Goal: Task Accomplishment & Management: Manage account settings

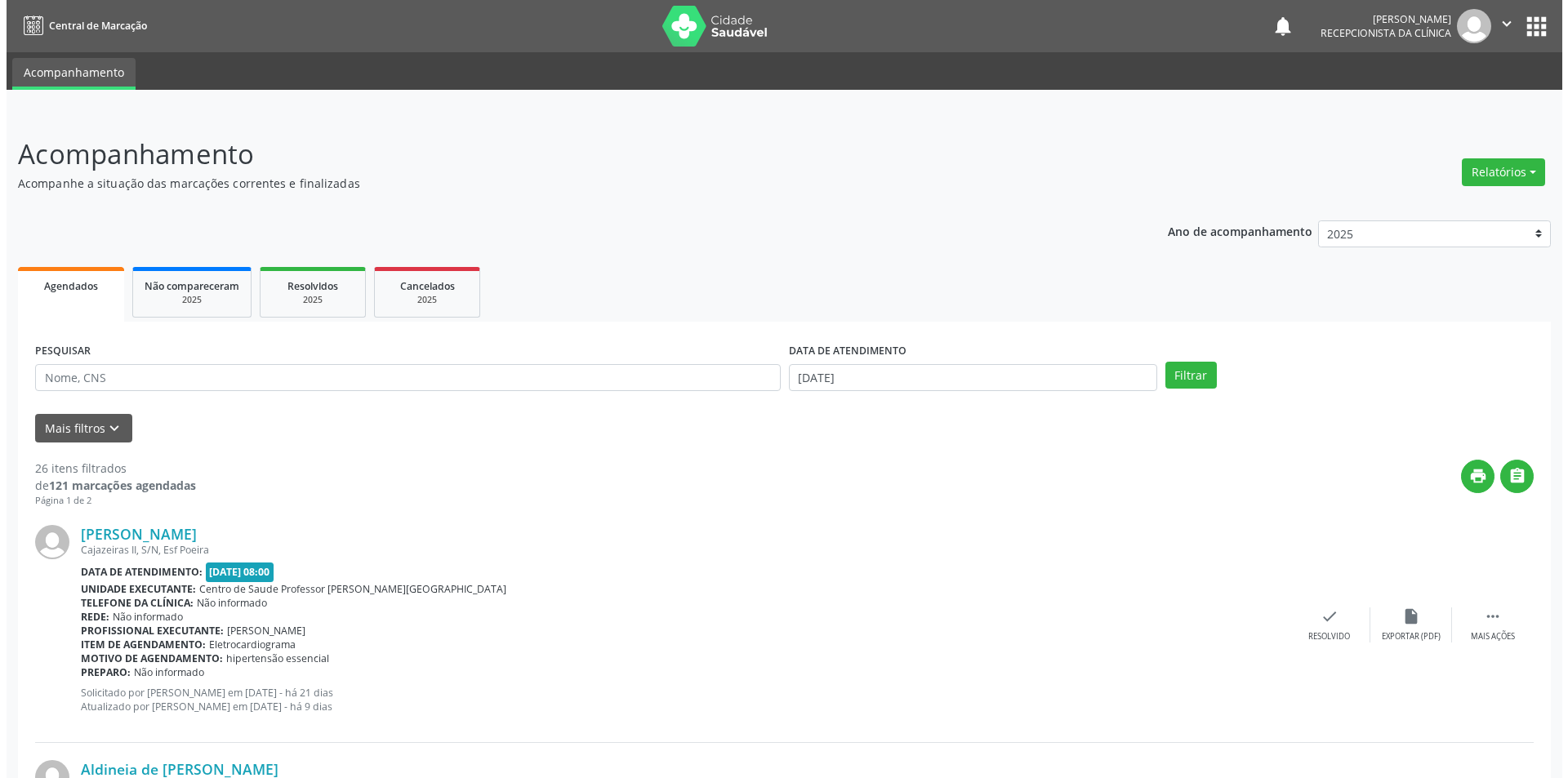
scroll to position [1877, 0]
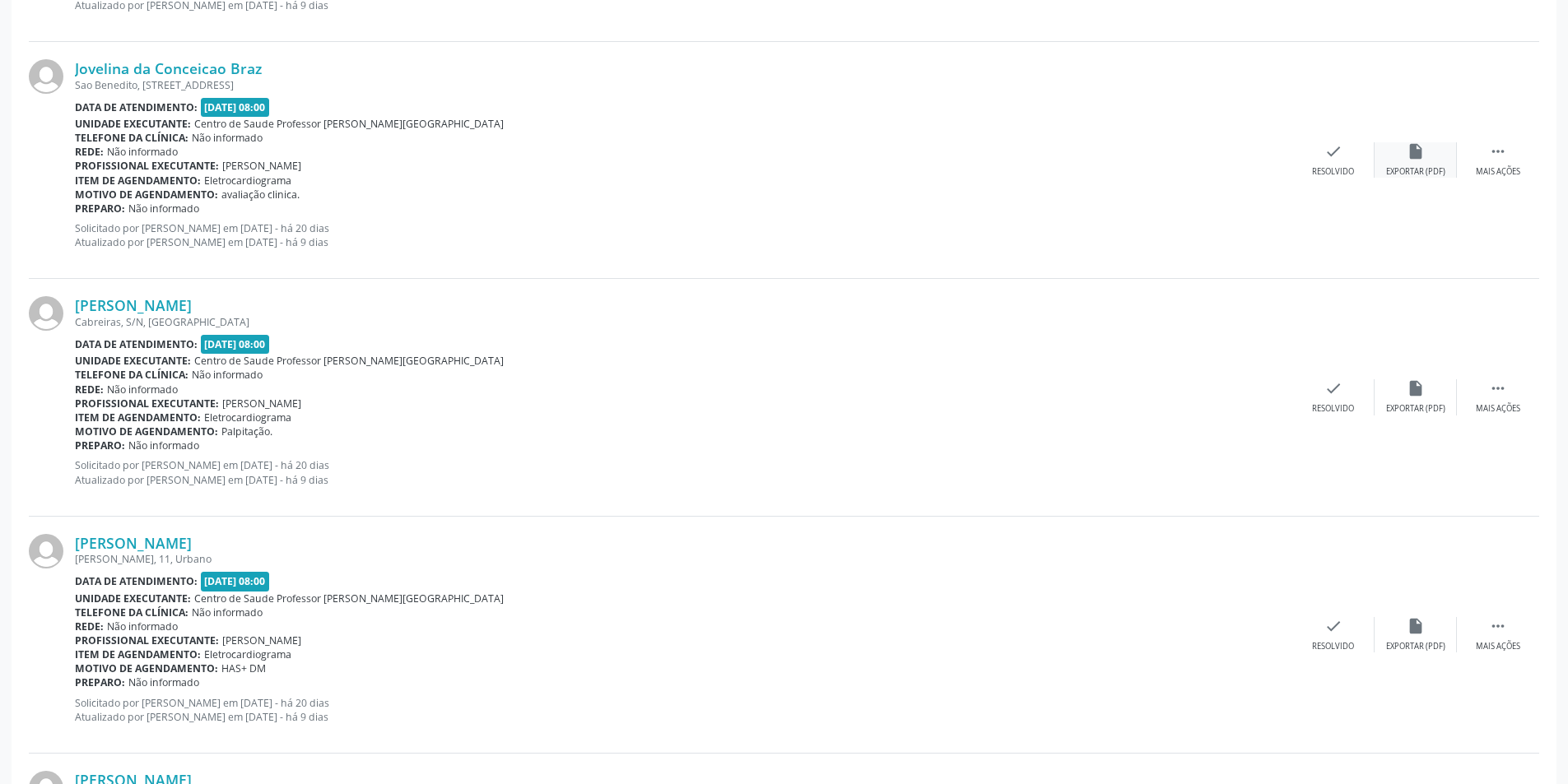
click at [1423, 165] on div "insert_drive_file Exportar (PDF)" at bounding box center [1415, 160] width 82 height 35
click at [1326, 165] on div "check Resolvido" at bounding box center [1333, 160] width 82 height 35
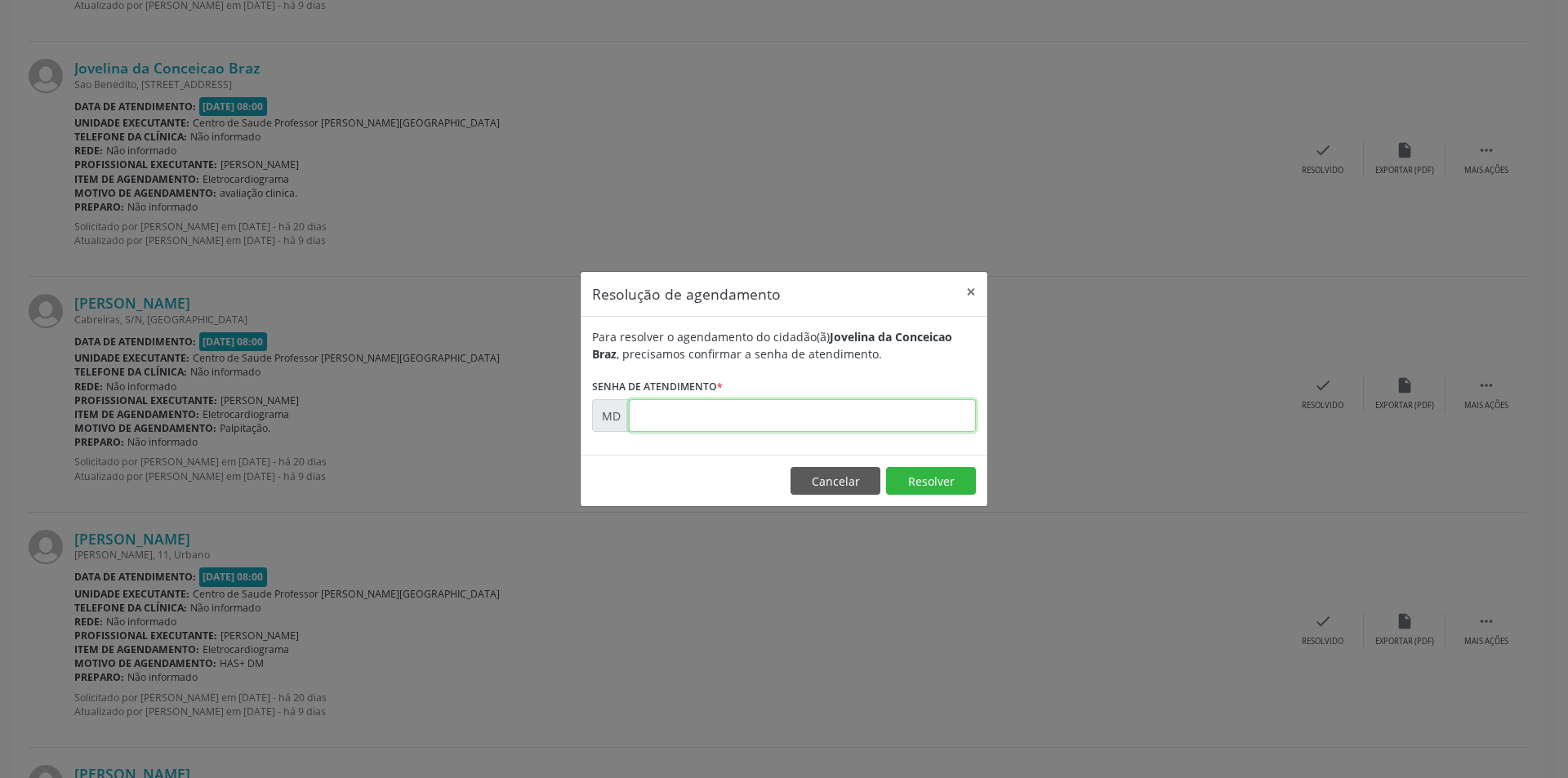
paste input "00004133"
type input "00004133"
click at [903, 481] on button "Resolver" at bounding box center [930, 481] width 90 height 28
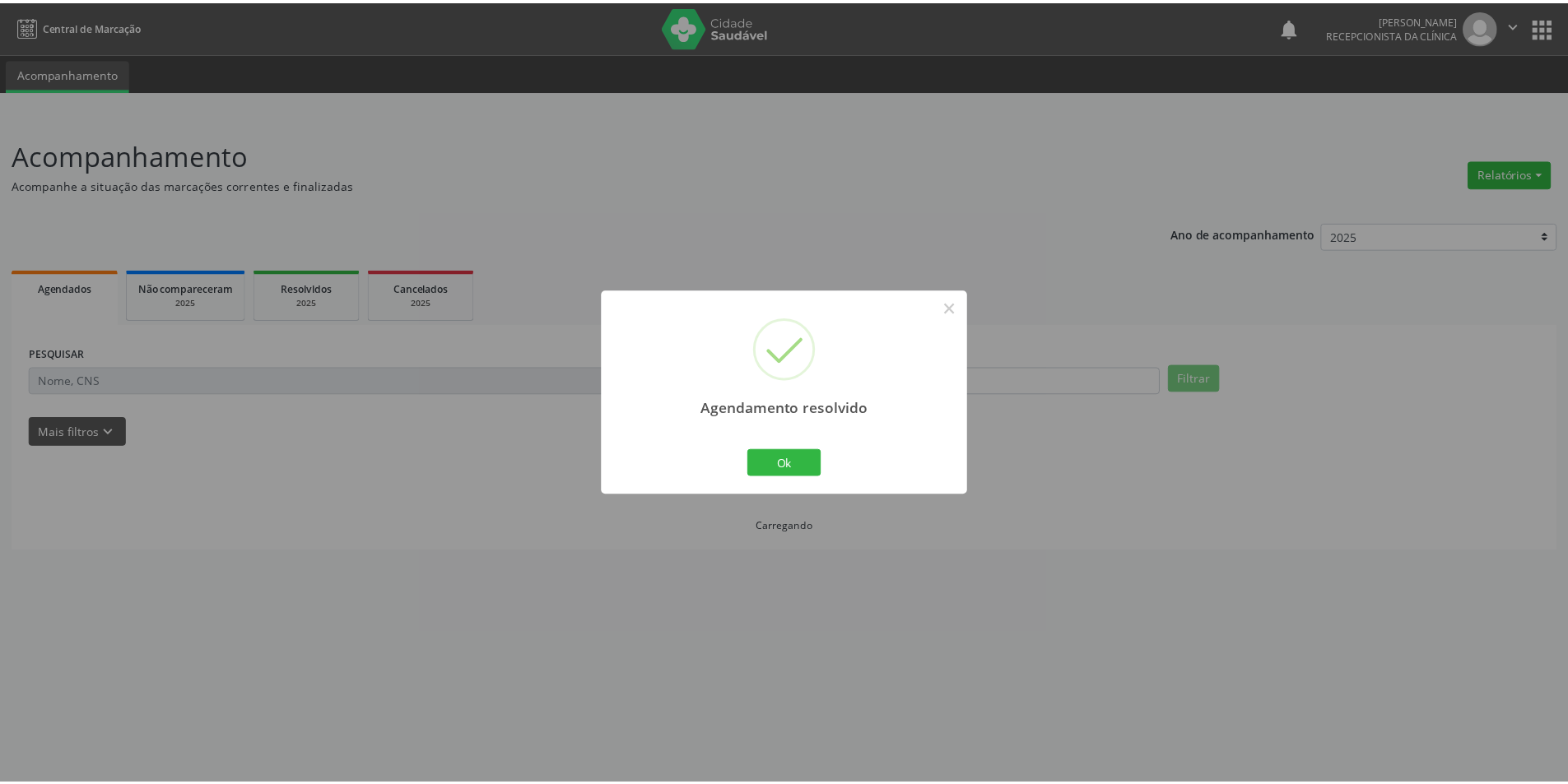
scroll to position [0, 0]
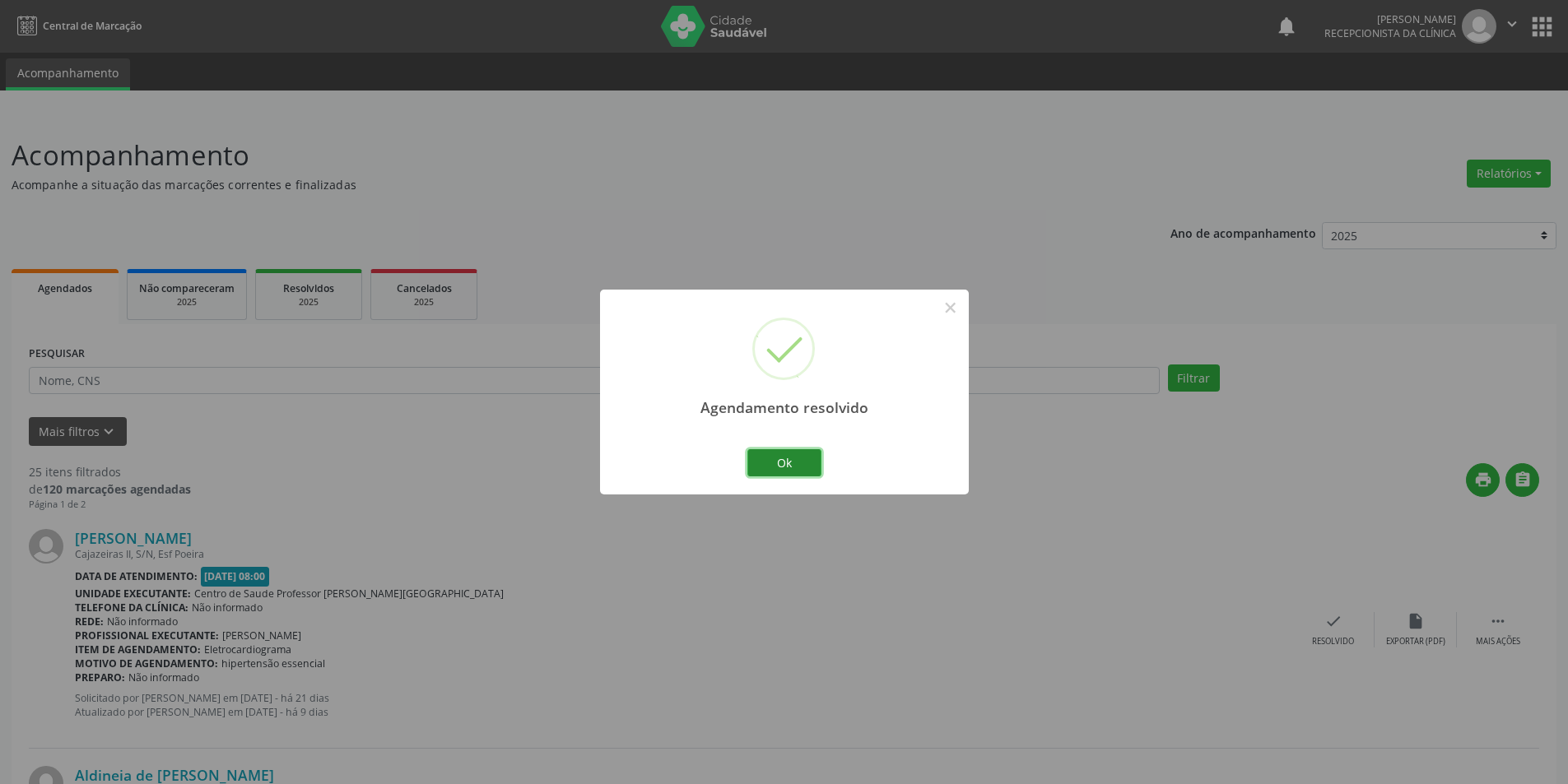
click at [809, 462] on button "Ok" at bounding box center [784, 464] width 74 height 28
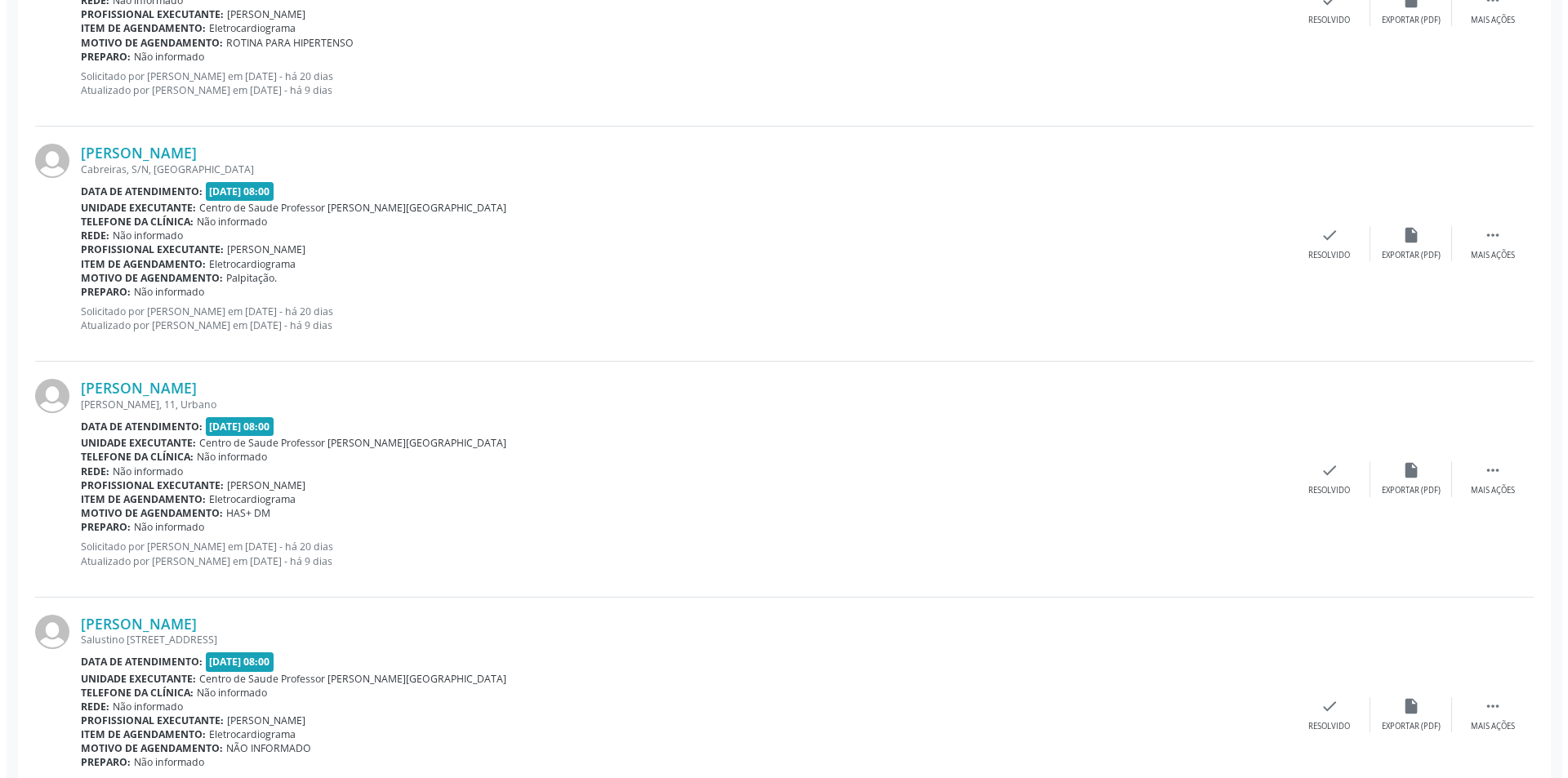
scroll to position [1796, 0]
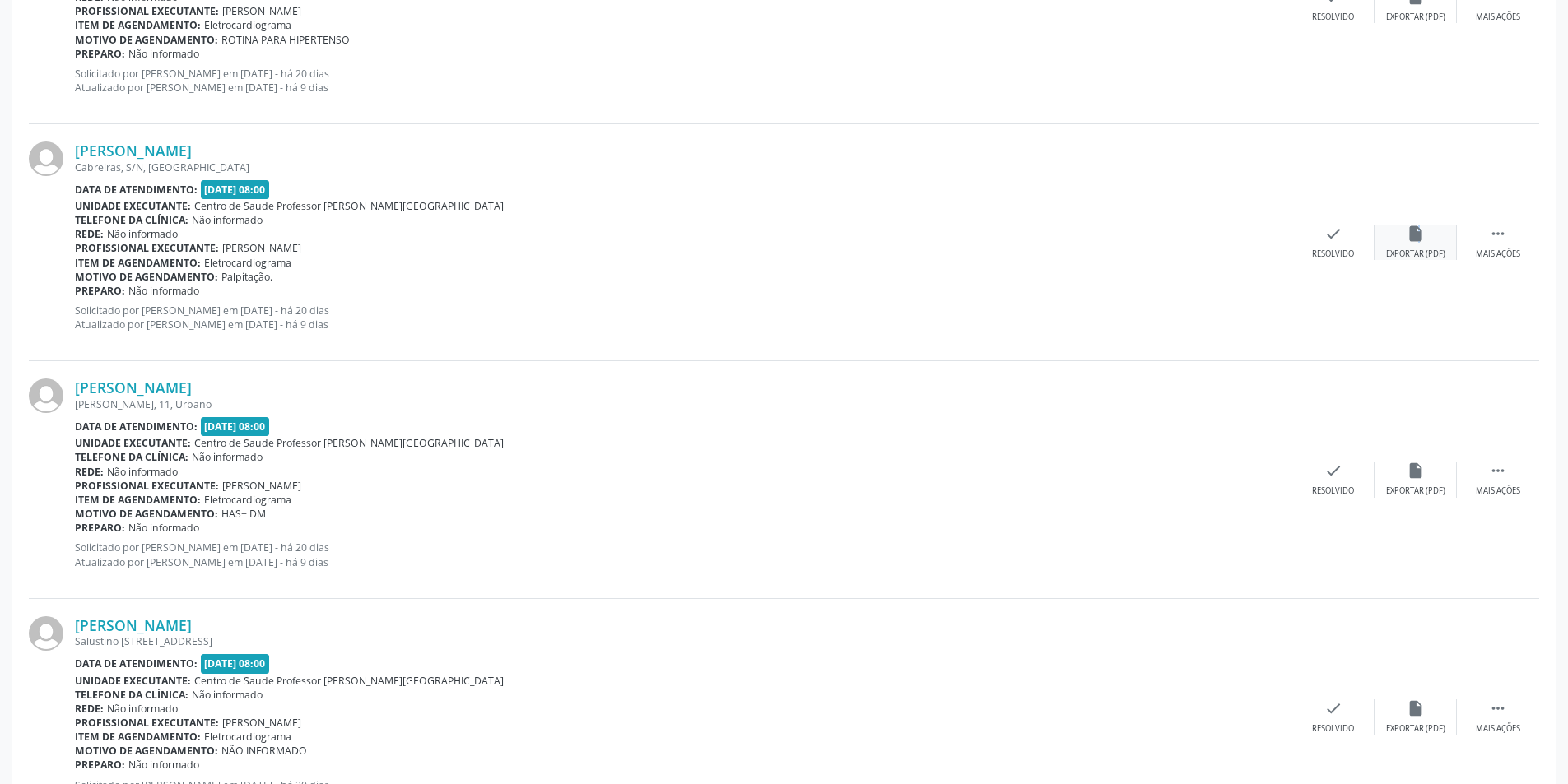
click at [1417, 244] on div "insert_drive_file Exportar (PDF)" at bounding box center [1415, 242] width 82 height 35
click at [1342, 261] on div "[PERSON_NAME] Cabreiras, S/N, [GEOGRAPHIC_DATA] Data de atendimento: [DATE] 08:…" at bounding box center [784, 242] width 1511 height 237
click at [1330, 247] on div "check Resolvido" at bounding box center [1333, 242] width 82 height 35
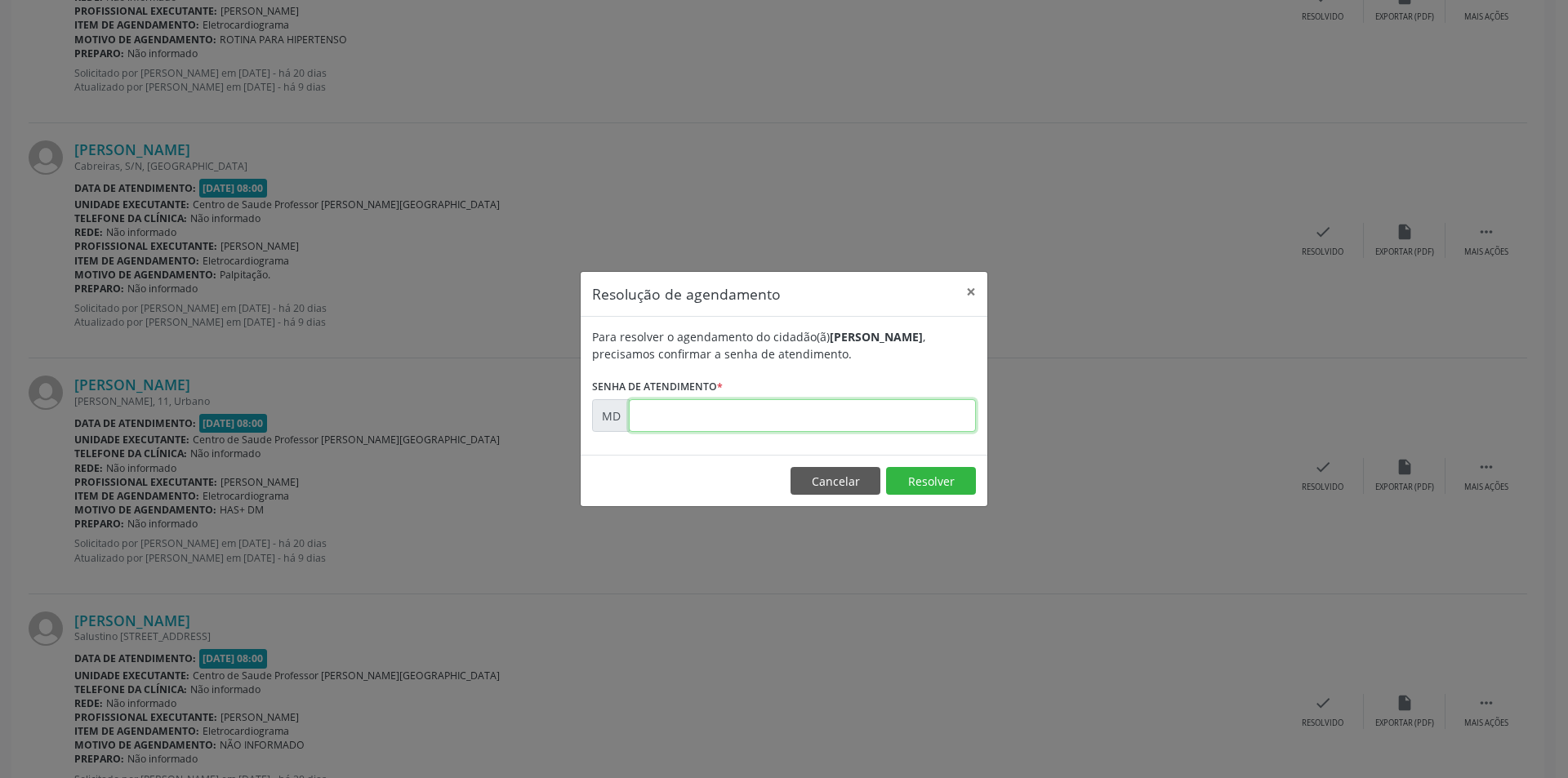
paste input "00004150"
type input "00004150"
click at [929, 474] on button "Resolver" at bounding box center [930, 481] width 90 height 28
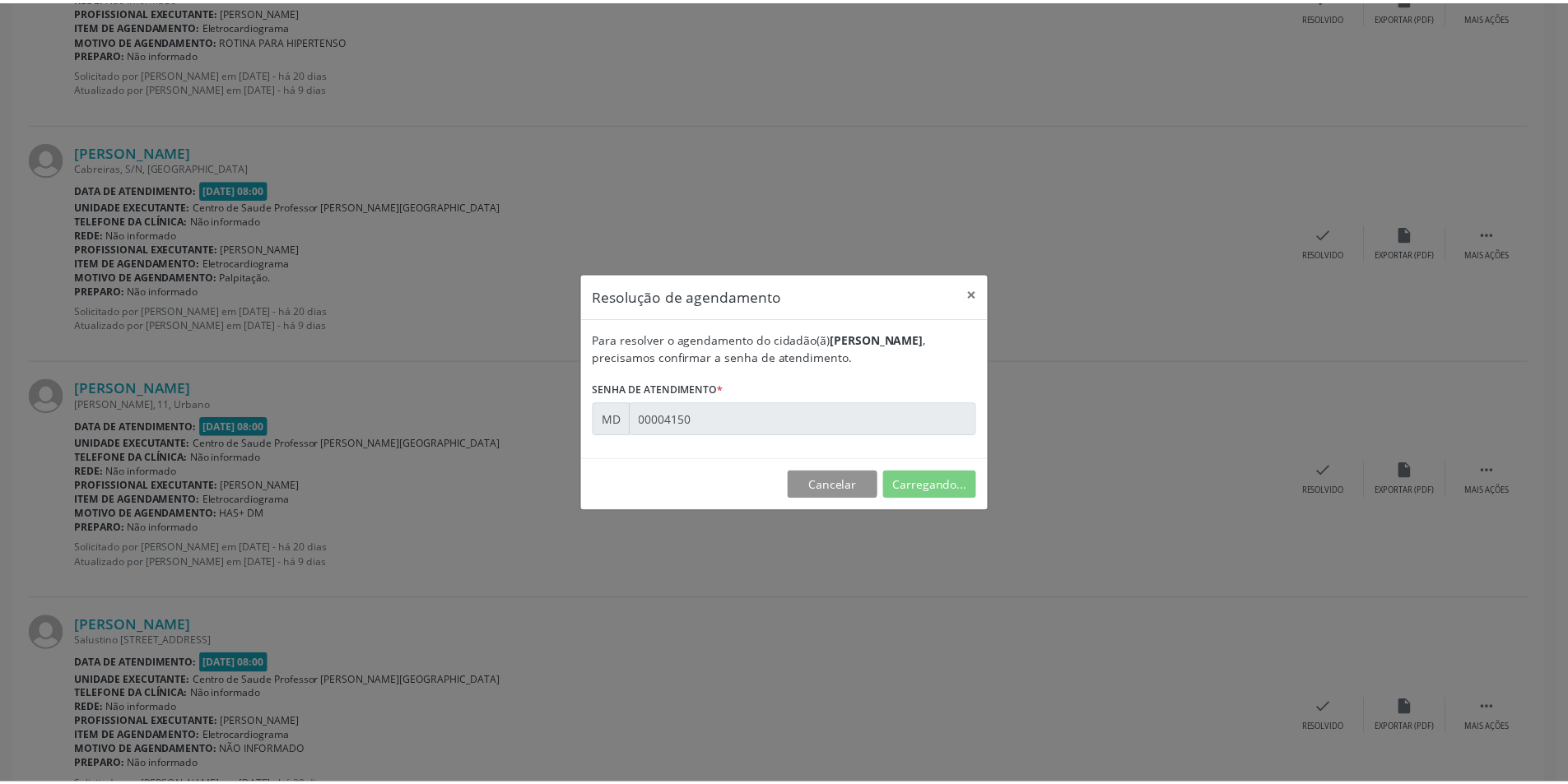
scroll to position [0, 0]
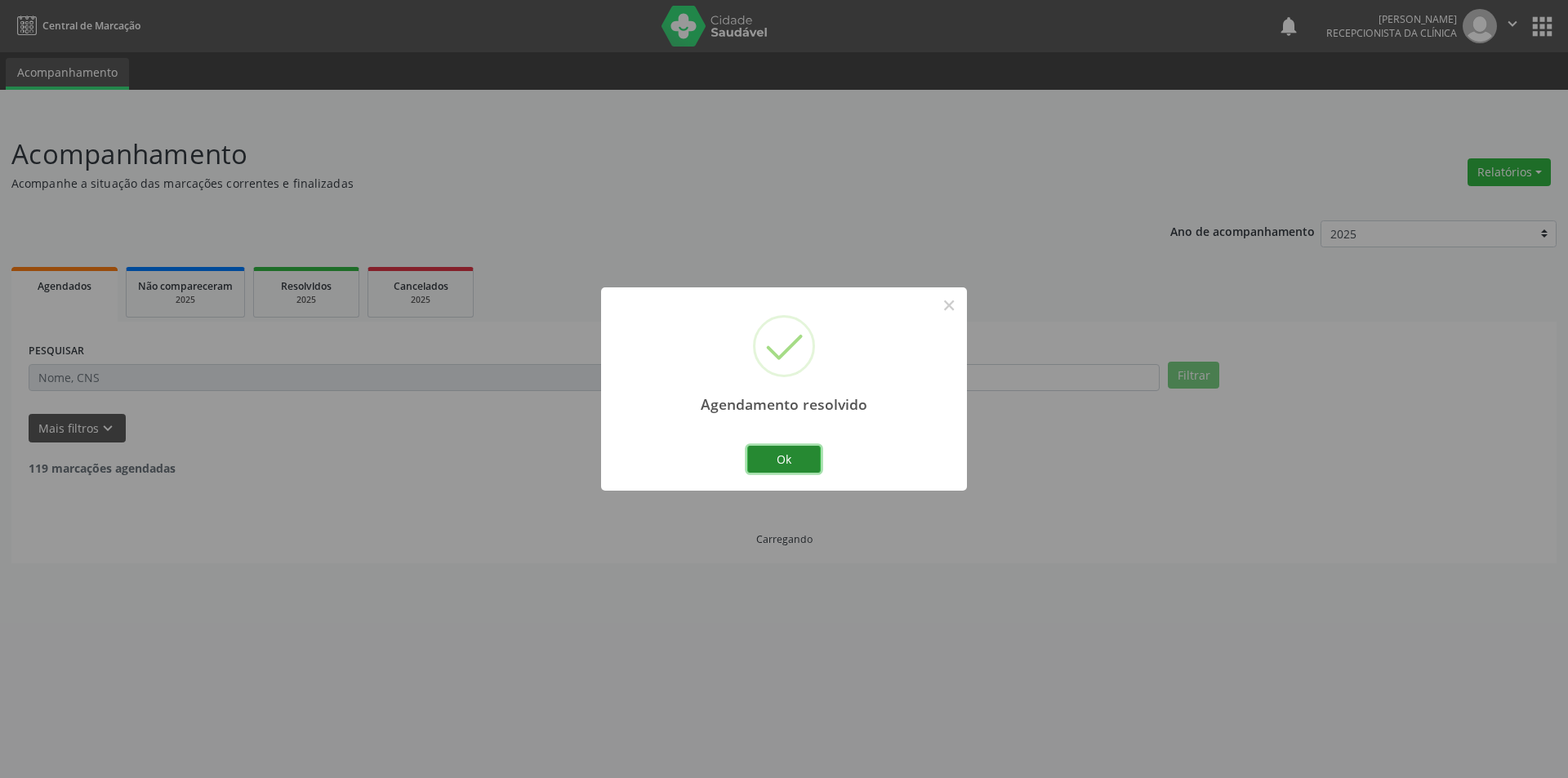
click at [786, 456] on button "Ok" at bounding box center [783, 460] width 74 height 28
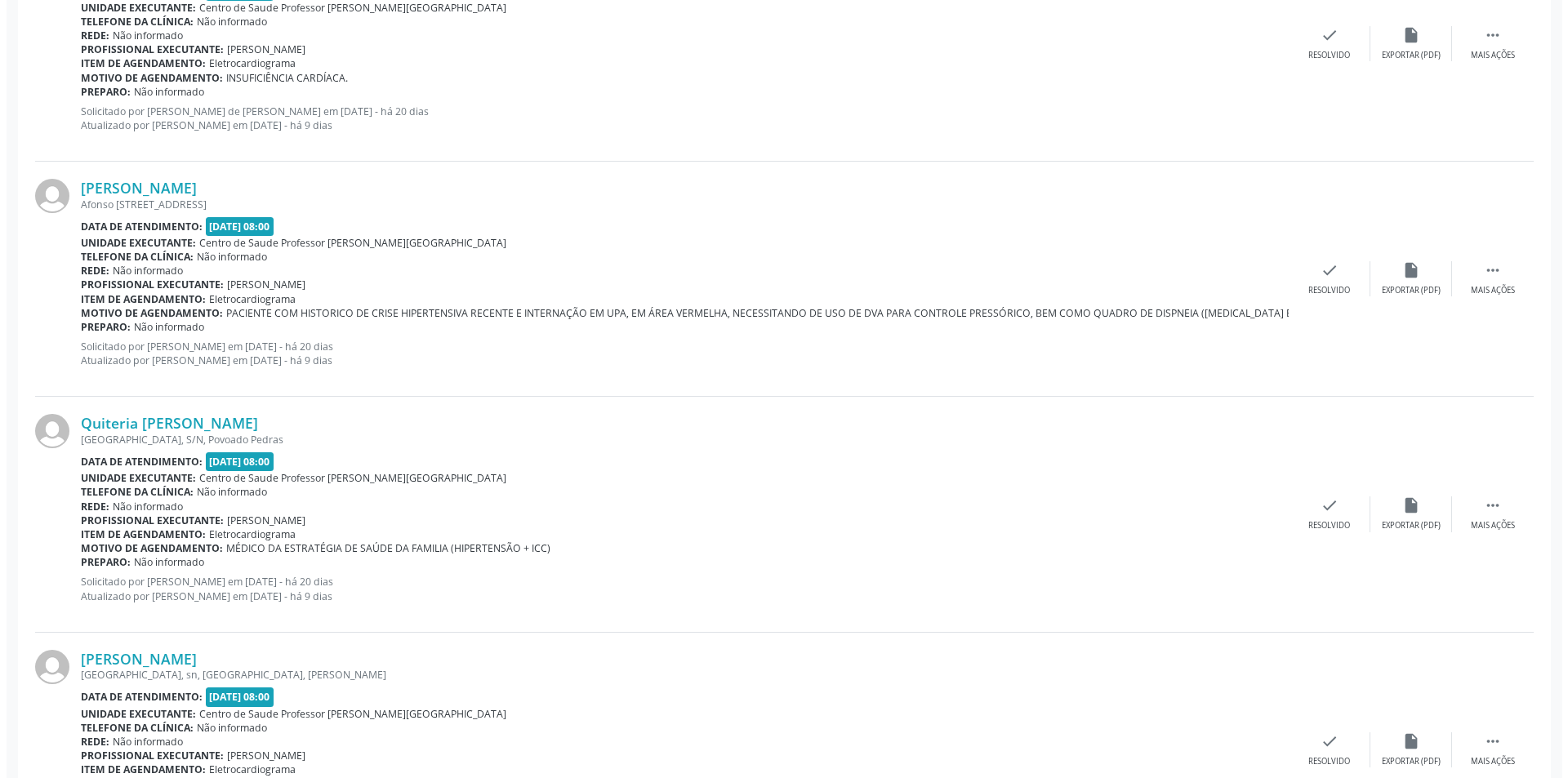
scroll to position [2775, 0]
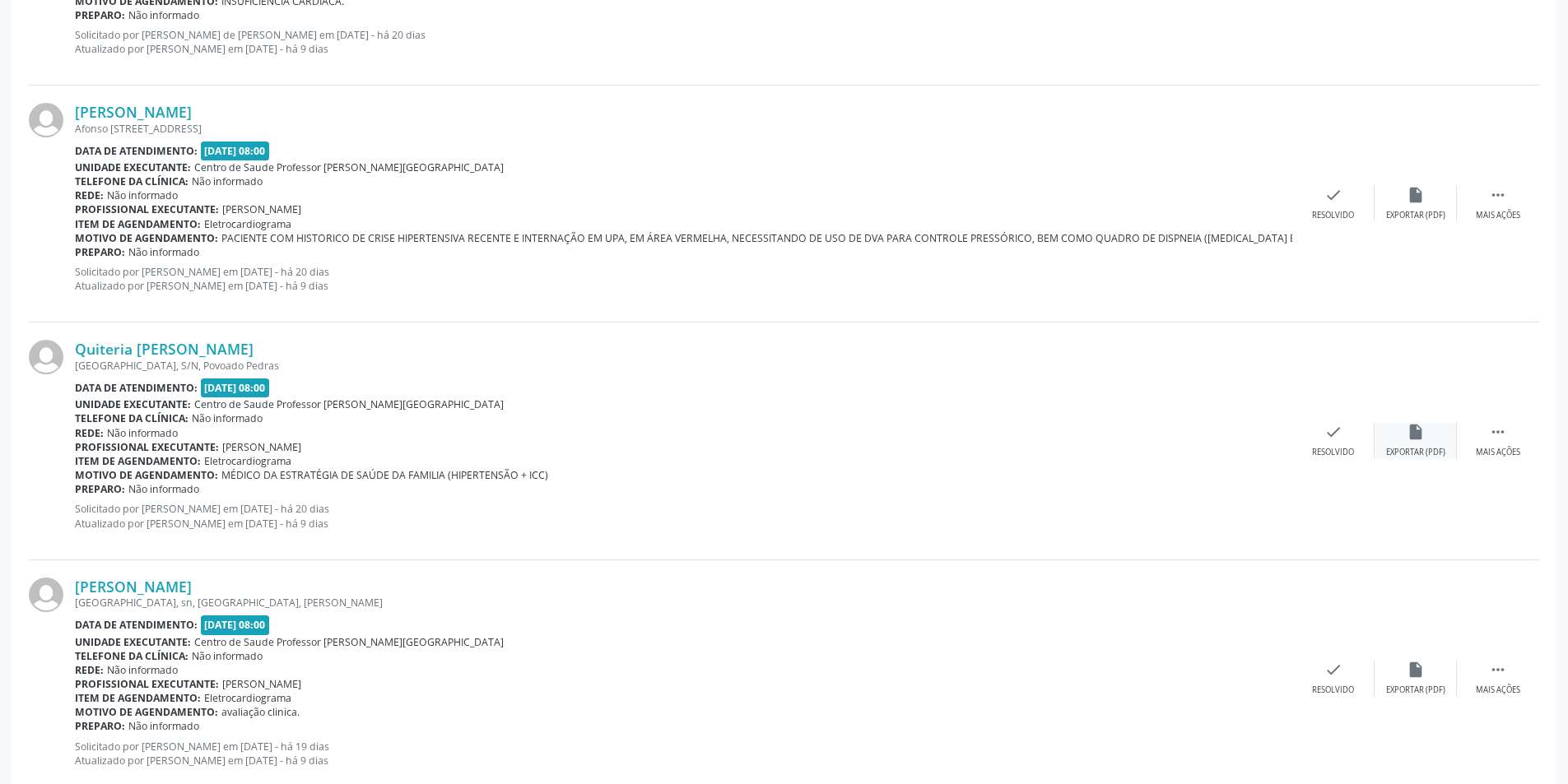
click at [1440, 449] on div "Exportar (PDF)" at bounding box center [1415, 453] width 59 height 12
click at [1338, 463] on div "Quiteria [PERSON_NAME] [GEOGRAPHIC_DATA], S/N, [GEOGRAPHIC_DATA] Data de atendi…" at bounding box center [784, 440] width 1511 height 237
click at [1344, 439] on div "check Resolvido" at bounding box center [1333, 440] width 82 height 35
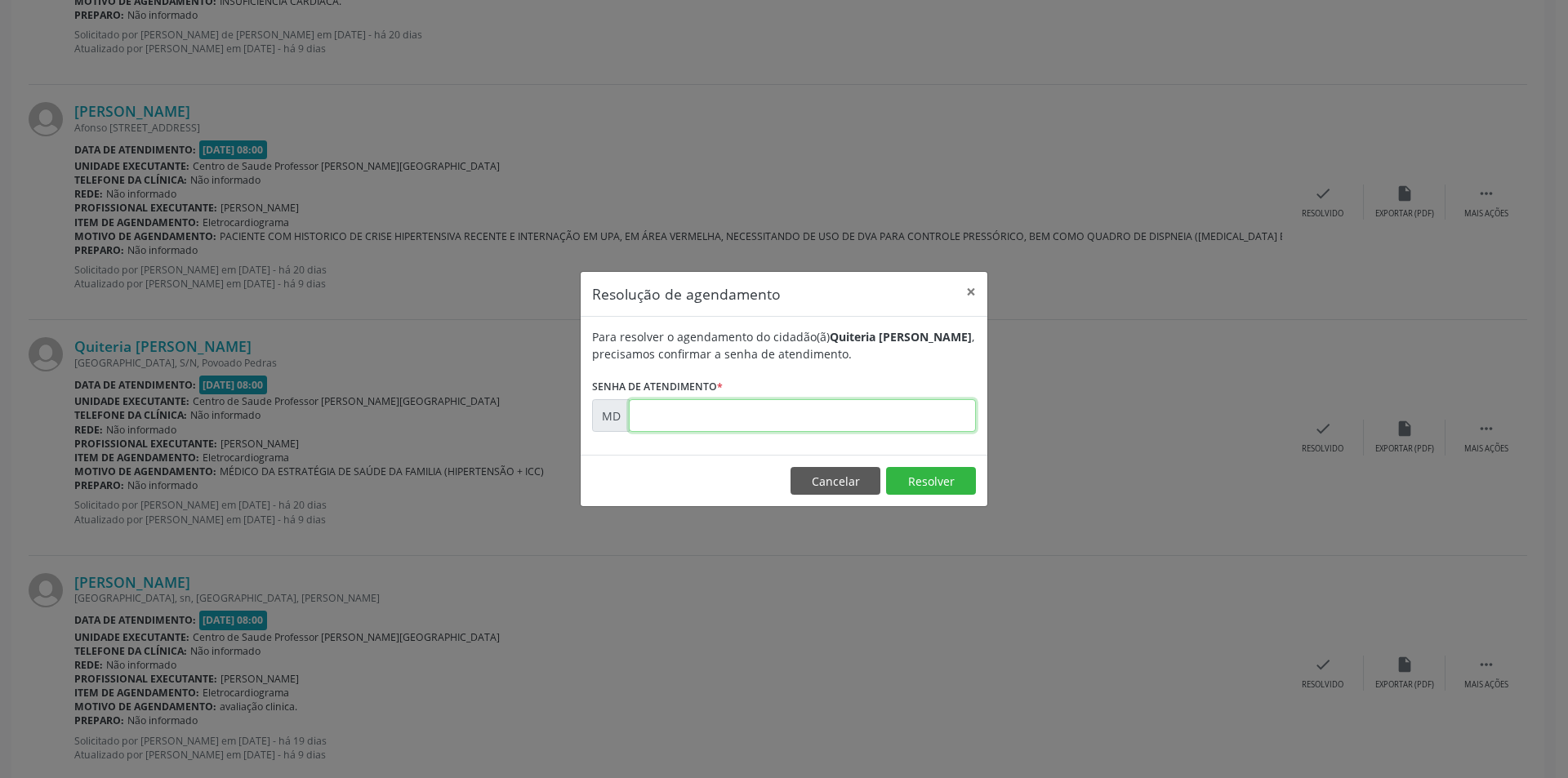
paste input "00004279"
type input "00004279"
click at [908, 481] on button "Resolver" at bounding box center [930, 481] width 90 height 28
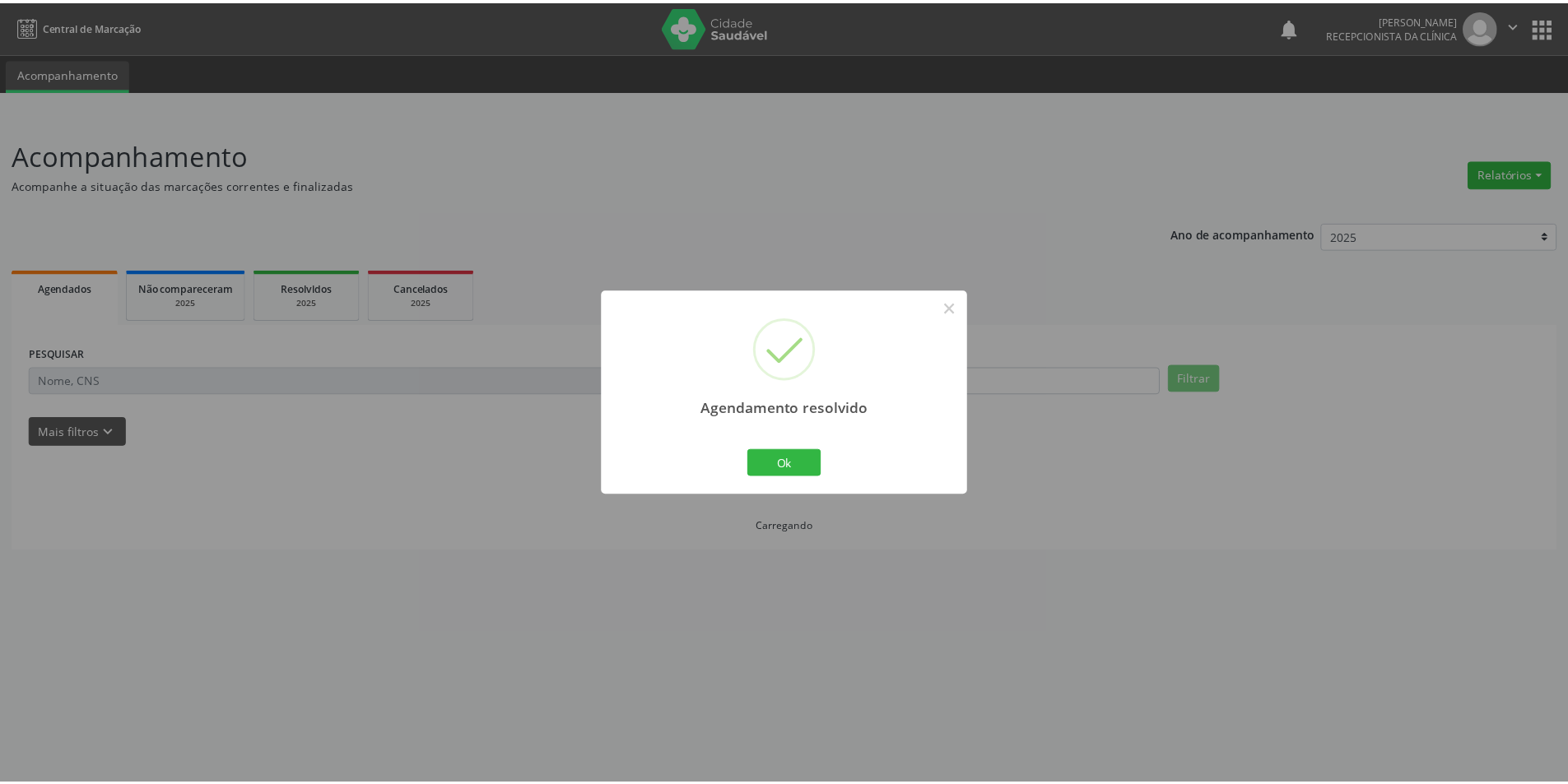
scroll to position [0, 0]
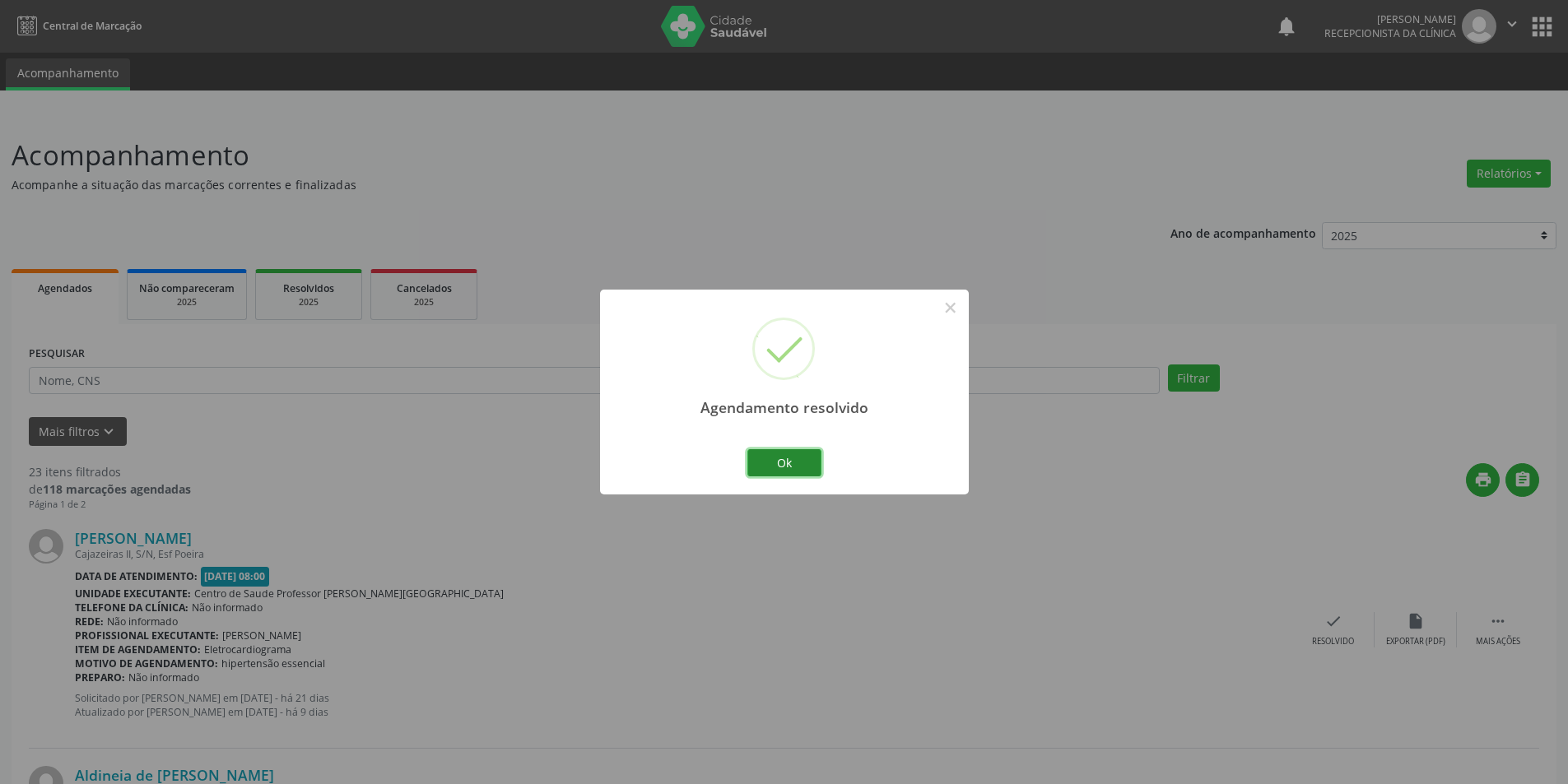
click at [804, 464] on button "Ok" at bounding box center [784, 464] width 74 height 28
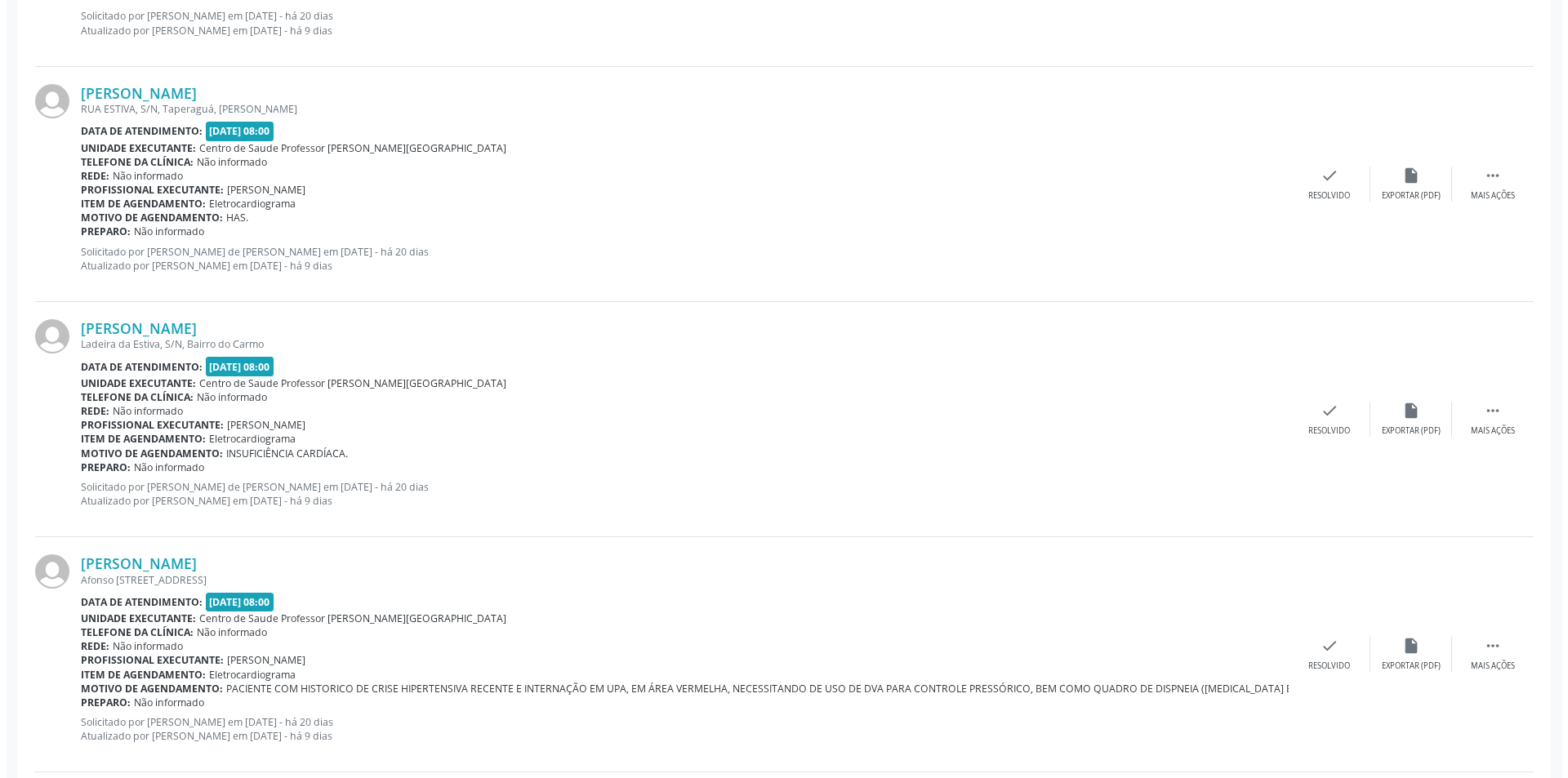
scroll to position [2367, 0]
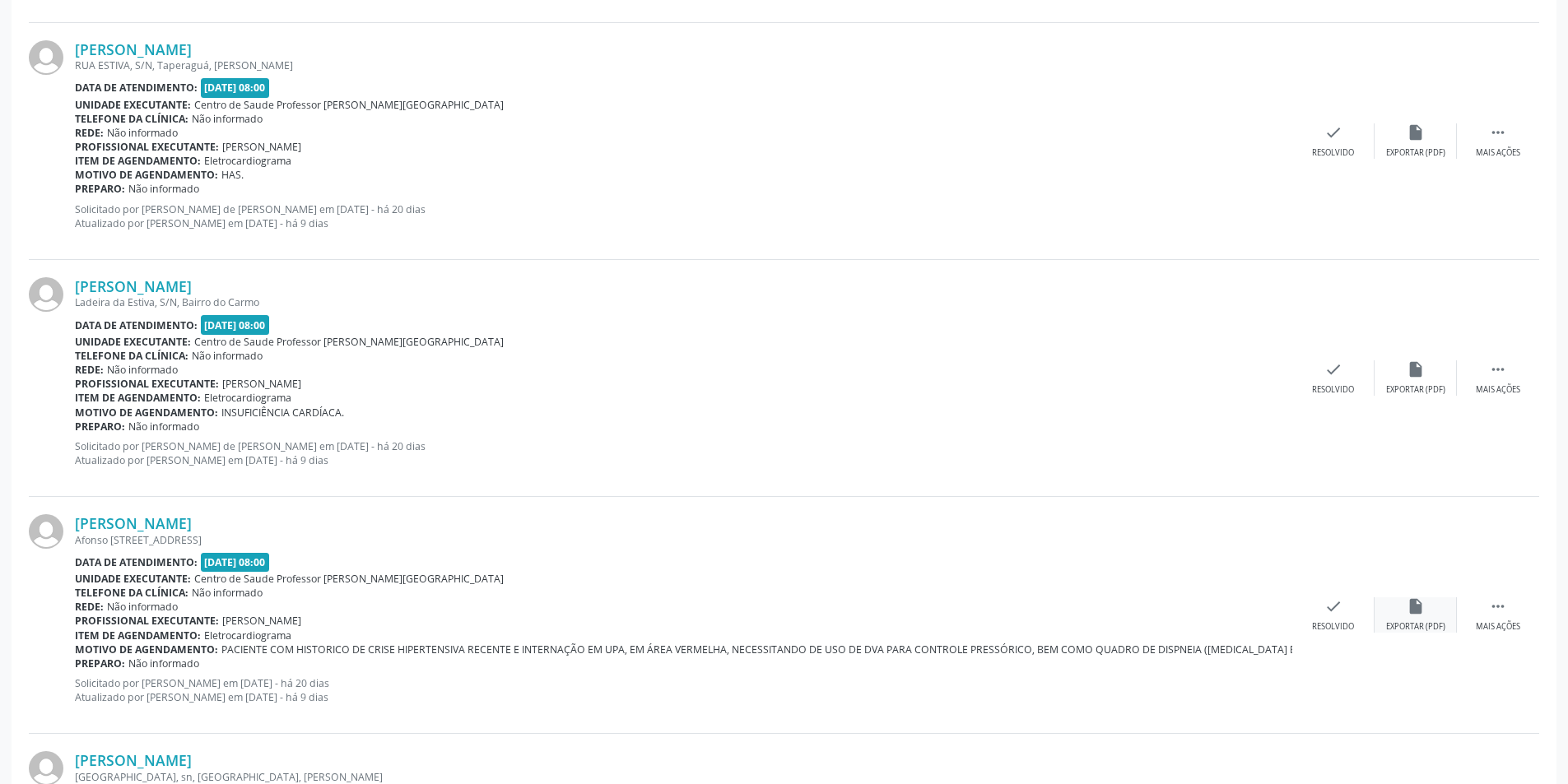
click at [1406, 607] on icon "insert_drive_file" at bounding box center [1416, 607] width 18 height 18
click at [1327, 623] on div "Resolvido" at bounding box center [1332, 627] width 42 height 12
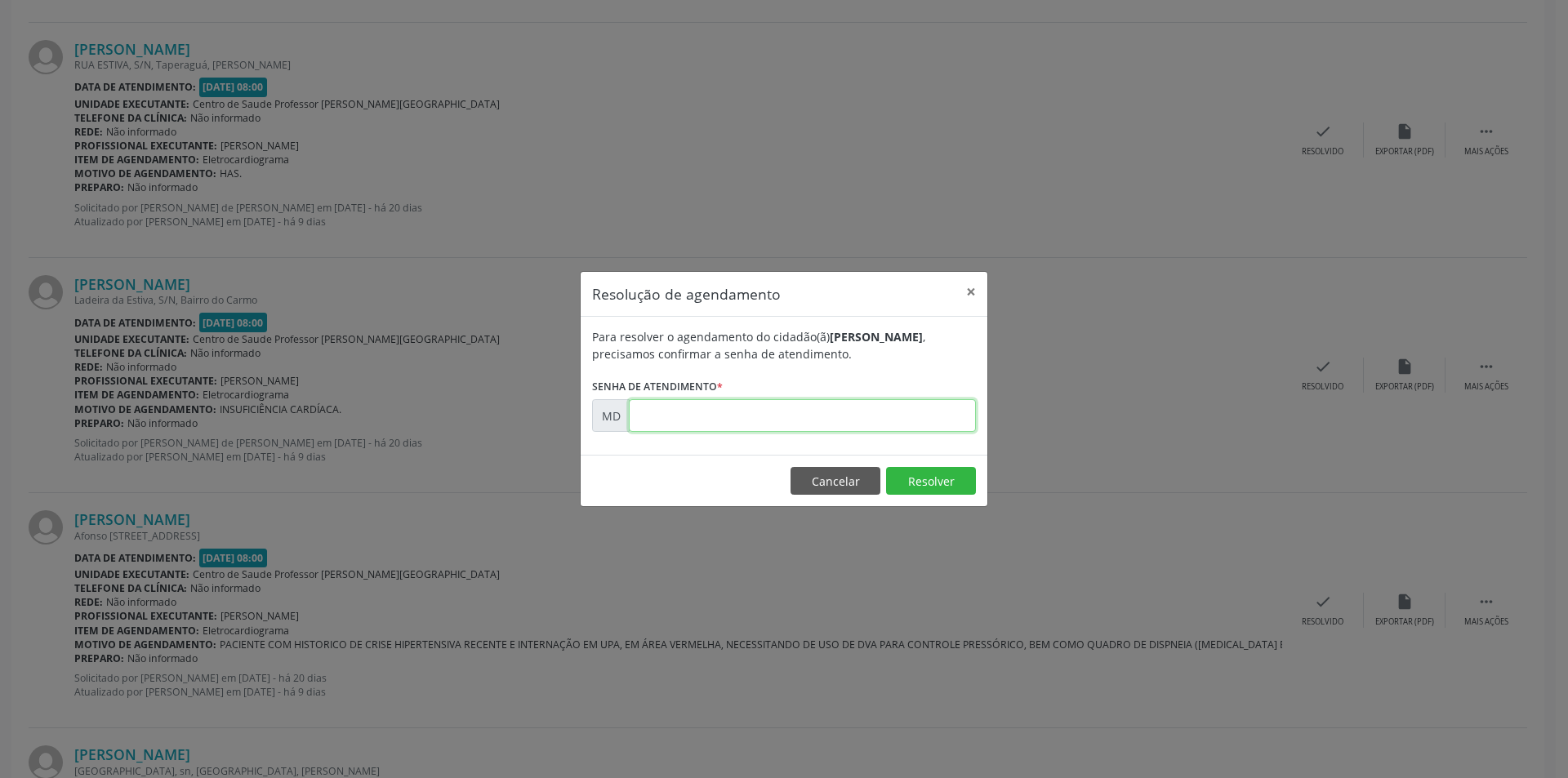
paste input "00004249"
type input "00004249"
click at [900, 489] on button "Resolver" at bounding box center [930, 481] width 90 height 28
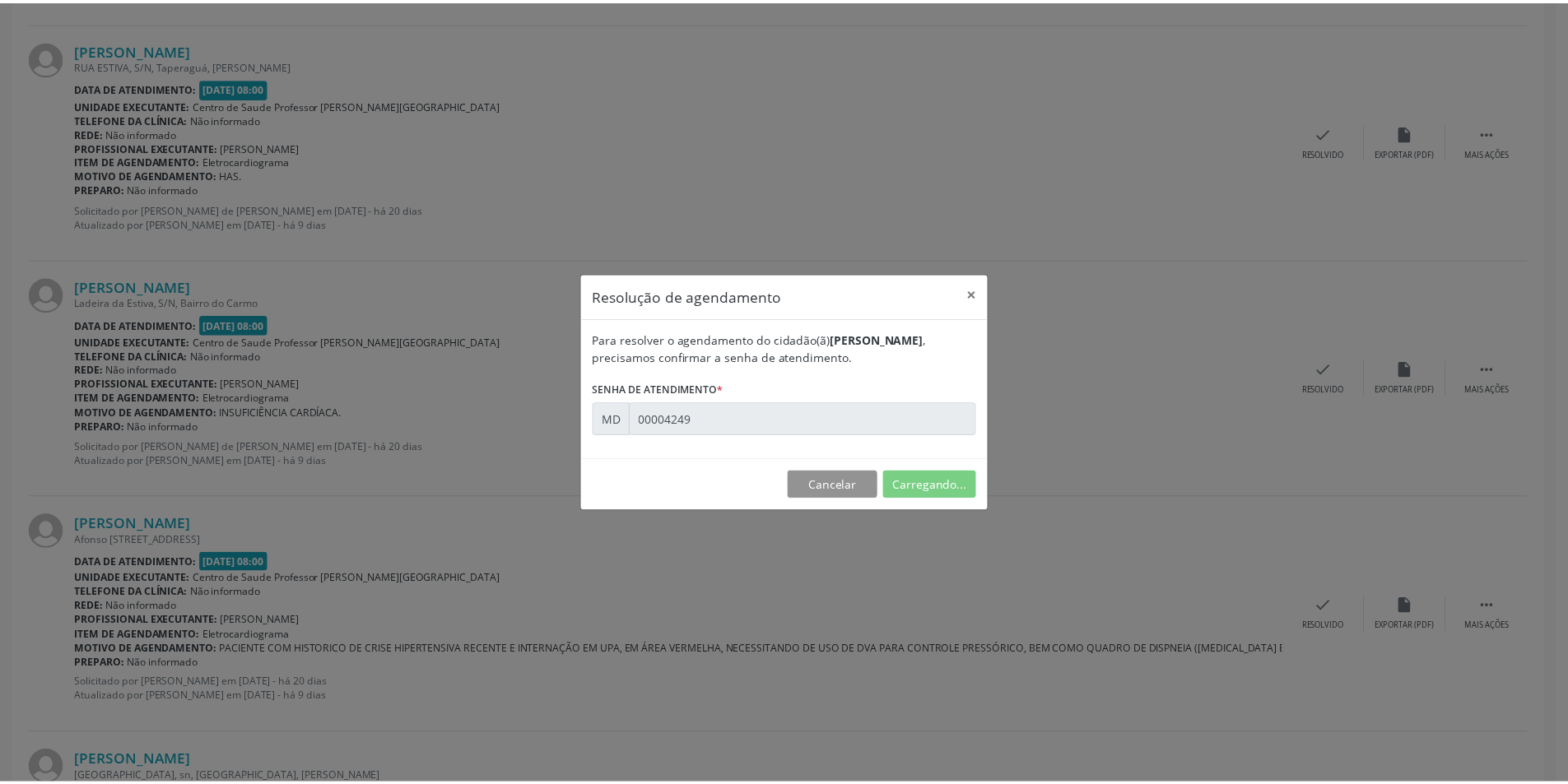
scroll to position [0, 0]
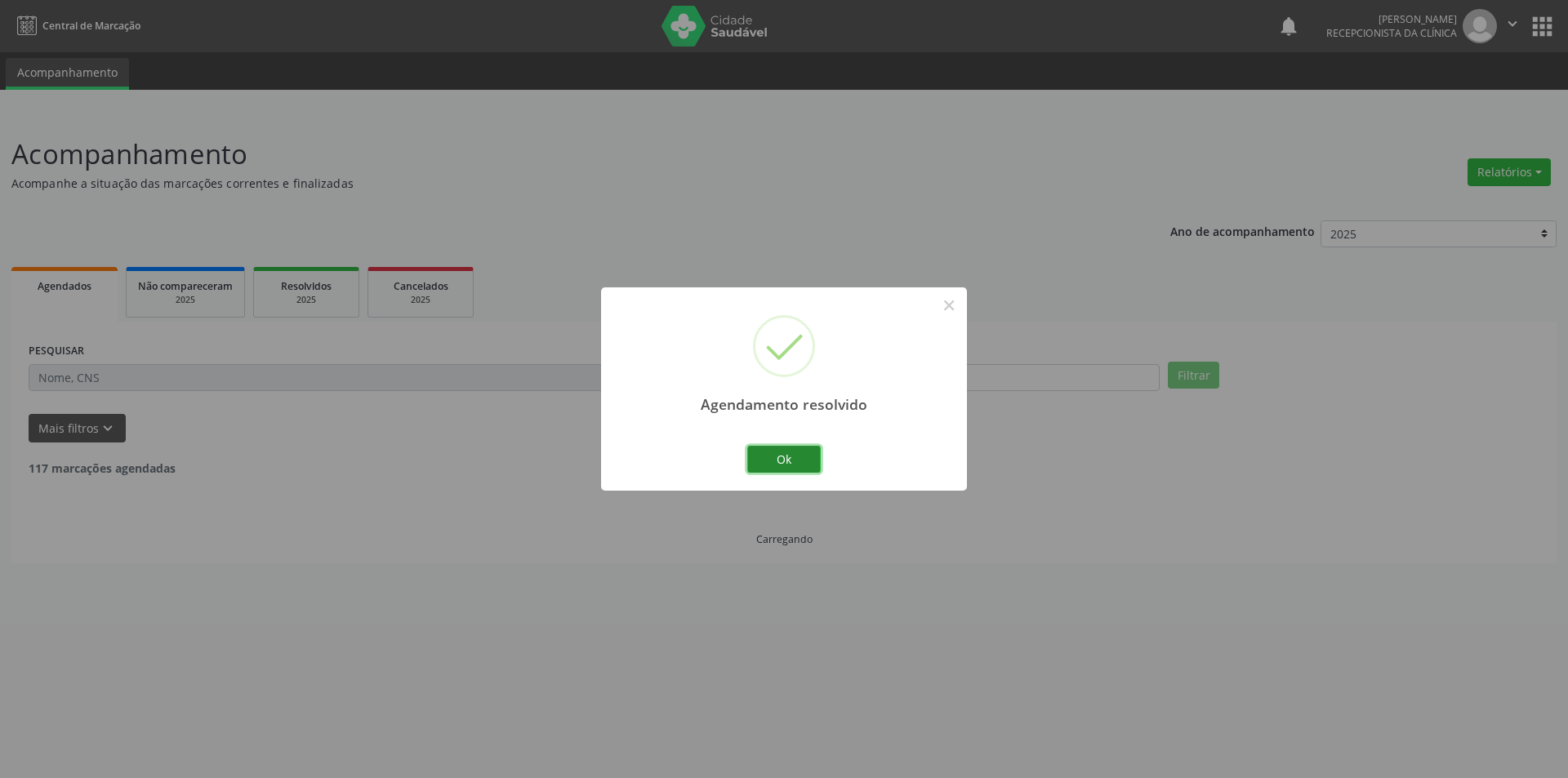
click at [802, 464] on button "Ok" at bounding box center [783, 460] width 74 height 28
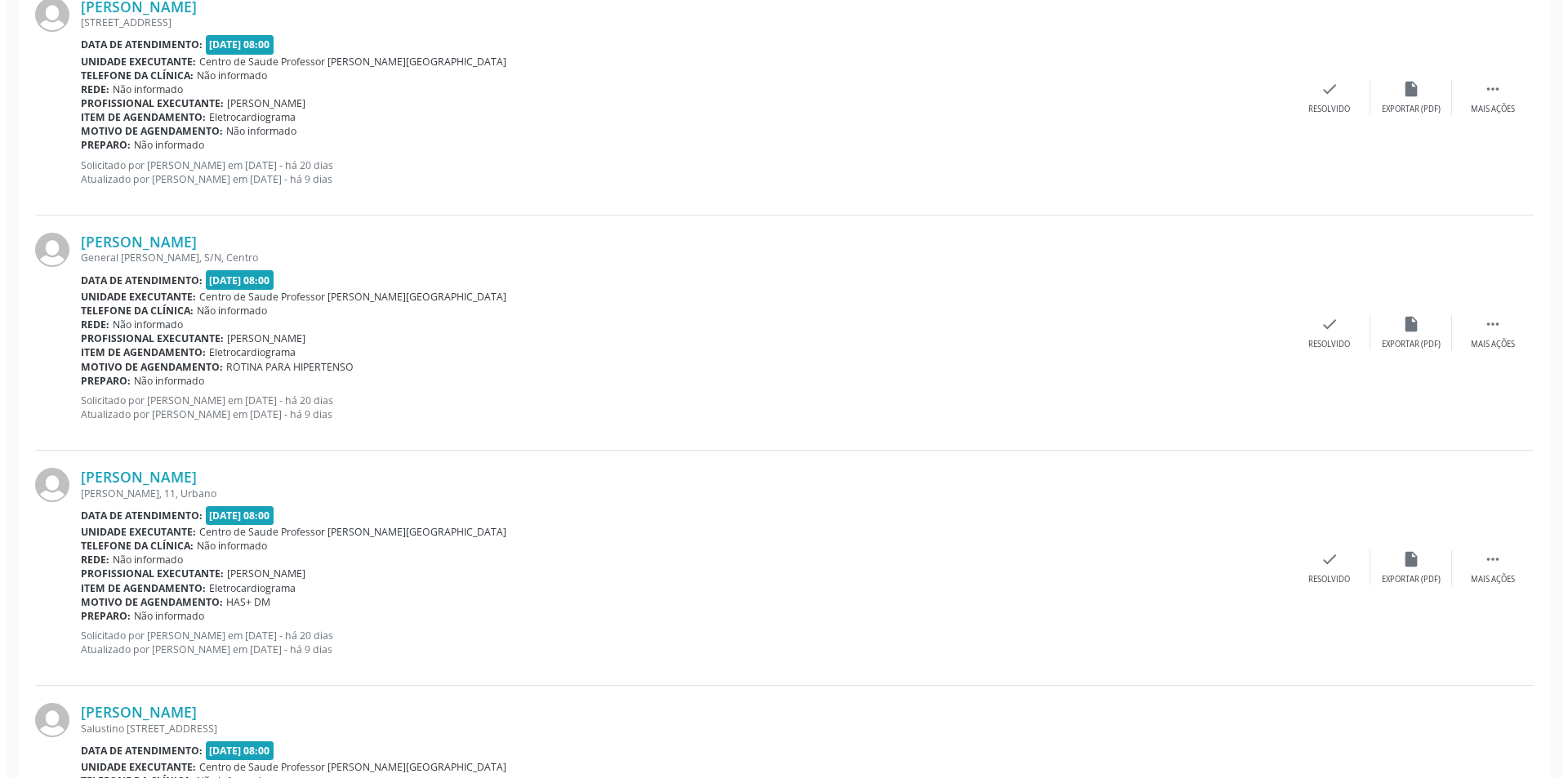
scroll to position [1469, 0]
click at [1423, 575] on div "Exportar (PDF)" at bounding box center [1404, 579] width 59 height 12
click at [1303, 577] on div "Resolvido" at bounding box center [1322, 579] width 41 height 12
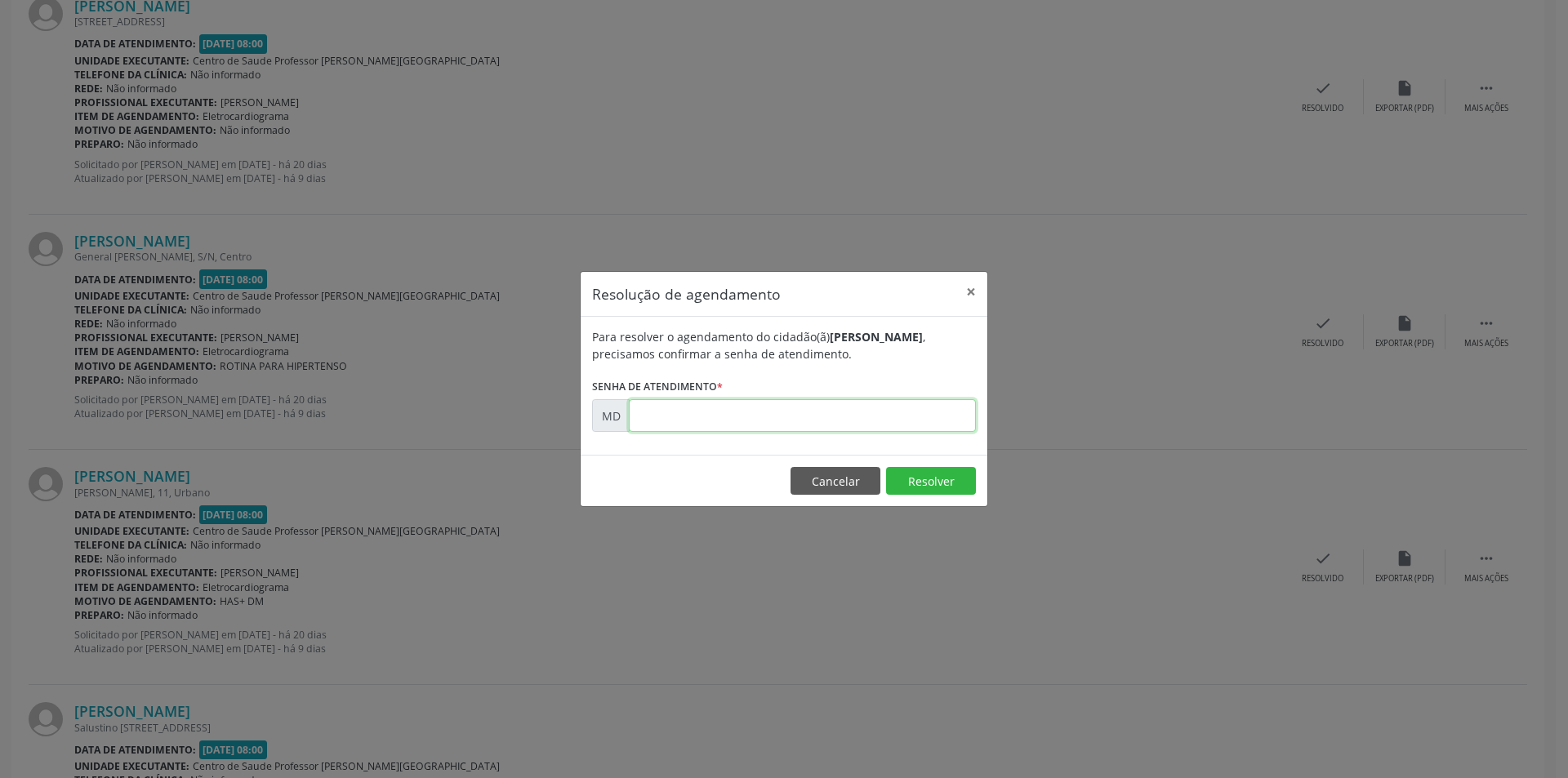
paste input "00004165"
type input "00004165"
click at [909, 475] on button "Resolver" at bounding box center [930, 481] width 90 height 28
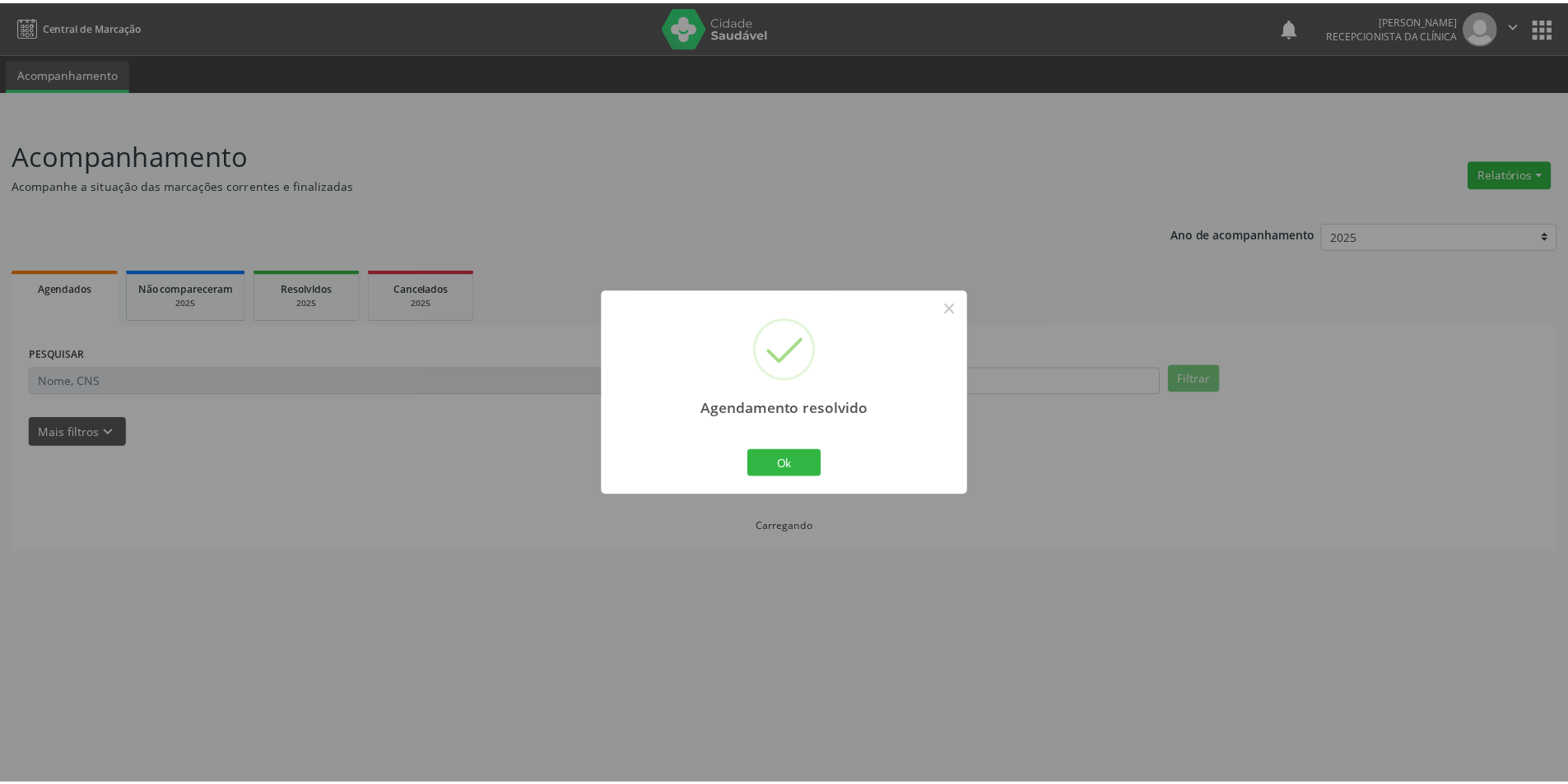
scroll to position [0, 0]
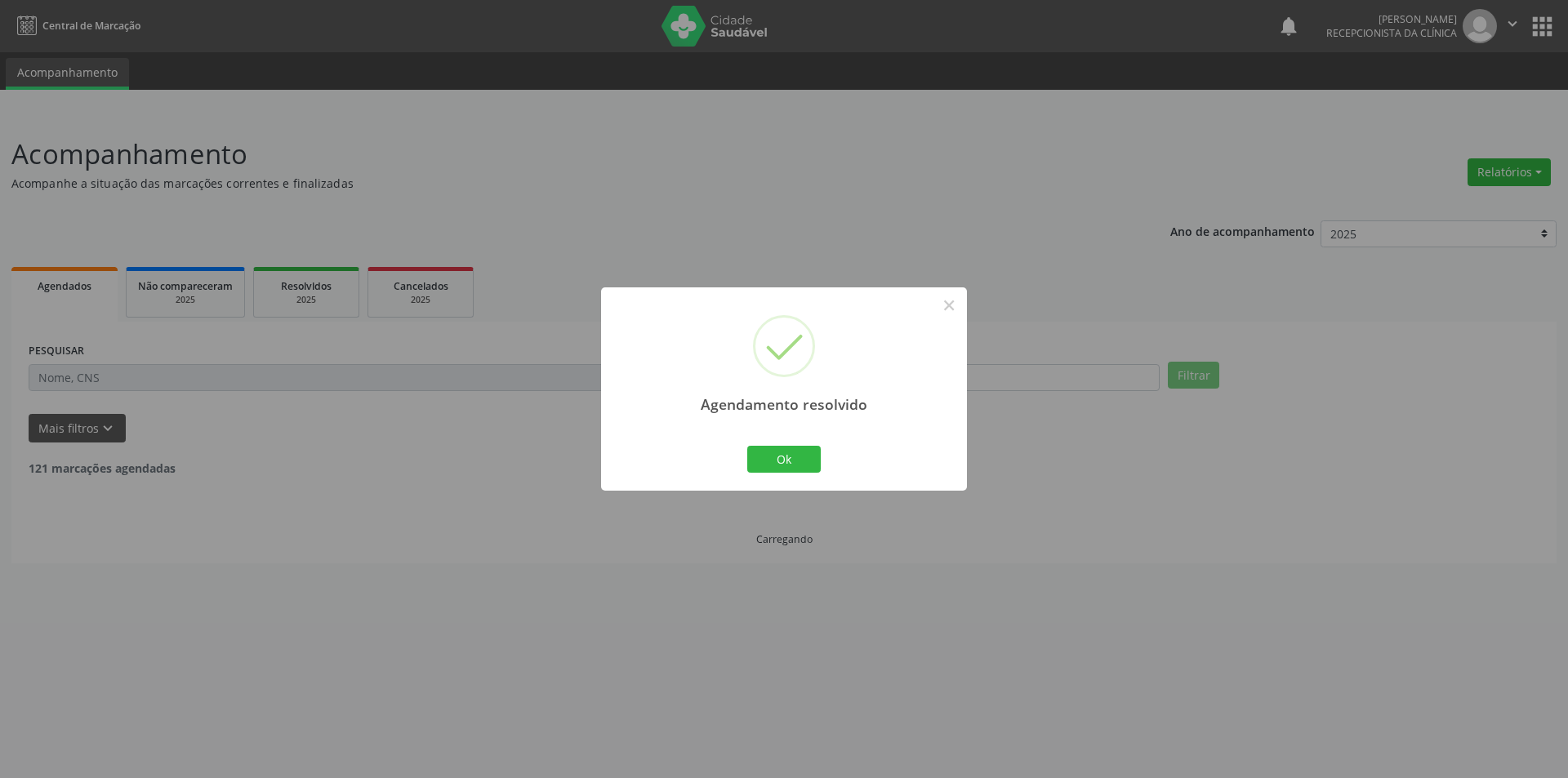
click at [772, 473] on div "Ok Cancel" at bounding box center [784, 459] width 81 height 35
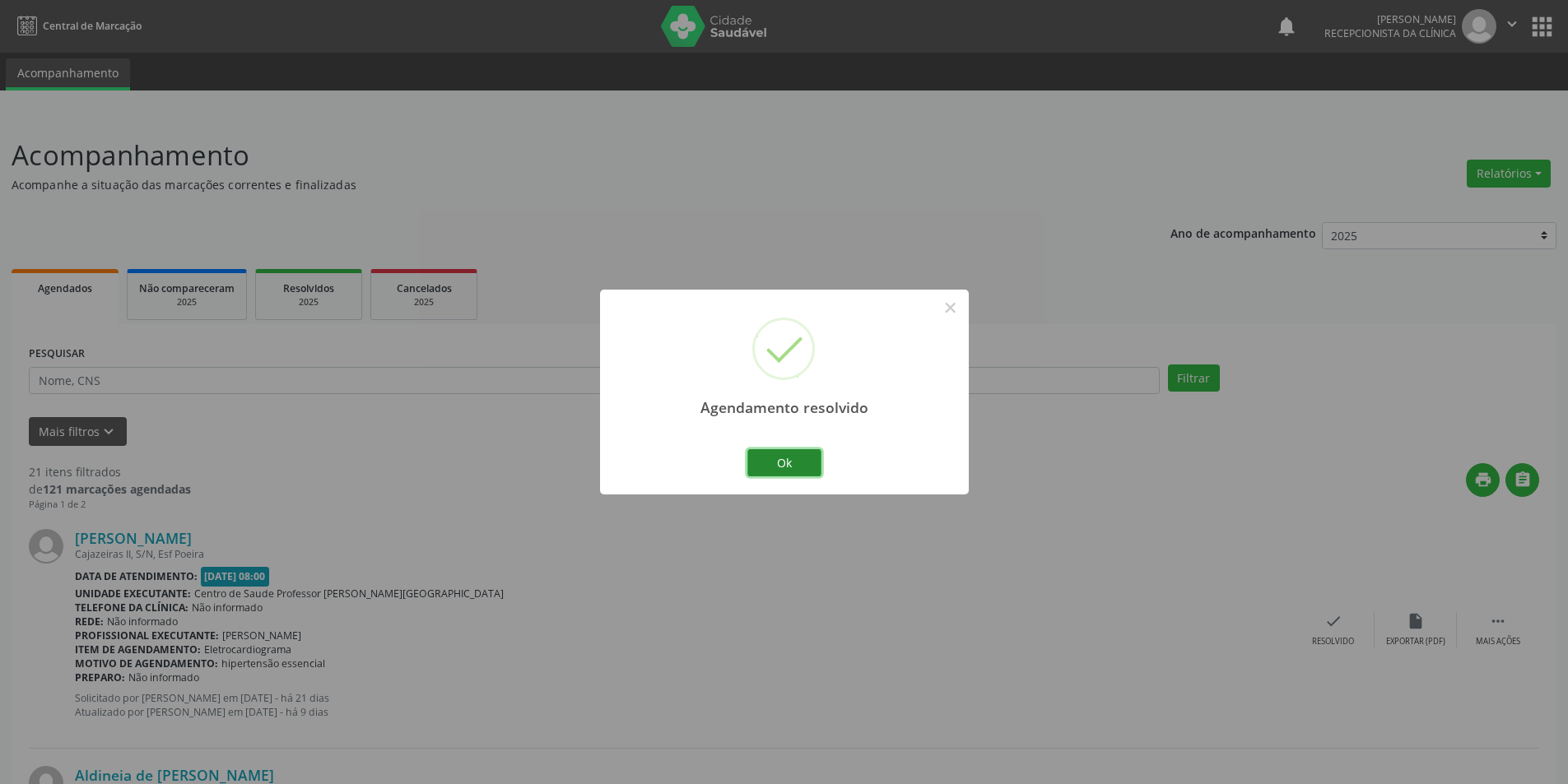
click at [765, 455] on button "Ok" at bounding box center [784, 464] width 74 height 28
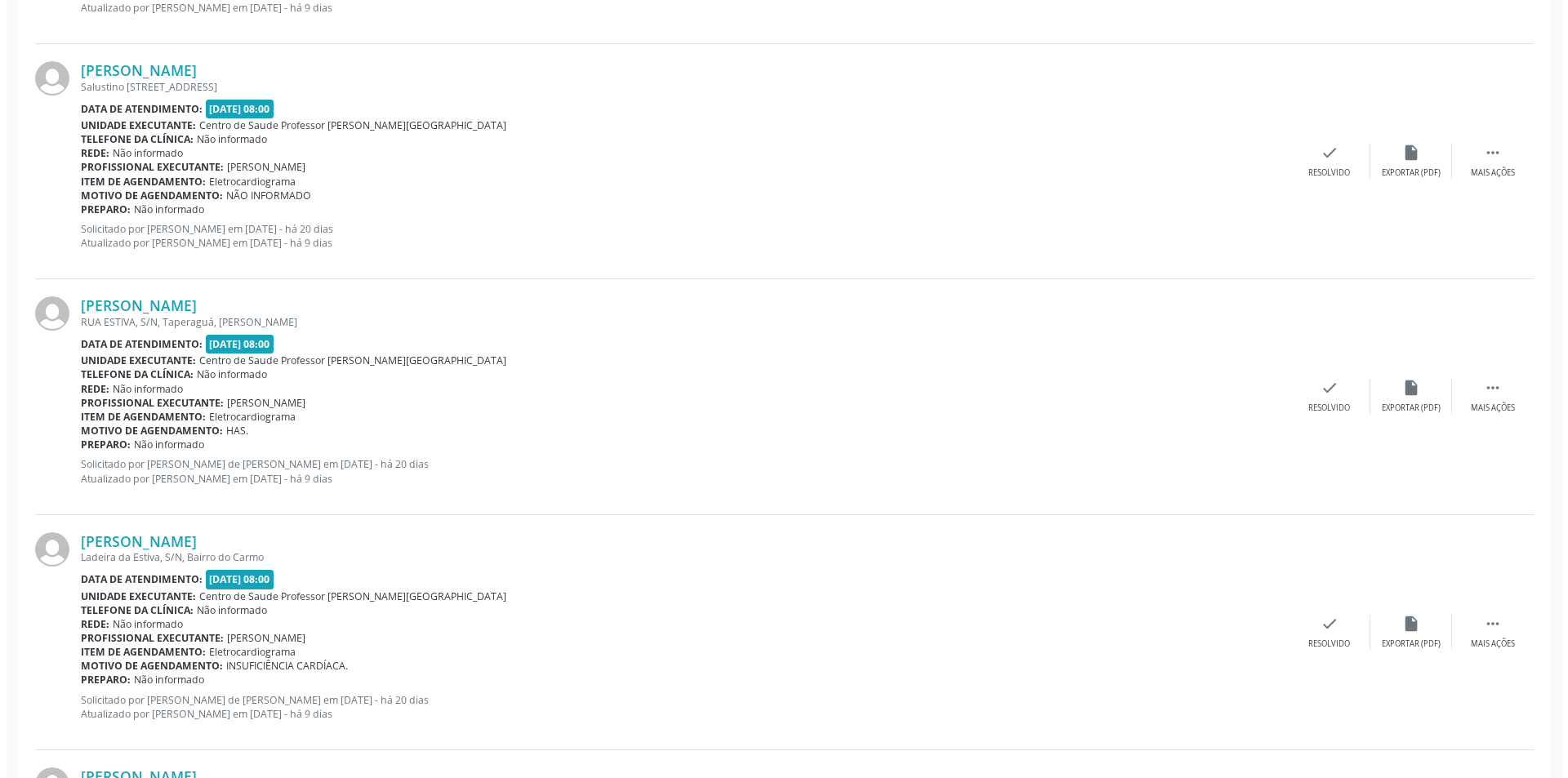
scroll to position [1877, 0]
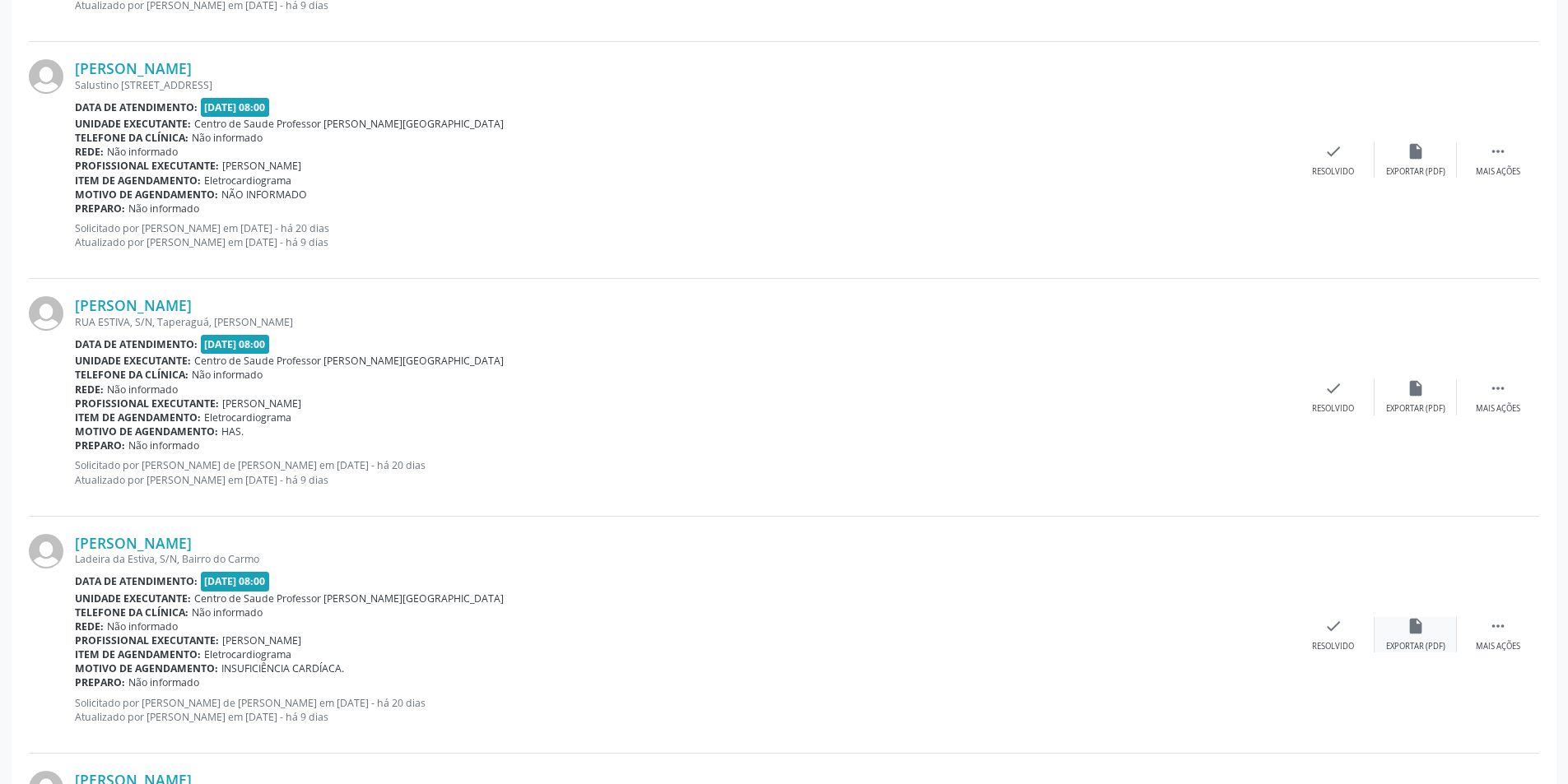
click at [1403, 643] on div "Exportar (PDF)" at bounding box center [1415, 647] width 59 height 12
click at [1344, 621] on div "check Resolvido" at bounding box center [1333, 634] width 82 height 35
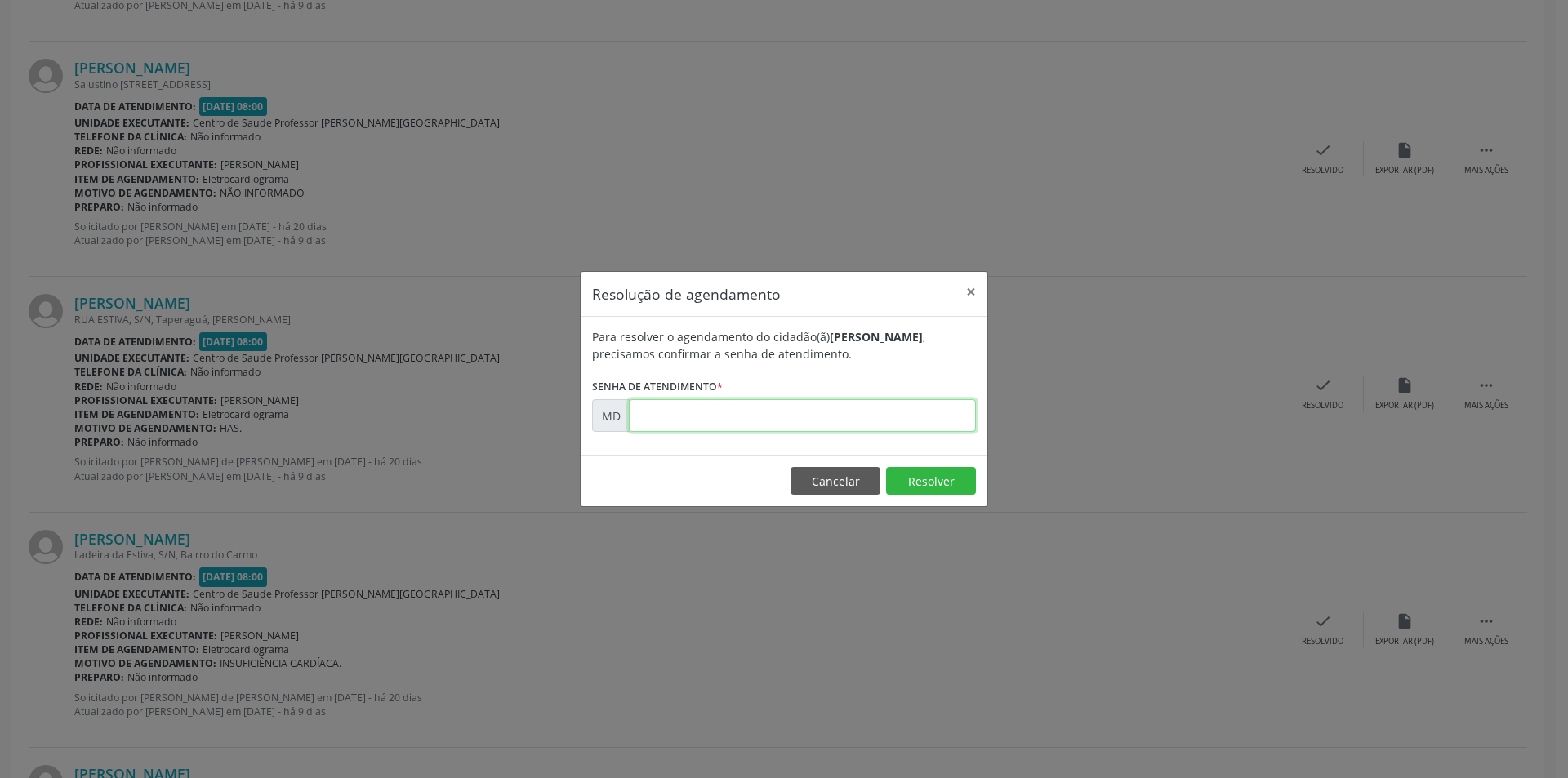
paste input "00004224"
type input "00004224"
click at [906, 473] on button "Resolver" at bounding box center [930, 481] width 90 height 28
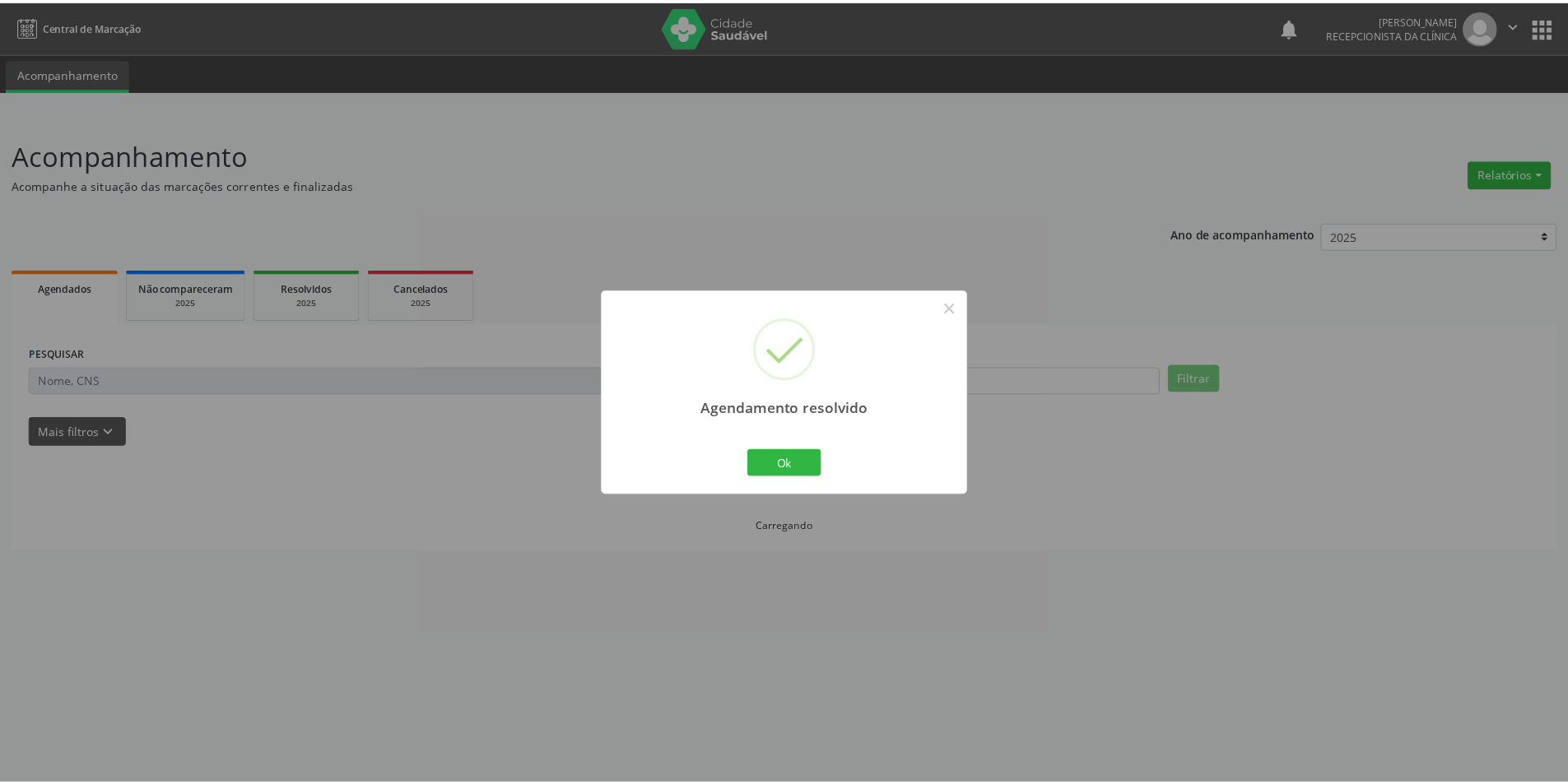
scroll to position [0, 0]
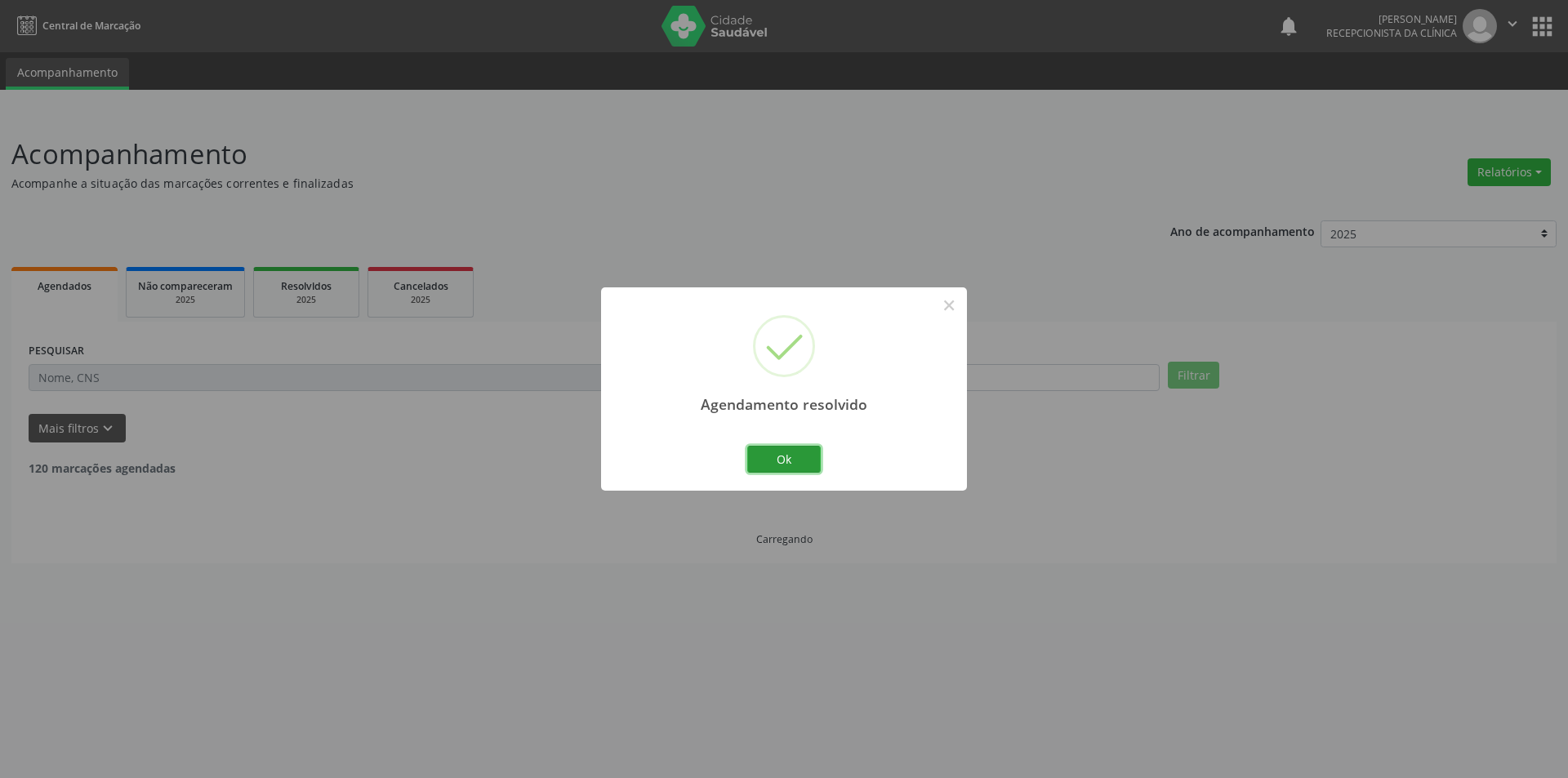
drag, startPoint x: 797, startPoint y: 455, endPoint x: 801, endPoint y: 444, distance: 11.7
click at [799, 455] on button "Ok" at bounding box center [783, 460] width 74 height 28
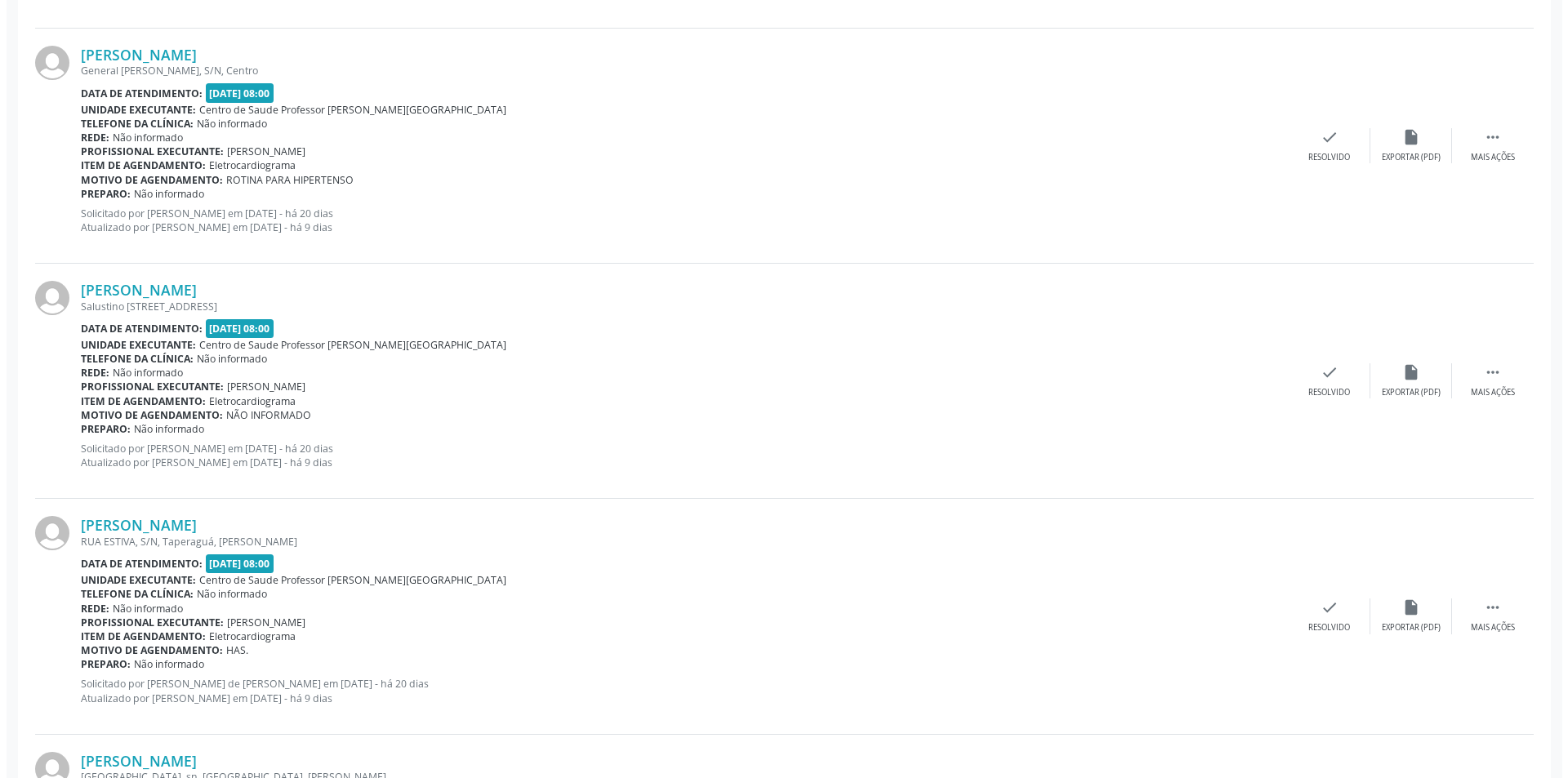
scroll to position [1714, 0]
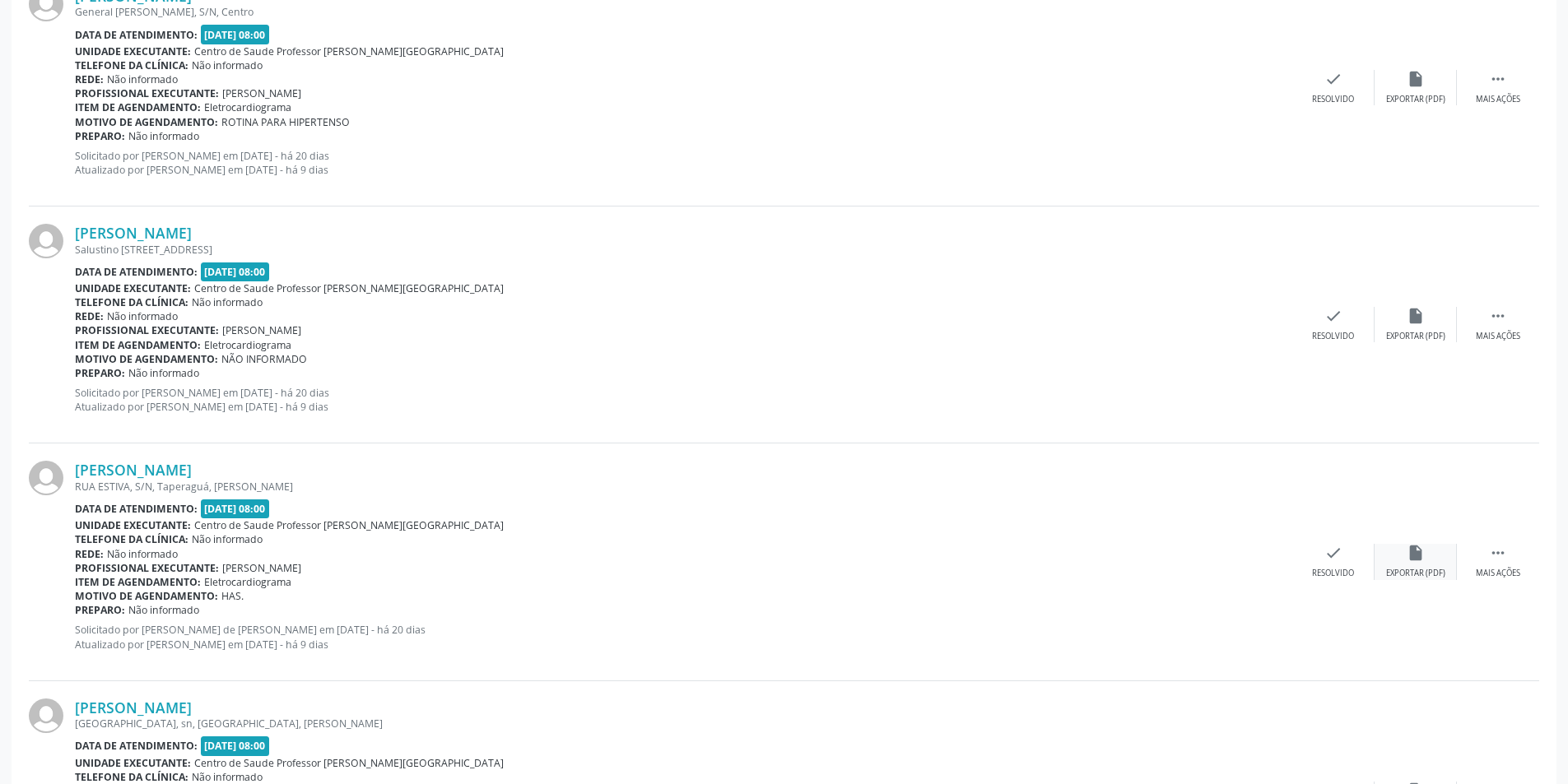
click at [1440, 568] on div "Exportar (PDF)" at bounding box center [1415, 573] width 59 height 12
click at [1313, 558] on div "check Resolvido" at bounding box center [1333, 561] width 82 height 35
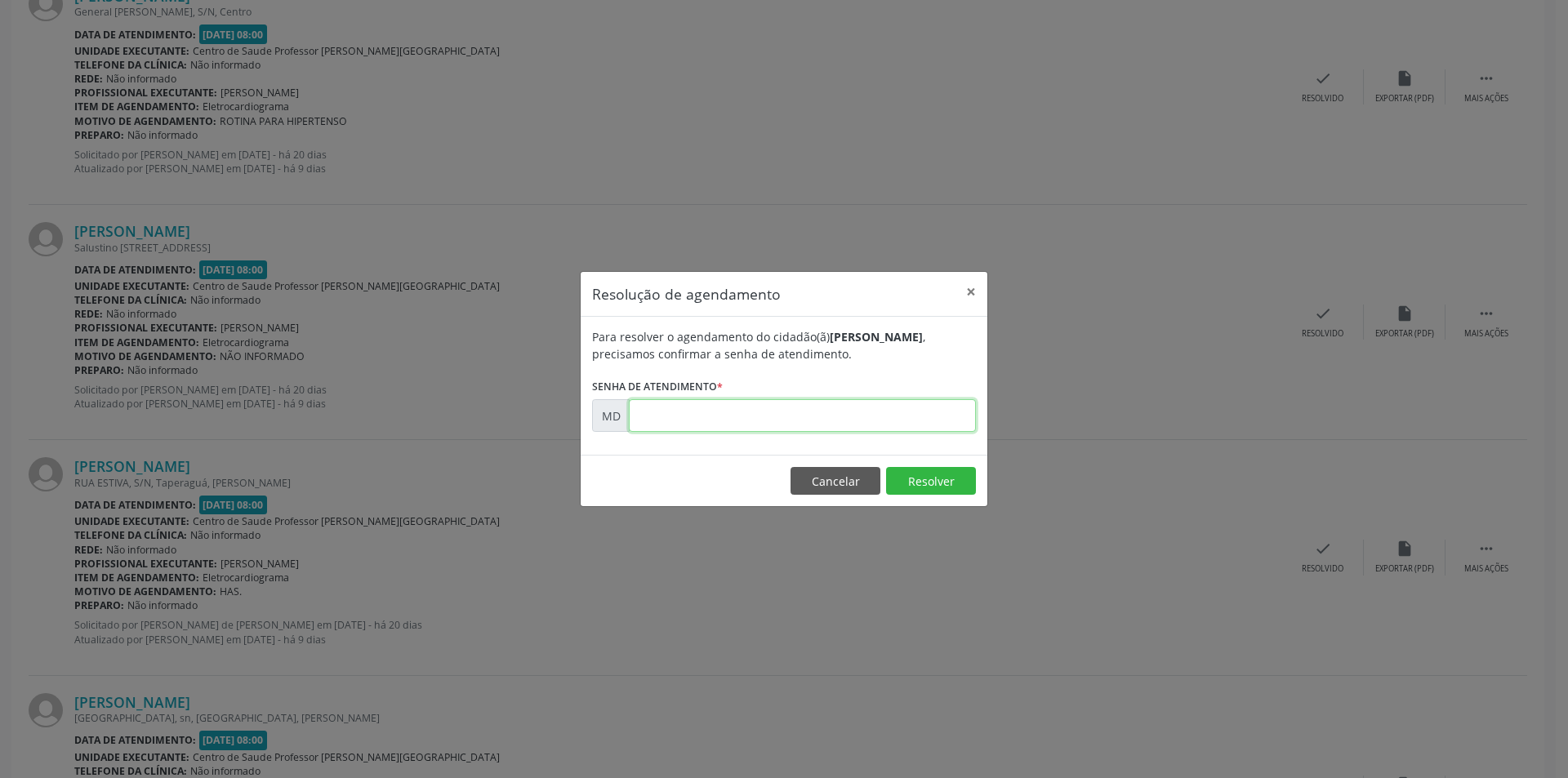
paste input "00004219"
type input "00004219"
click at [940, 475] on button "Resolver" at bounding box center [930, 481] width 90 height 28
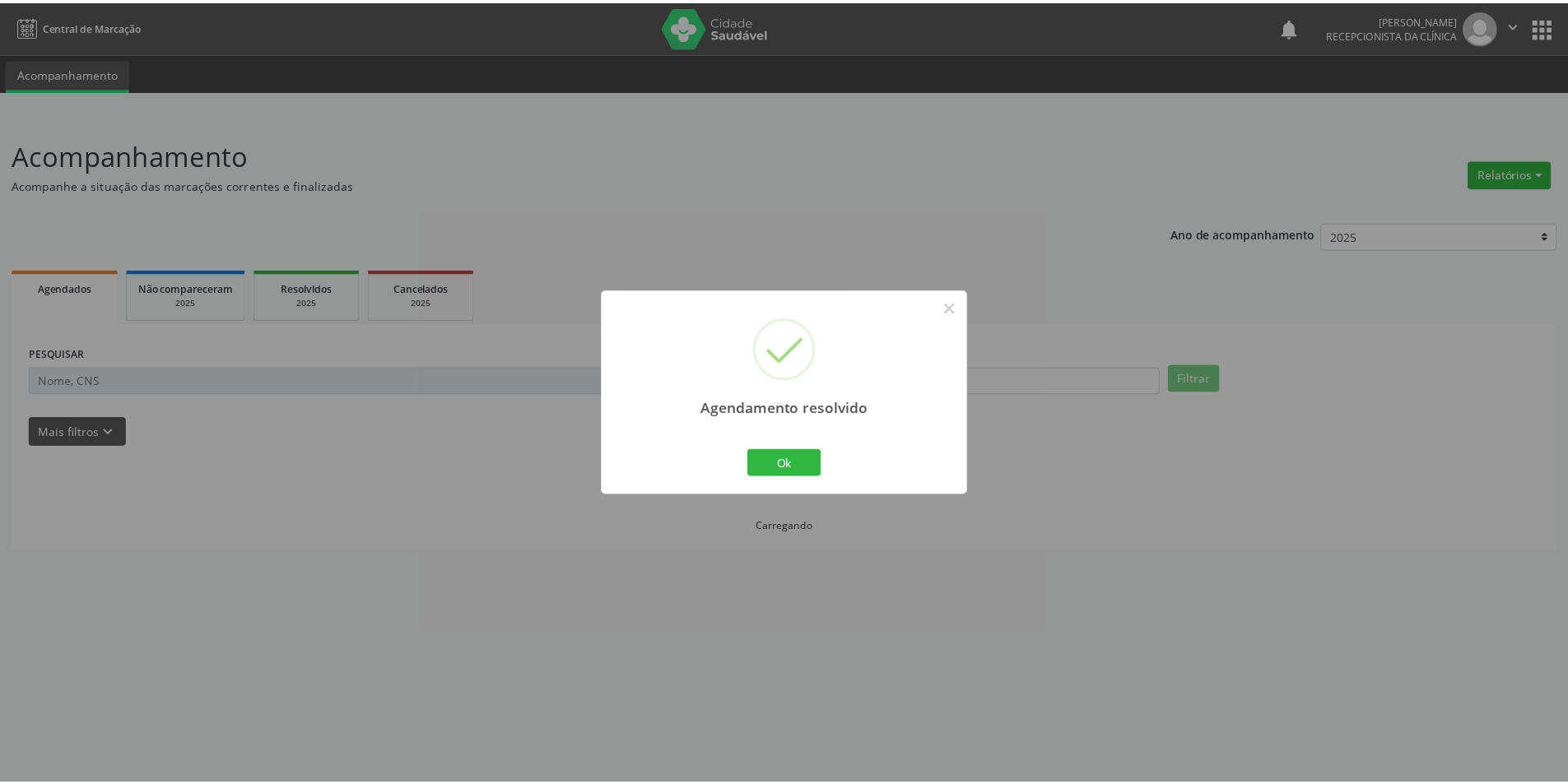
scroll to position [0, 0]
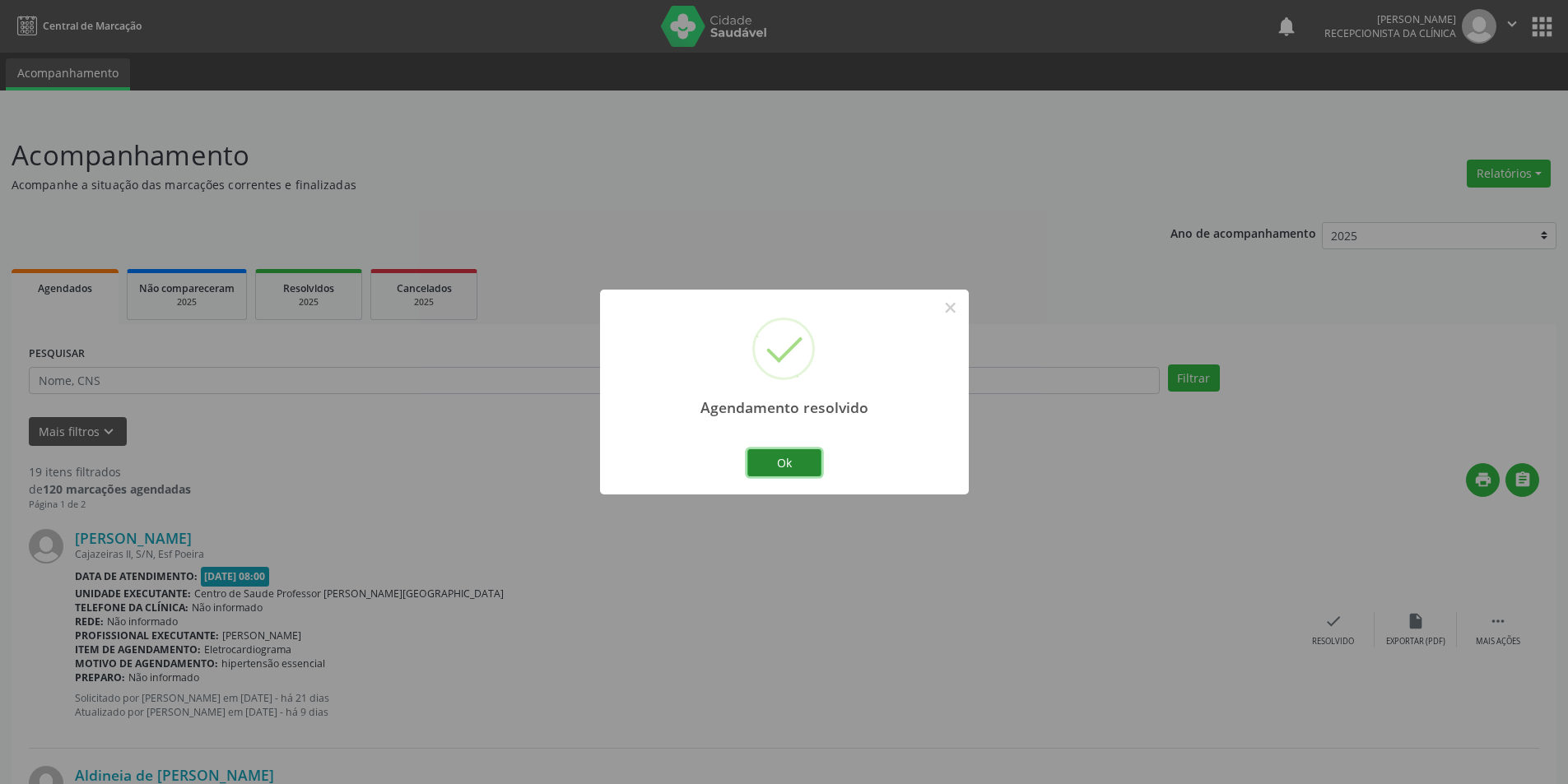
click at [807, 464] on button "Ok" at bounding box center [784, 464] width 74 height 28
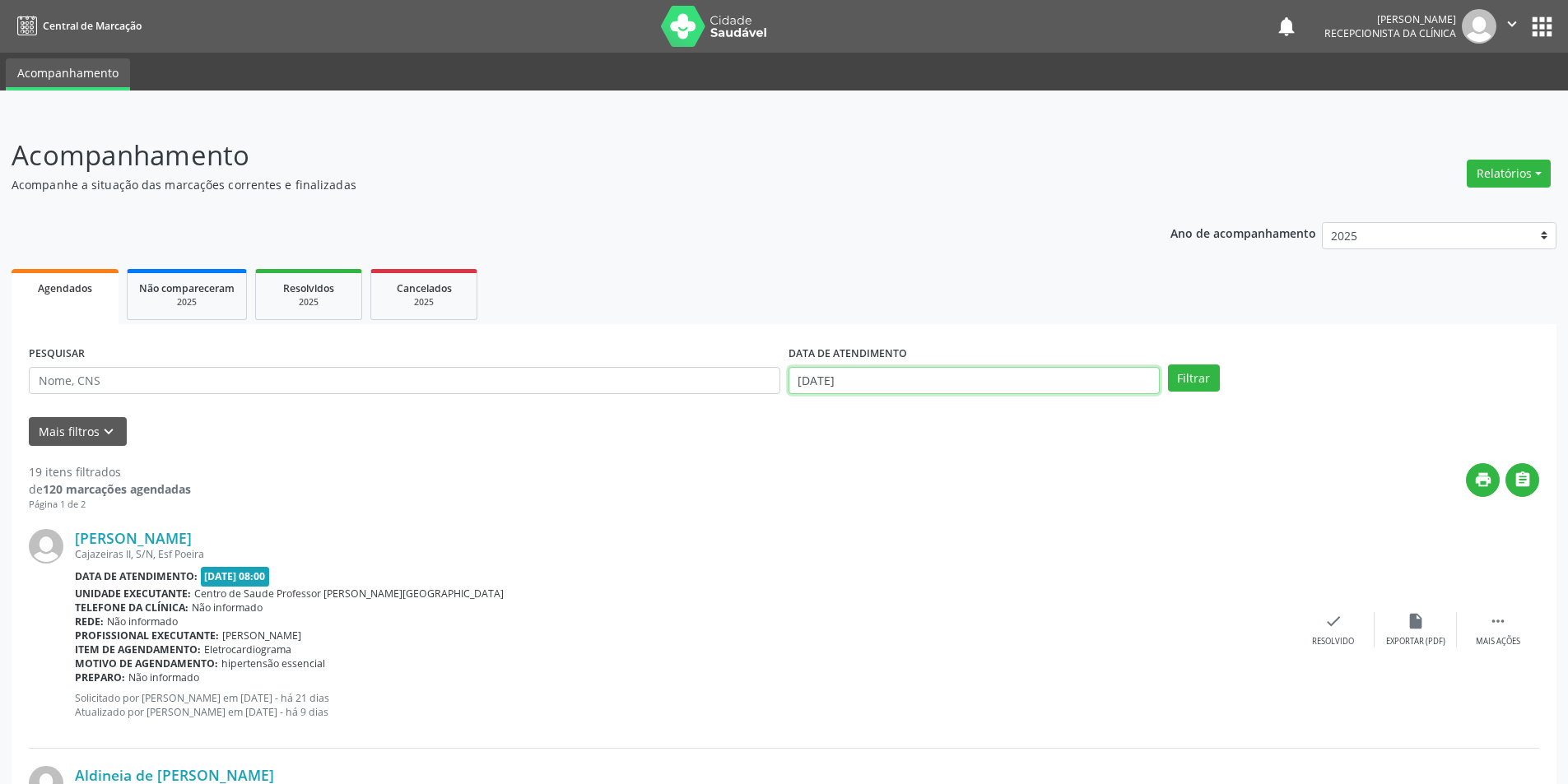
click at [958, 377] on input "[DATE]" at bounding box center [974, 381] width 371 height 28
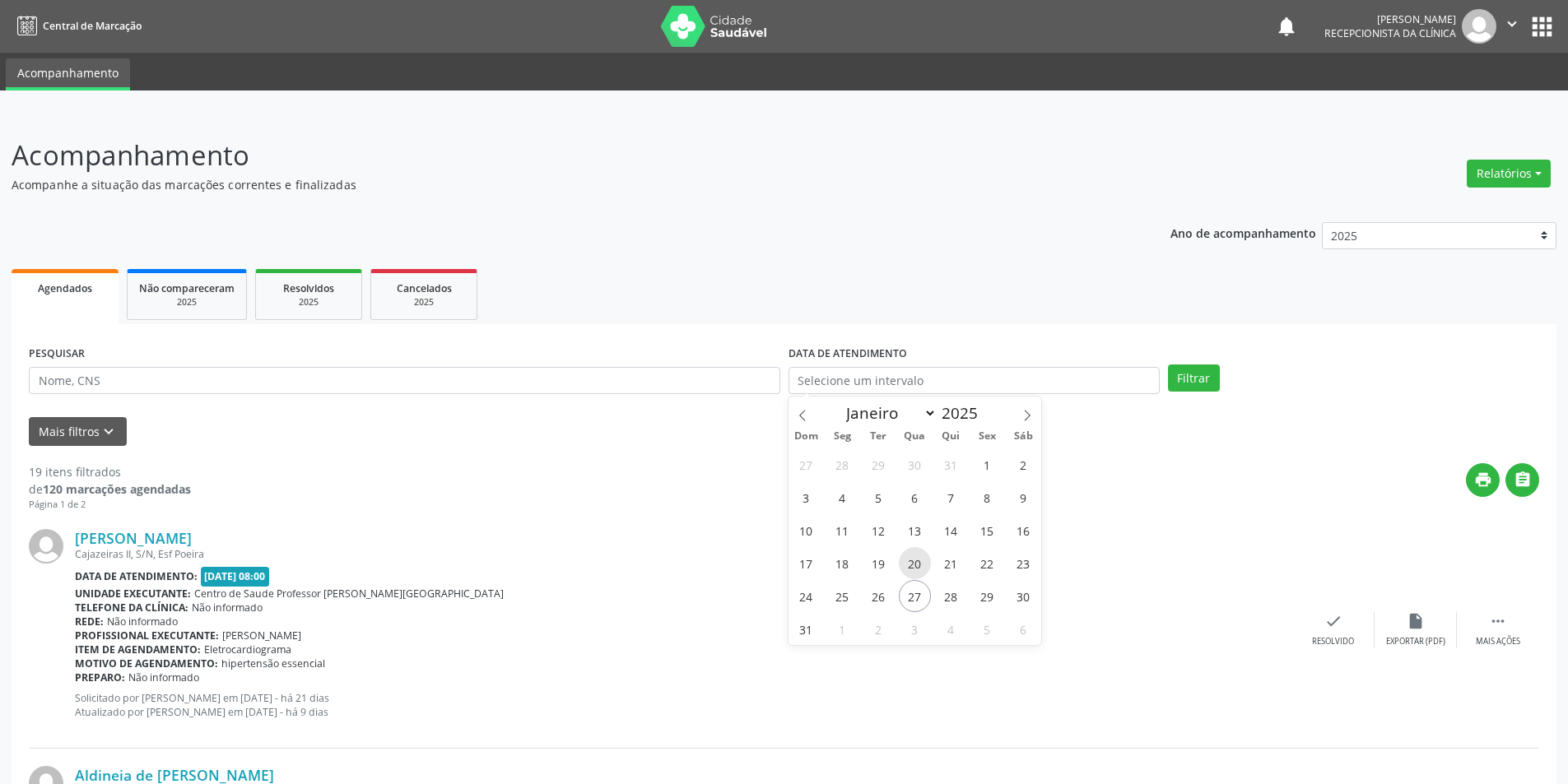
click at [914, 563] on span "20" at bounding box center [914, 563] width 32 height 32
type input "[DATE]"
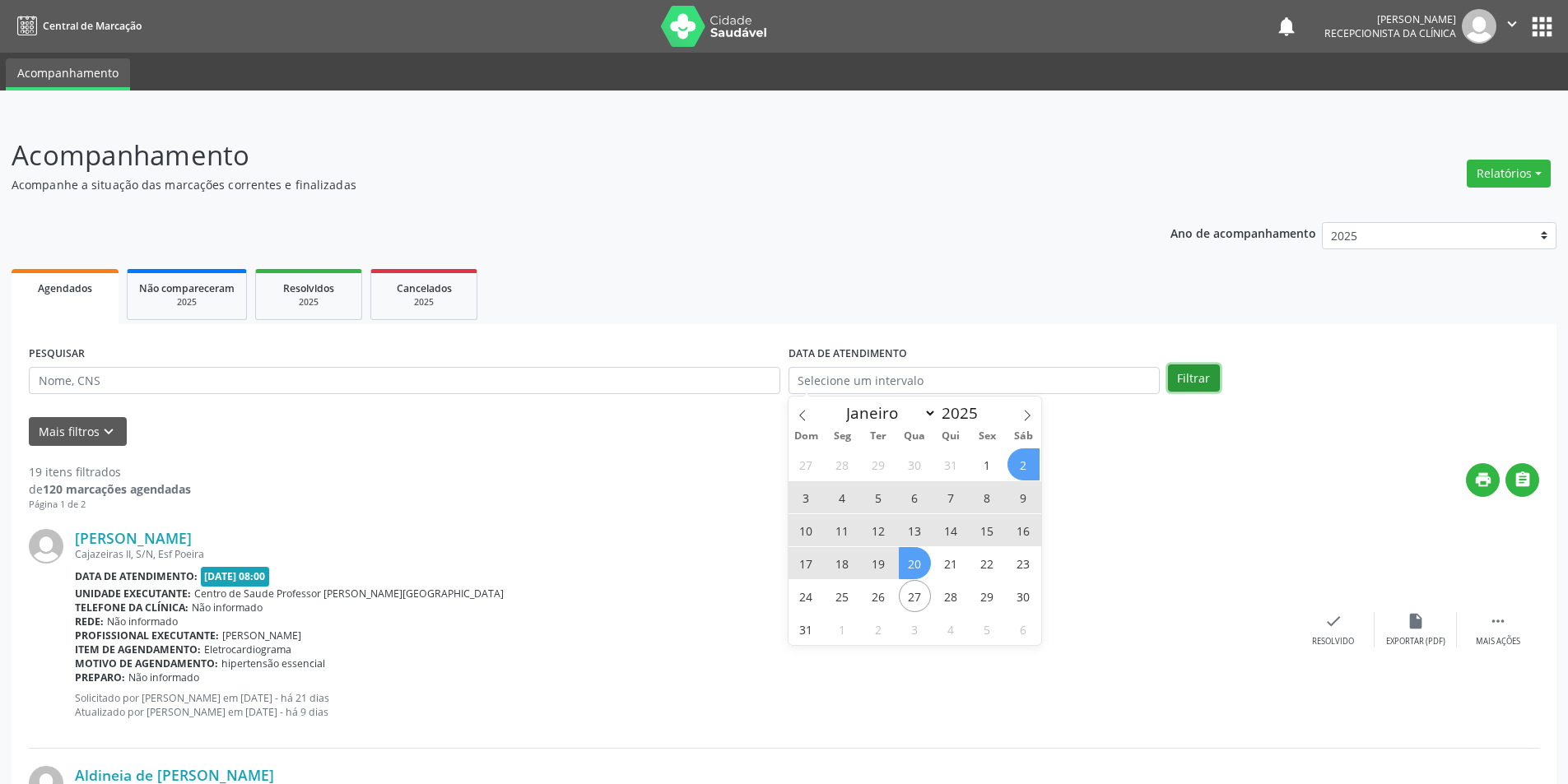
click at [1184, 380] on button "Filtrar" at bounding box center [1193, 379] width 52 height 28
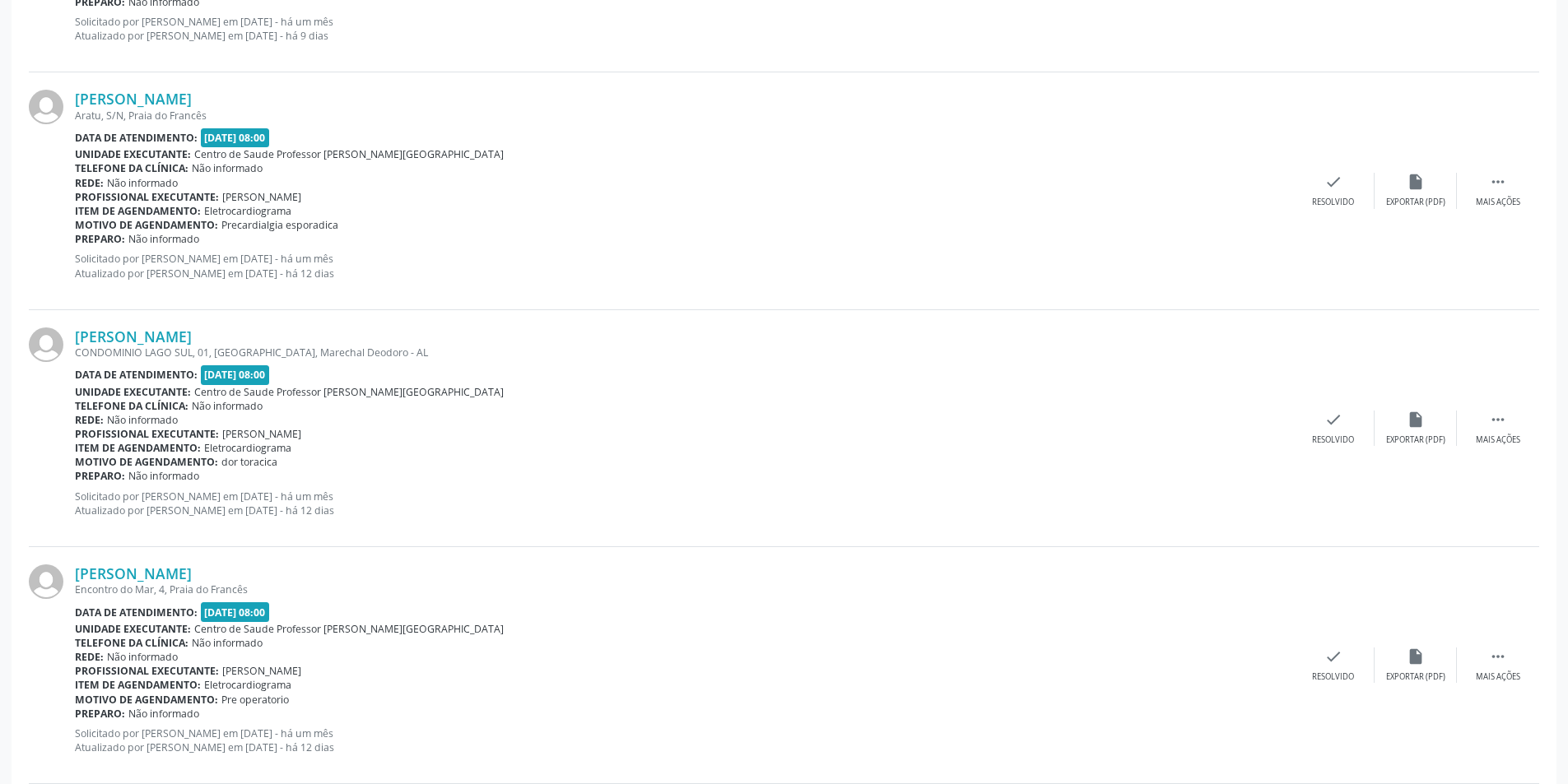
scroll to position [1152, 0]
click at [1503, 206] on div "Mais ações" at bounding box center [1497, 201] width 44 height 12
click at [1406, 196] on div "Não compareceu" at bounding box center [1415, 201] width 70 height 12
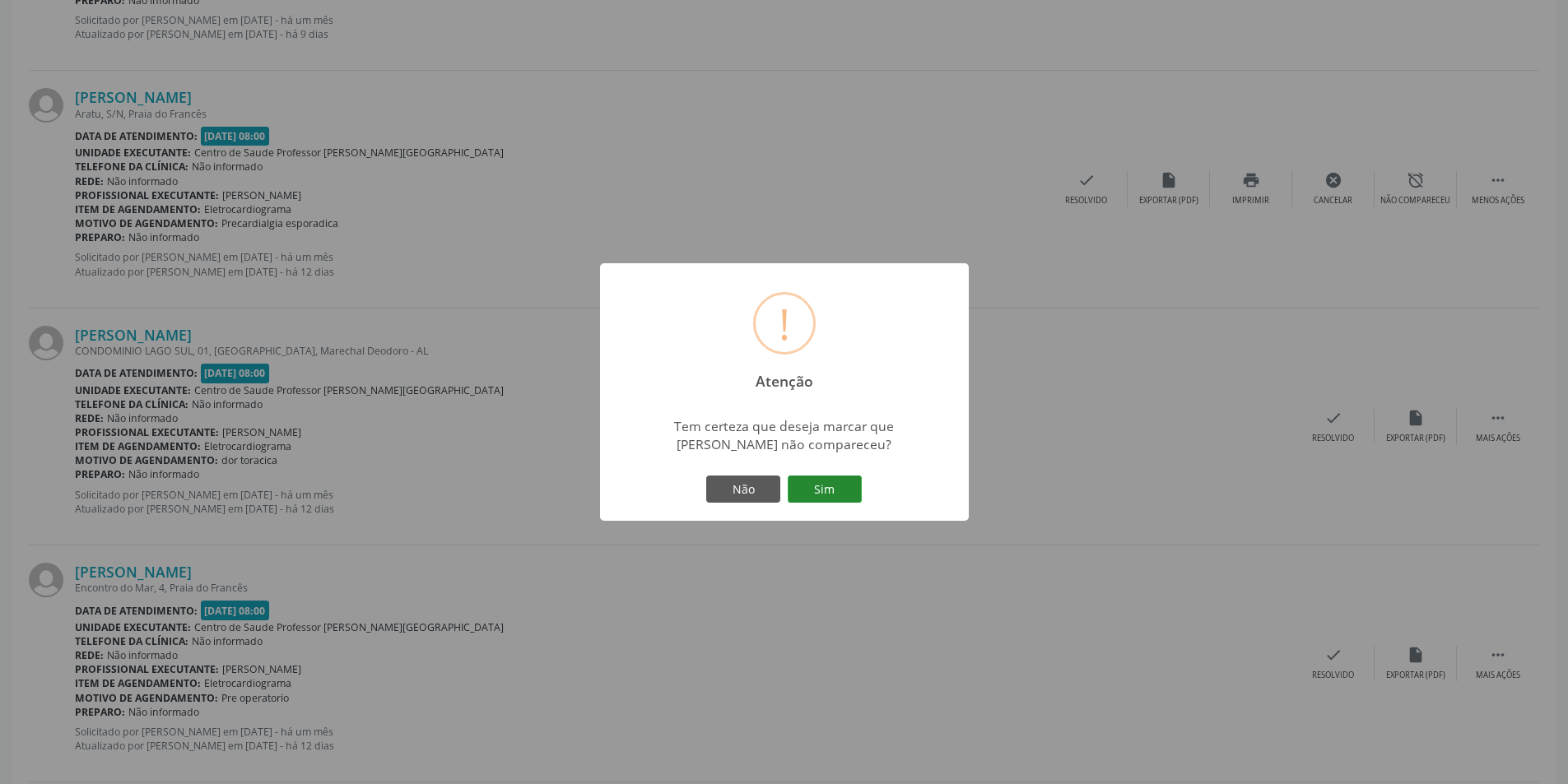
click at [829, 495] on button "Sim" at bounding box center [824, 489] width 74 height 28
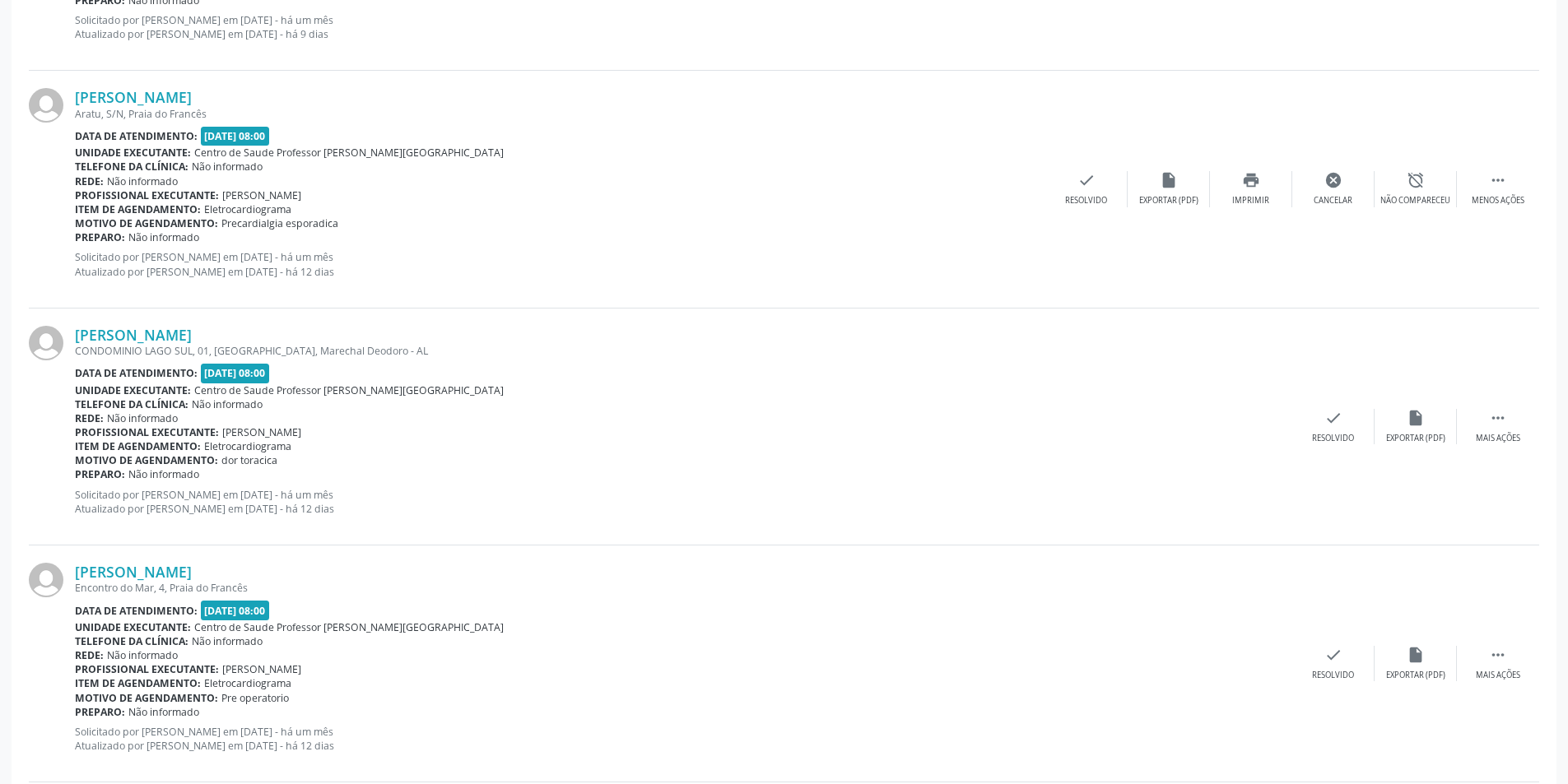
scroll to position [0, 0]
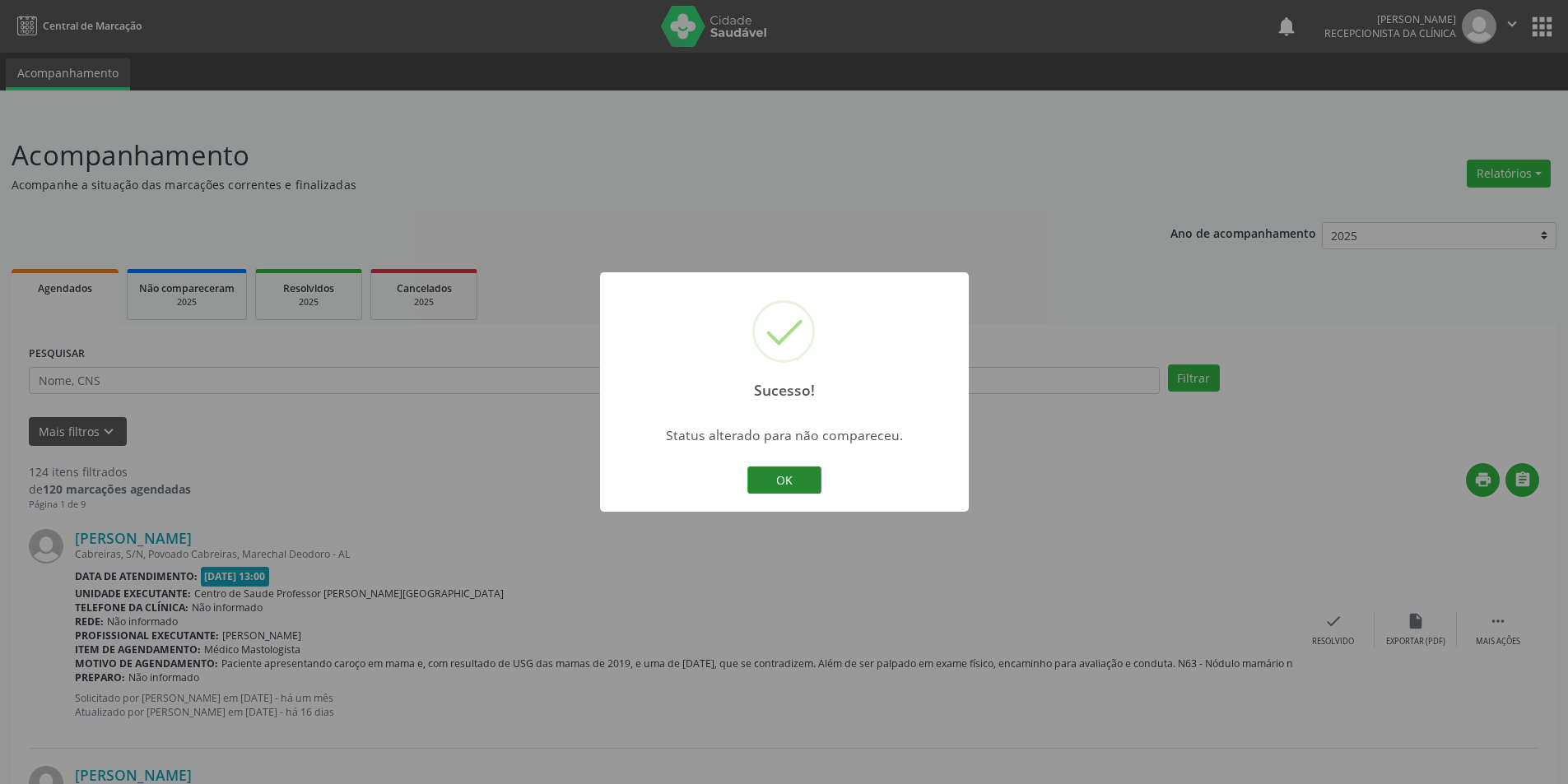
click at [787, 488] on button "OK" at bounding box center [784, 480] width 74 height 28
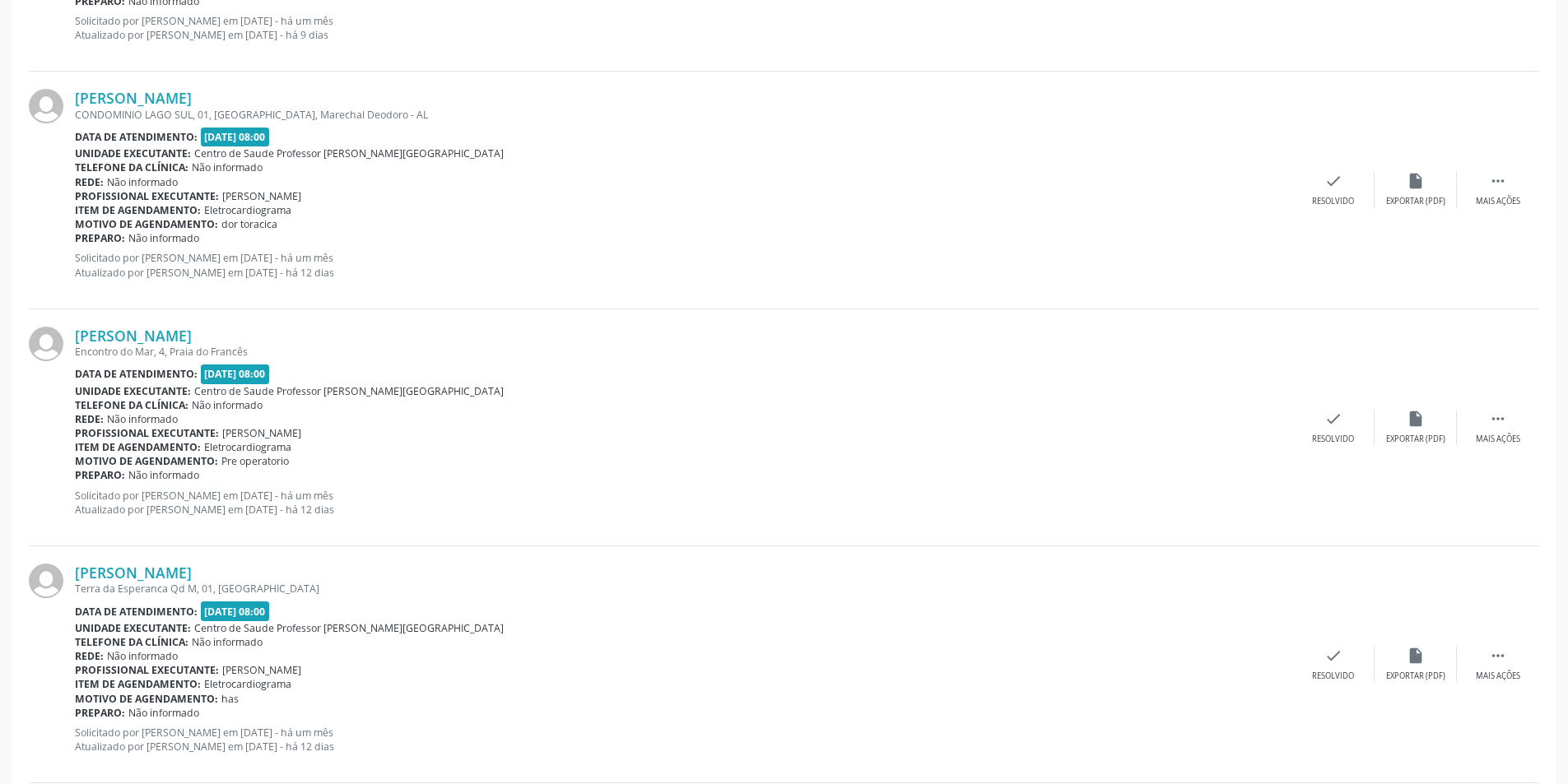
scroll to position [1152, 0]
click at [1483, 195] on div "Mais ações" at bounding box center [1497, 201] width 44 height 12
click at [1401, 191] on div "alarm_off Não compareceu" at bounding box center [1415, 189] width 82 height 35
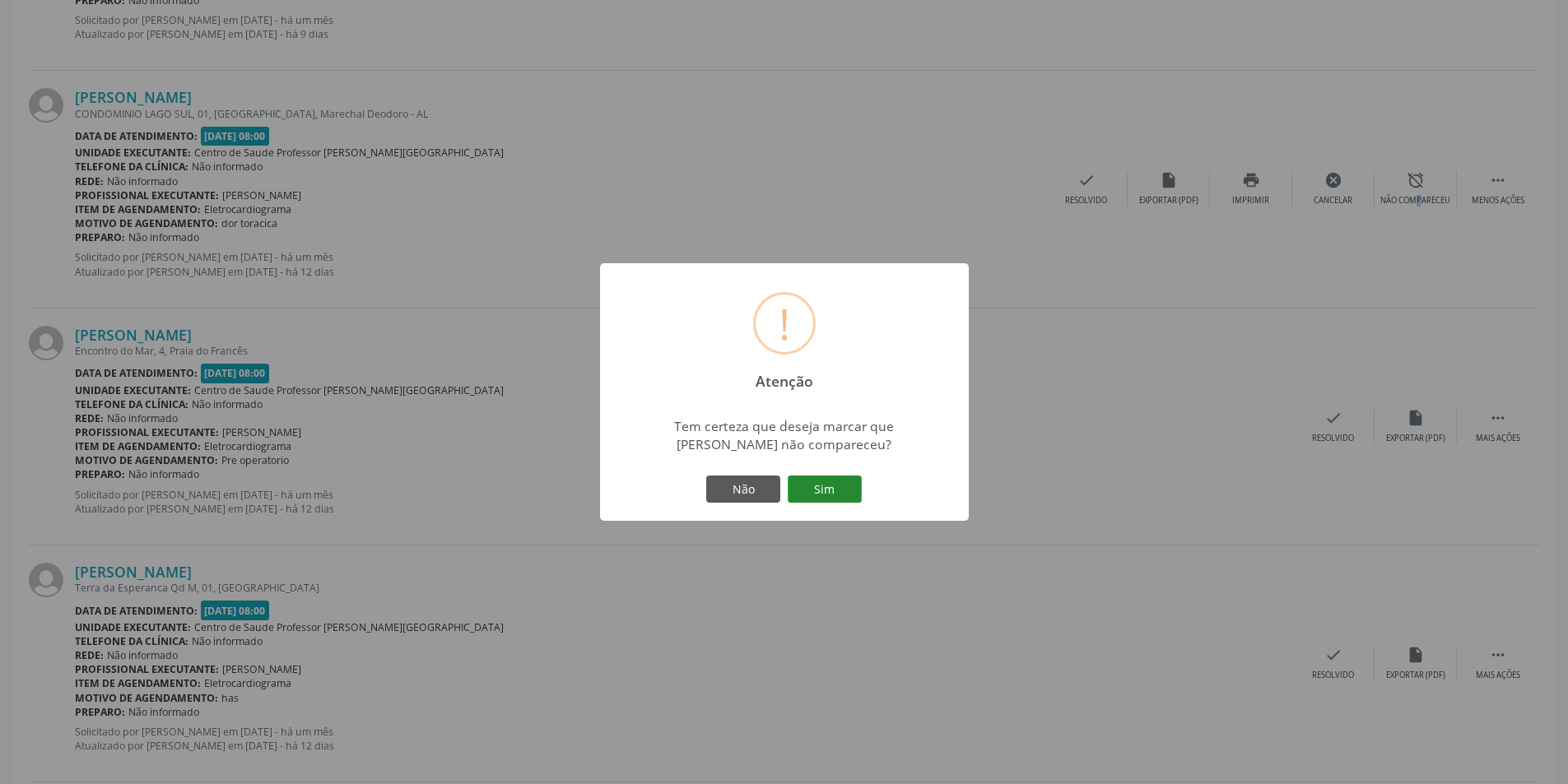
click at [818, 486] on button "Sim" at bounding box center [824, 489] width 74 height 28
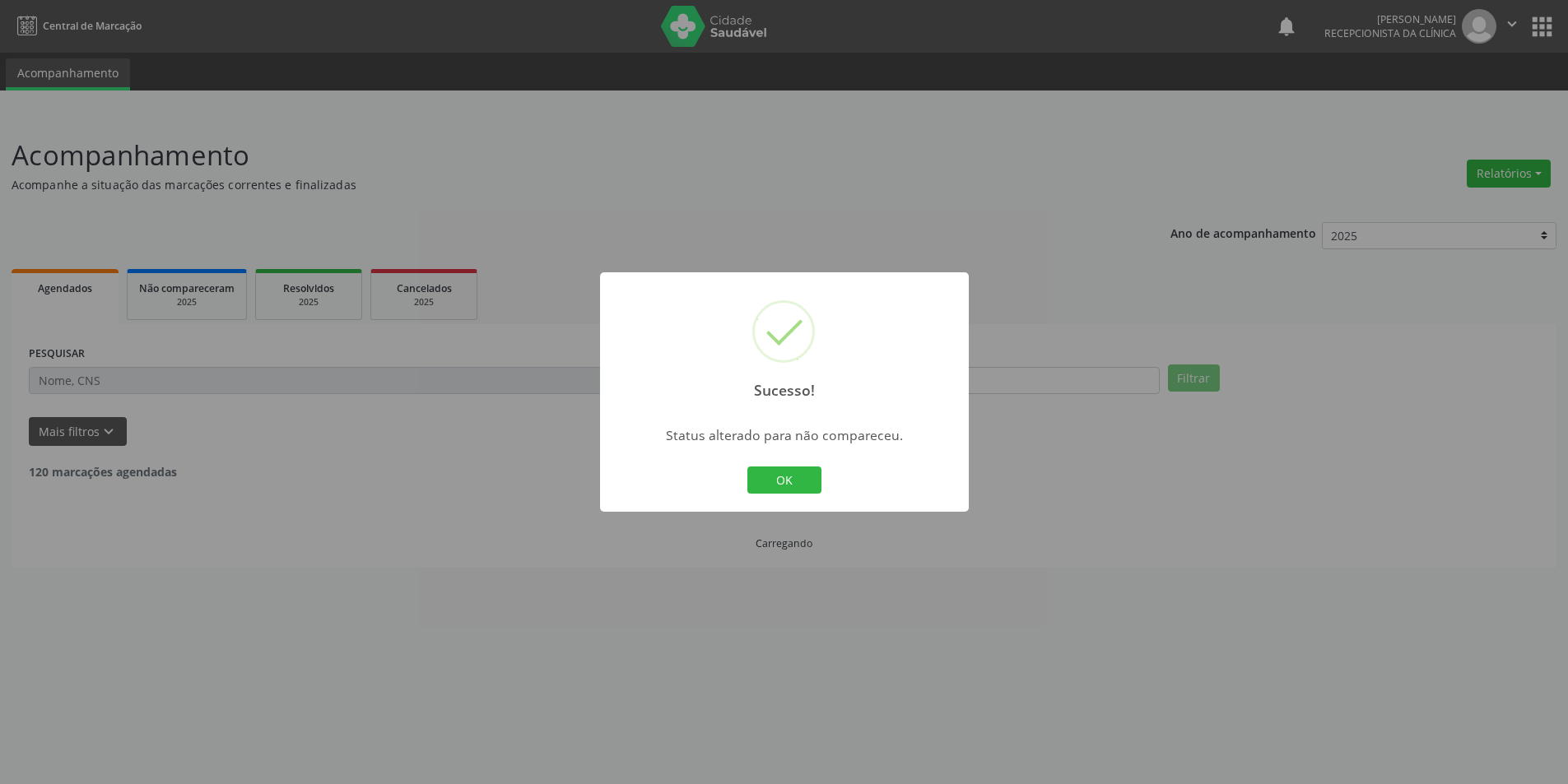
scroll to position [0, 0]
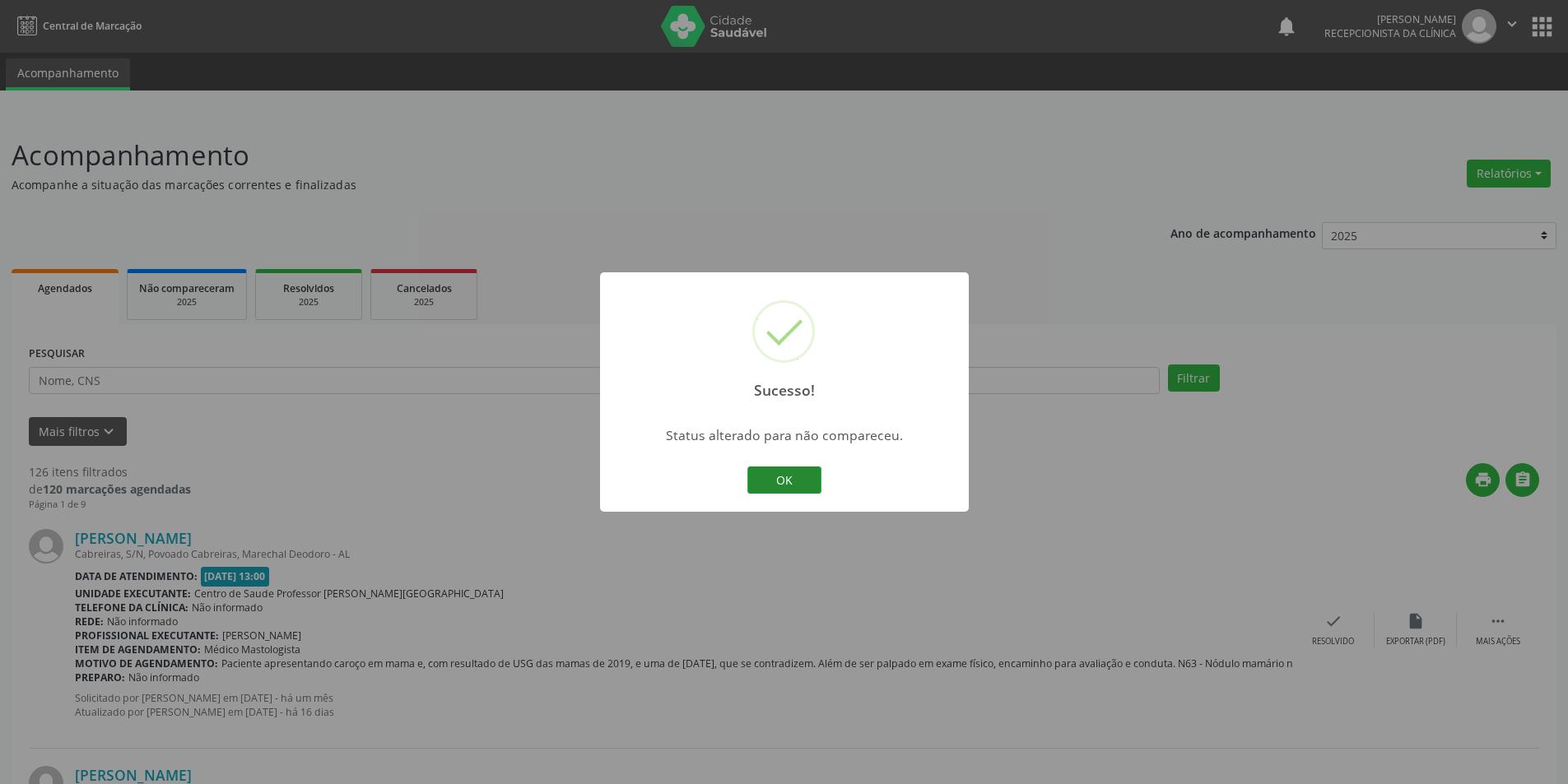
click at [777, 479] on button "OK" at bounding box center [784, 480] width 74 height 28
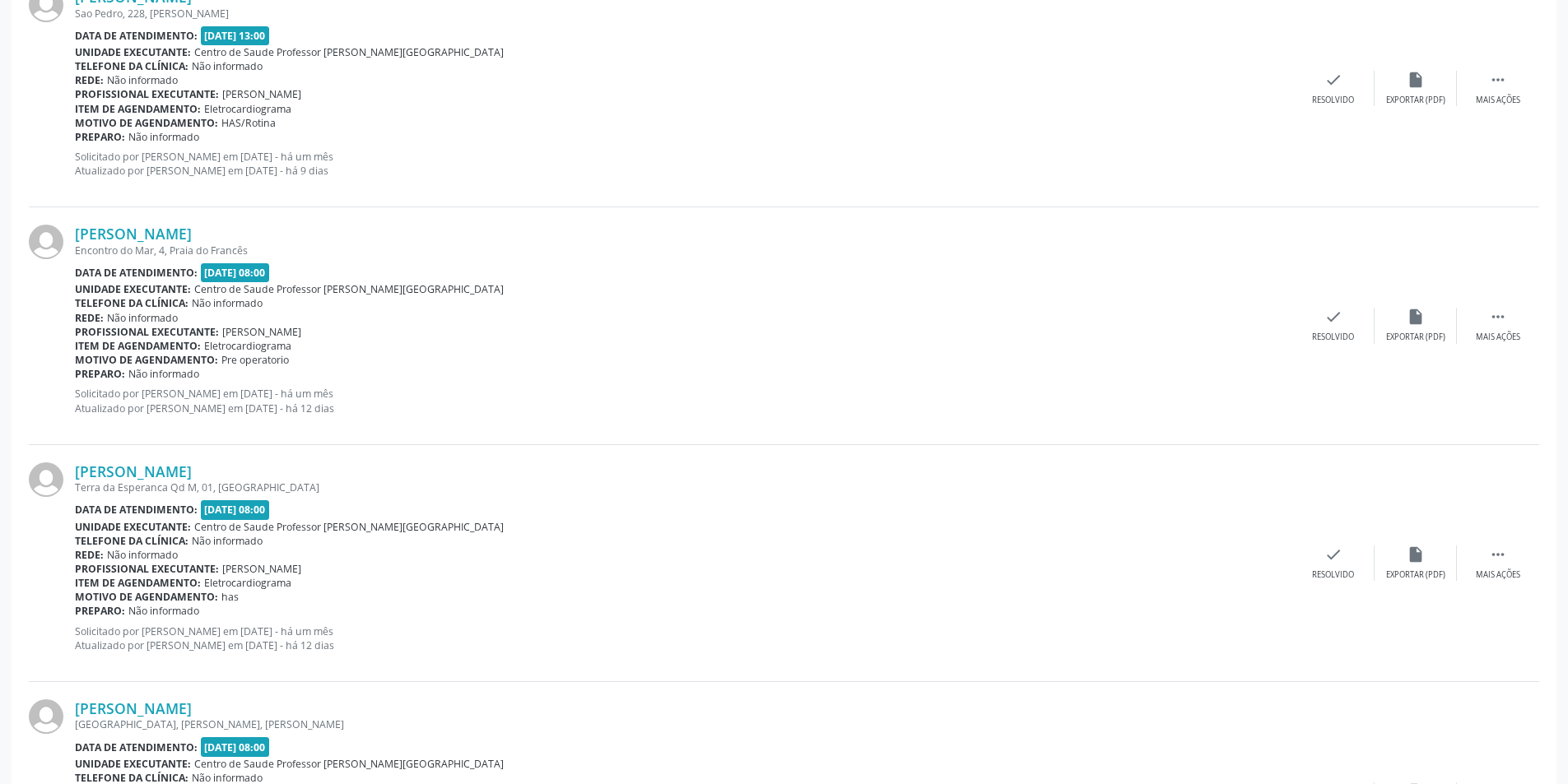
scroll to position [1152, 0]
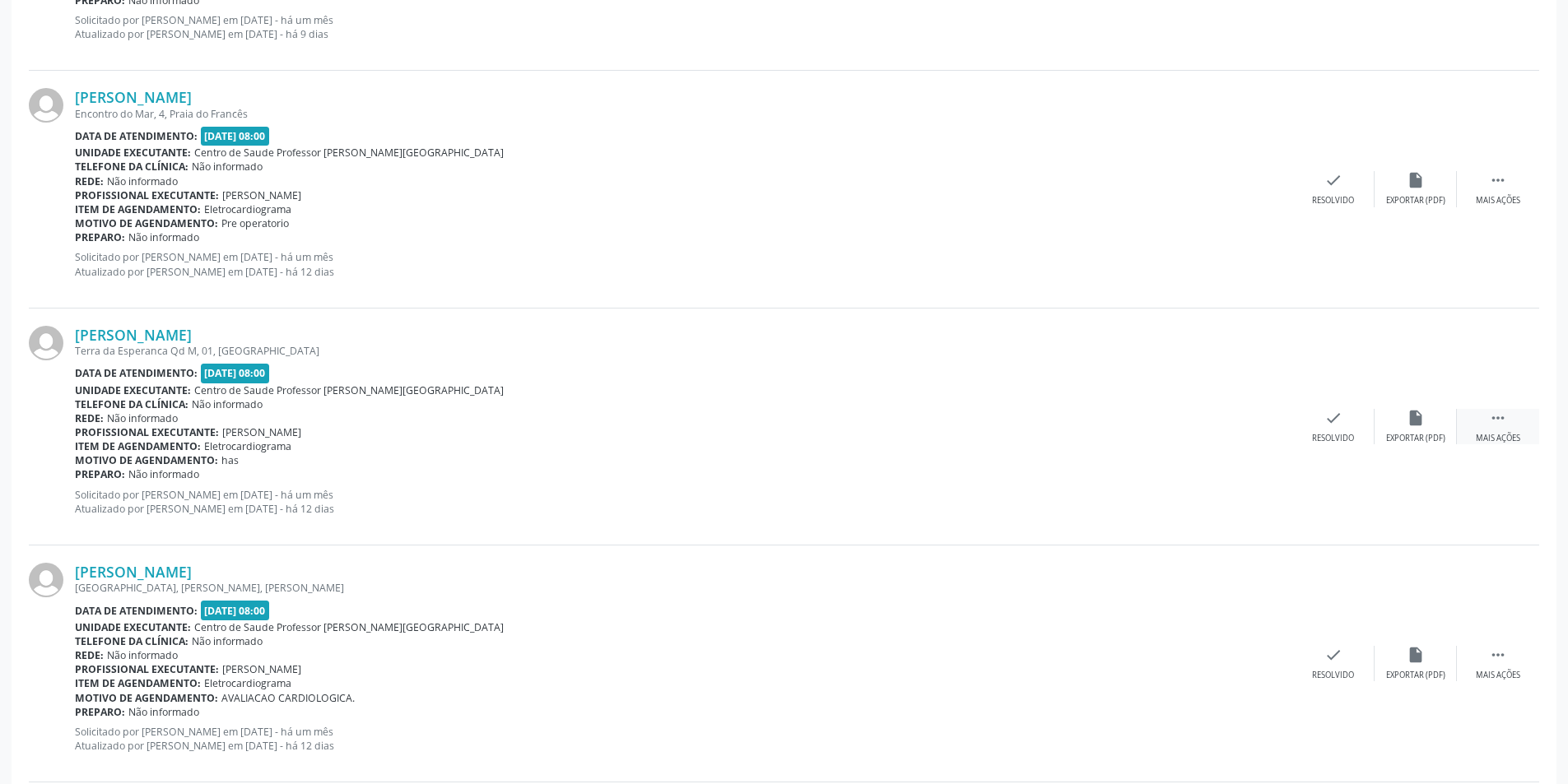
click at [1516, 434] on div "Mais ações" at bounding box center [1497, 439] width 44 height 12
click at [1421, 436] on div "Não compareceu" at bounding box center [1415, 439] width 70 height 12
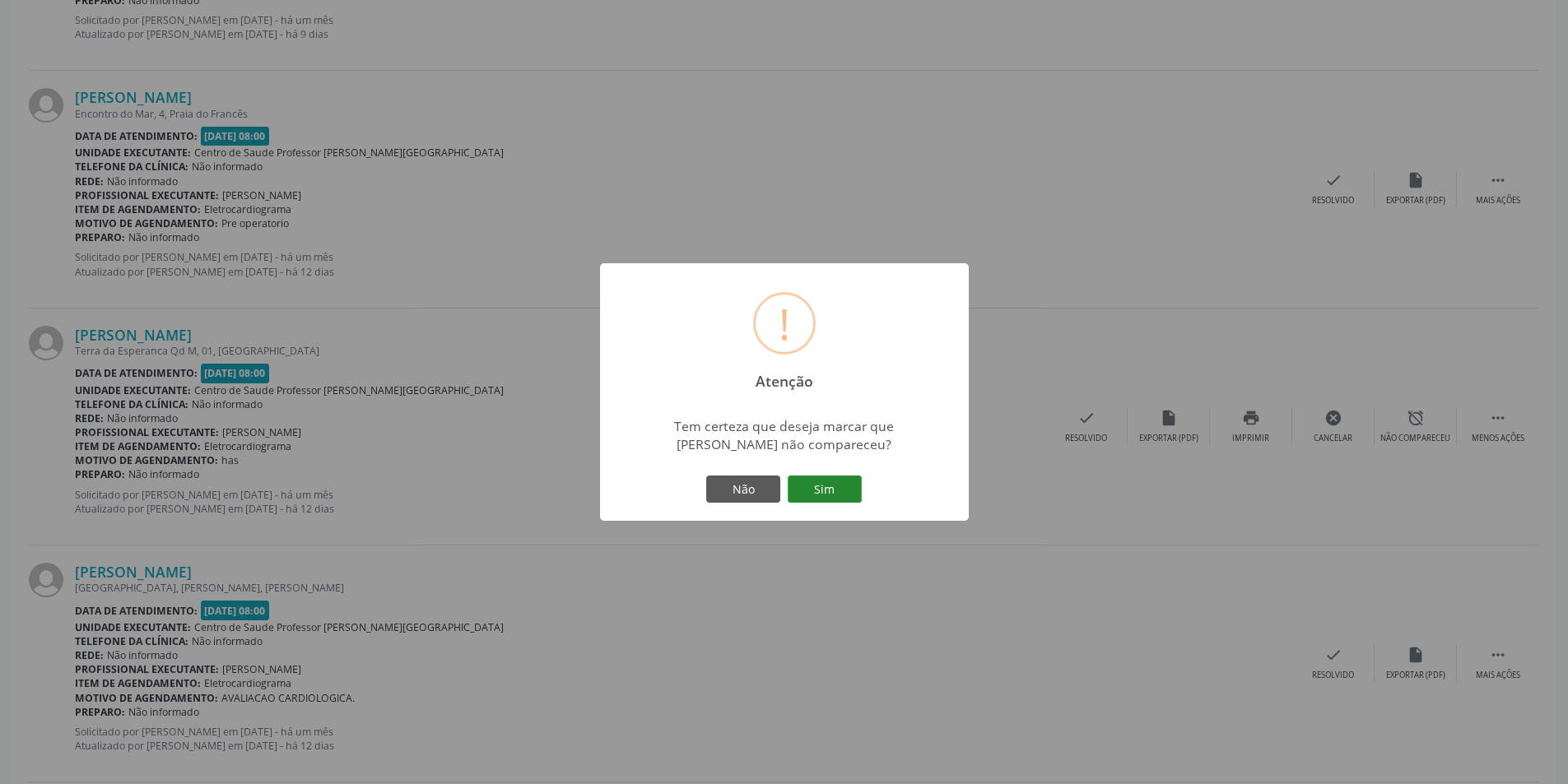
click at [854, 496] on button "Sim" at bounding box center [824, 489] width 74 height 28
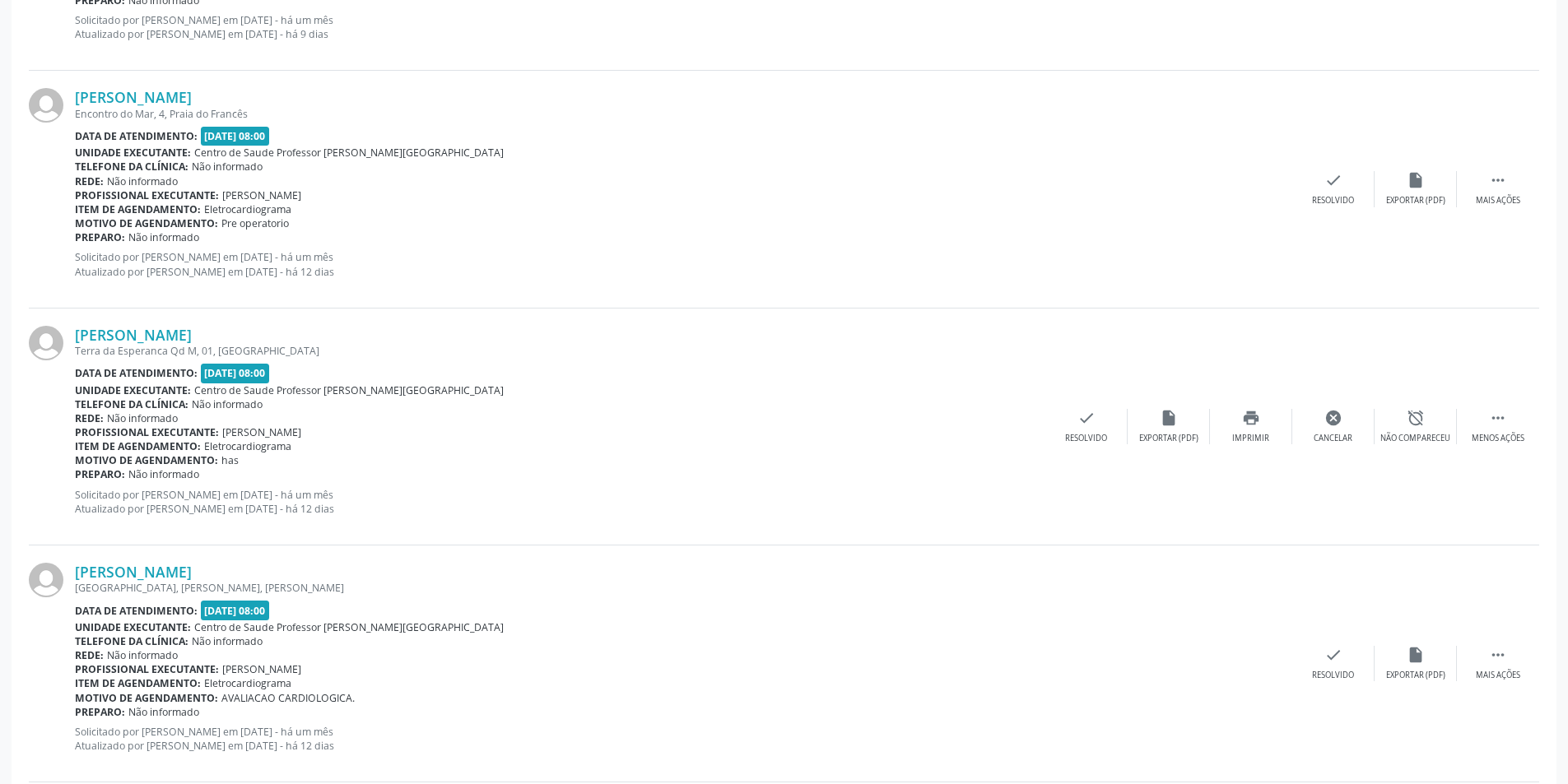
scroll to position [0, 0]
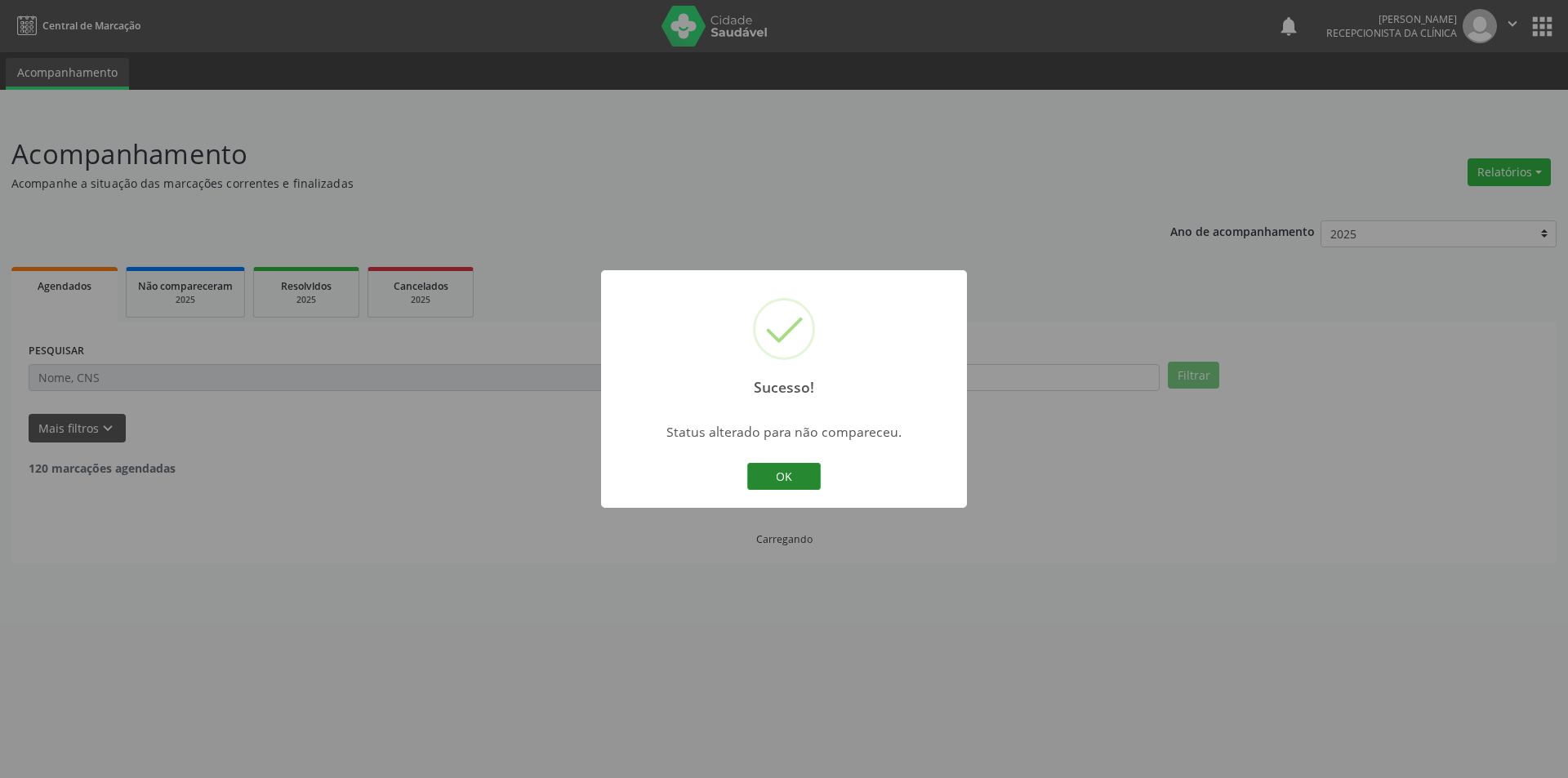
click at [795, 476] on button "OK" at bounding box center [783, 477] width 74 height 28
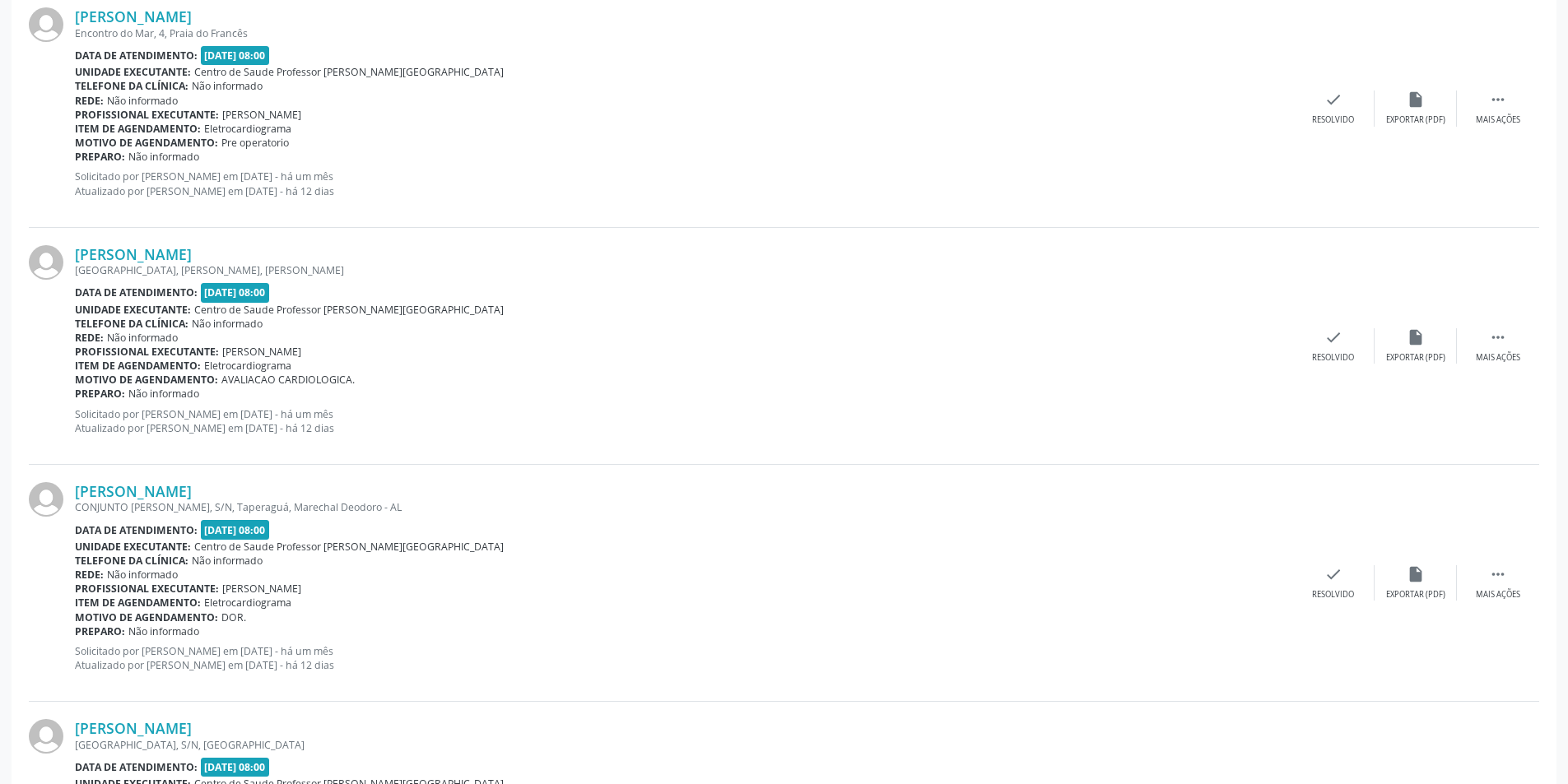
scroll to position [1233, 0]
click at [1489, 346] on div " Mais ações" at bounding box center [1497, 344] width 82 height 35
click at [1417, 337] on icon "alarm_off" at bounding box center [1416, 335] width 18 height 18
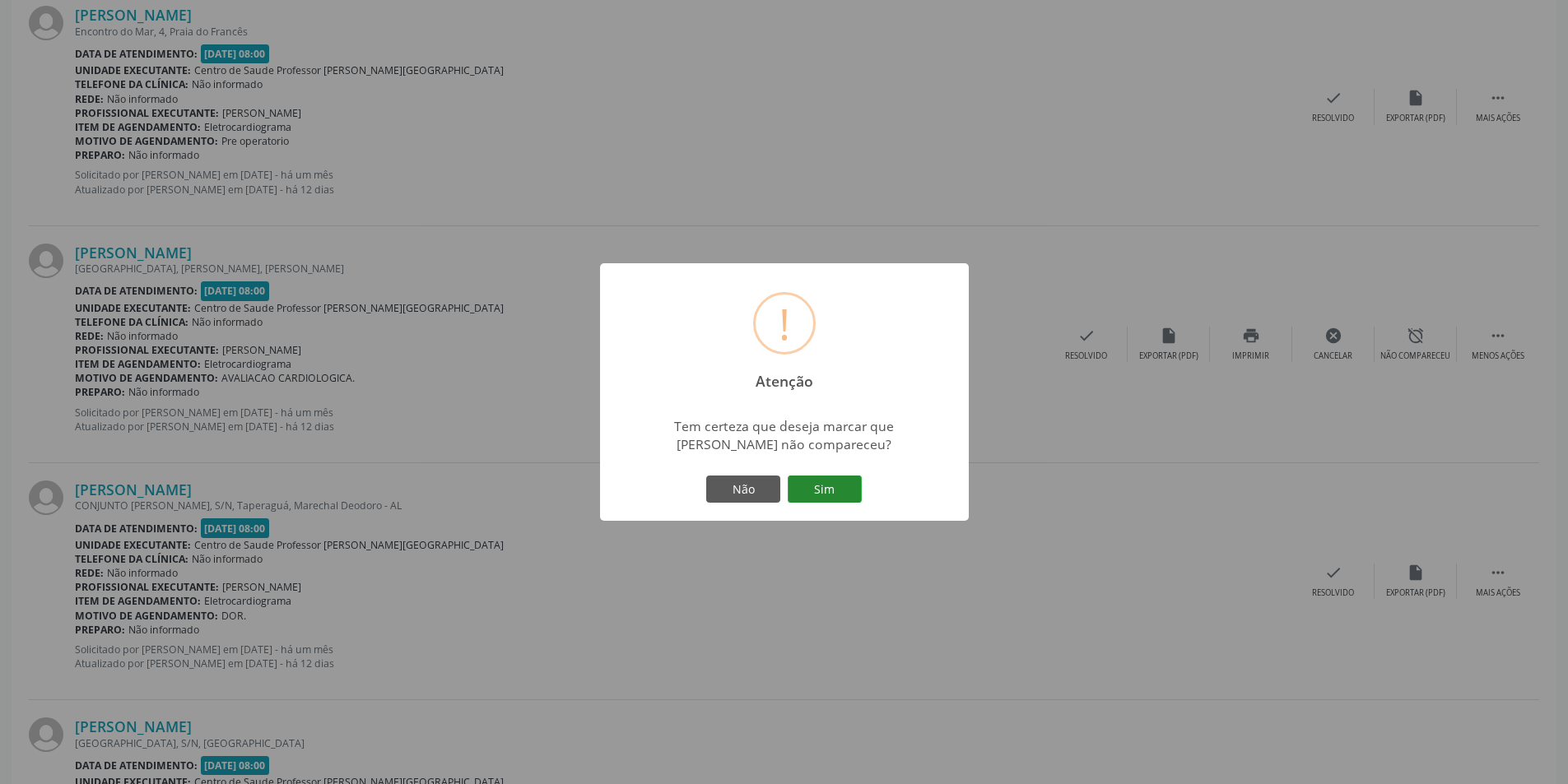
click at [802, 491] on button "Sim" at bounding box center [824, 489] width 74 height 28
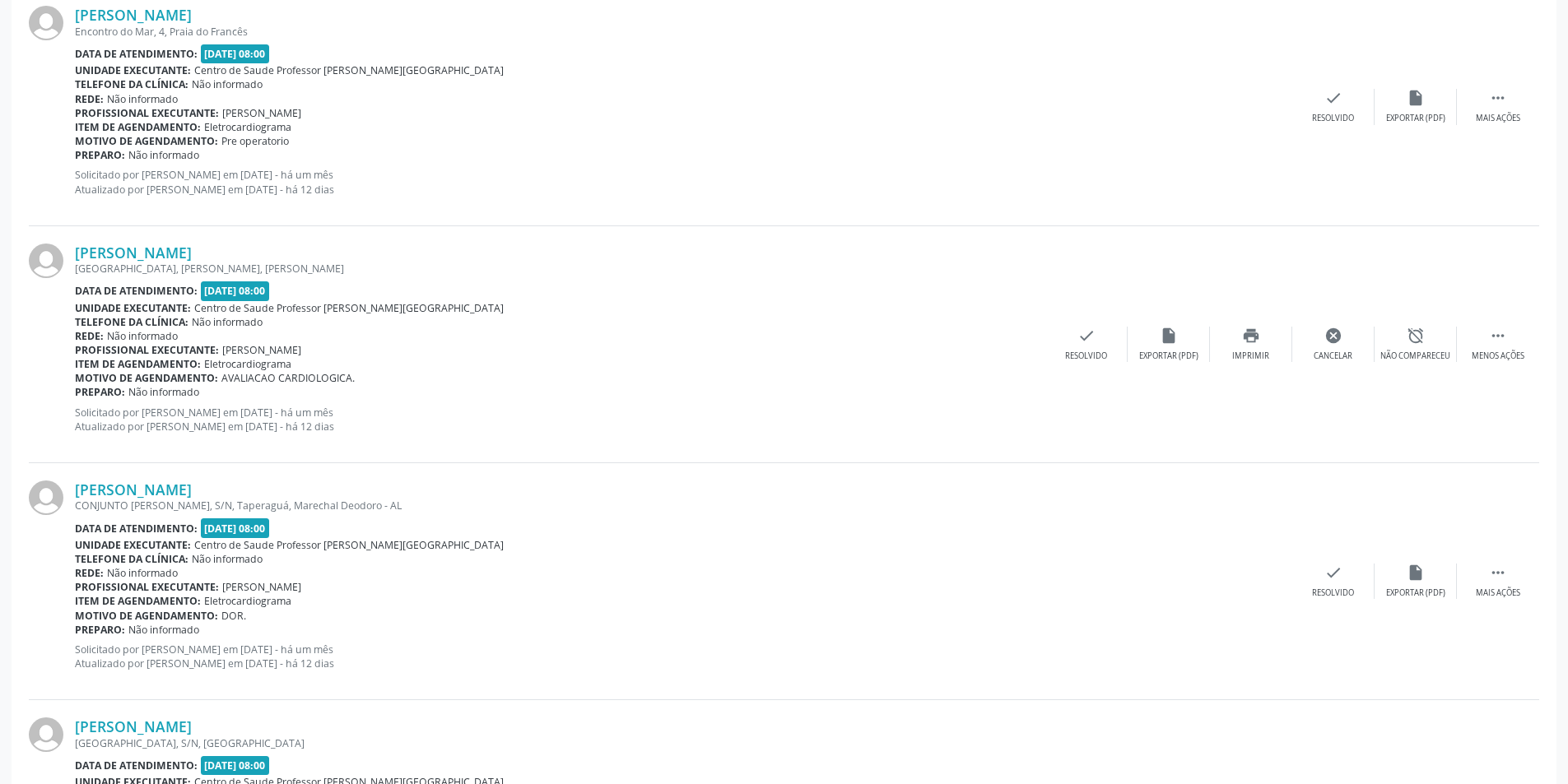
scroll to position [0, 0]
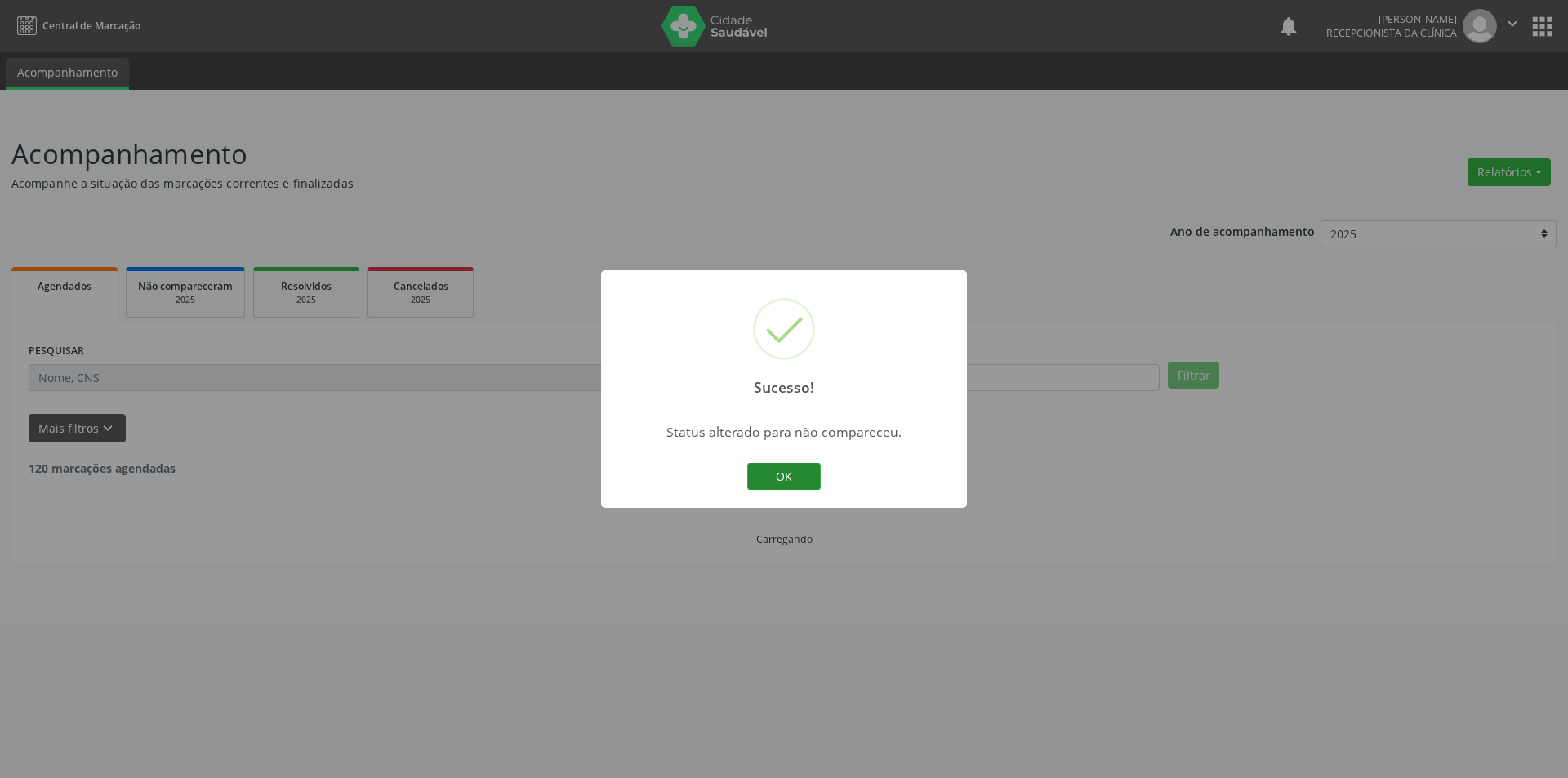
click at [782, 470] on button "OK" at bounding box center [783, 477] width 74 height 28
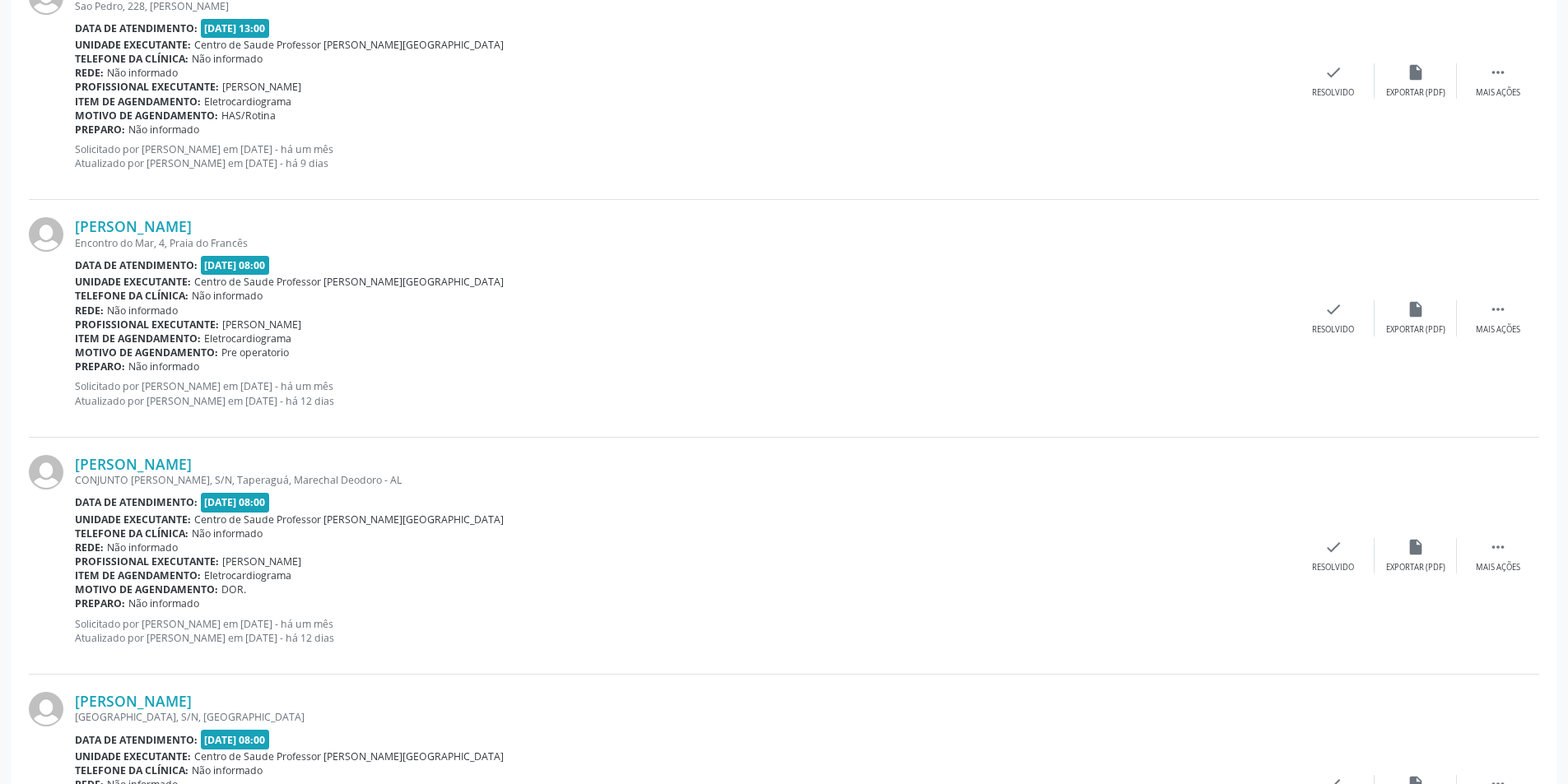
scroll to position [1069, 0]
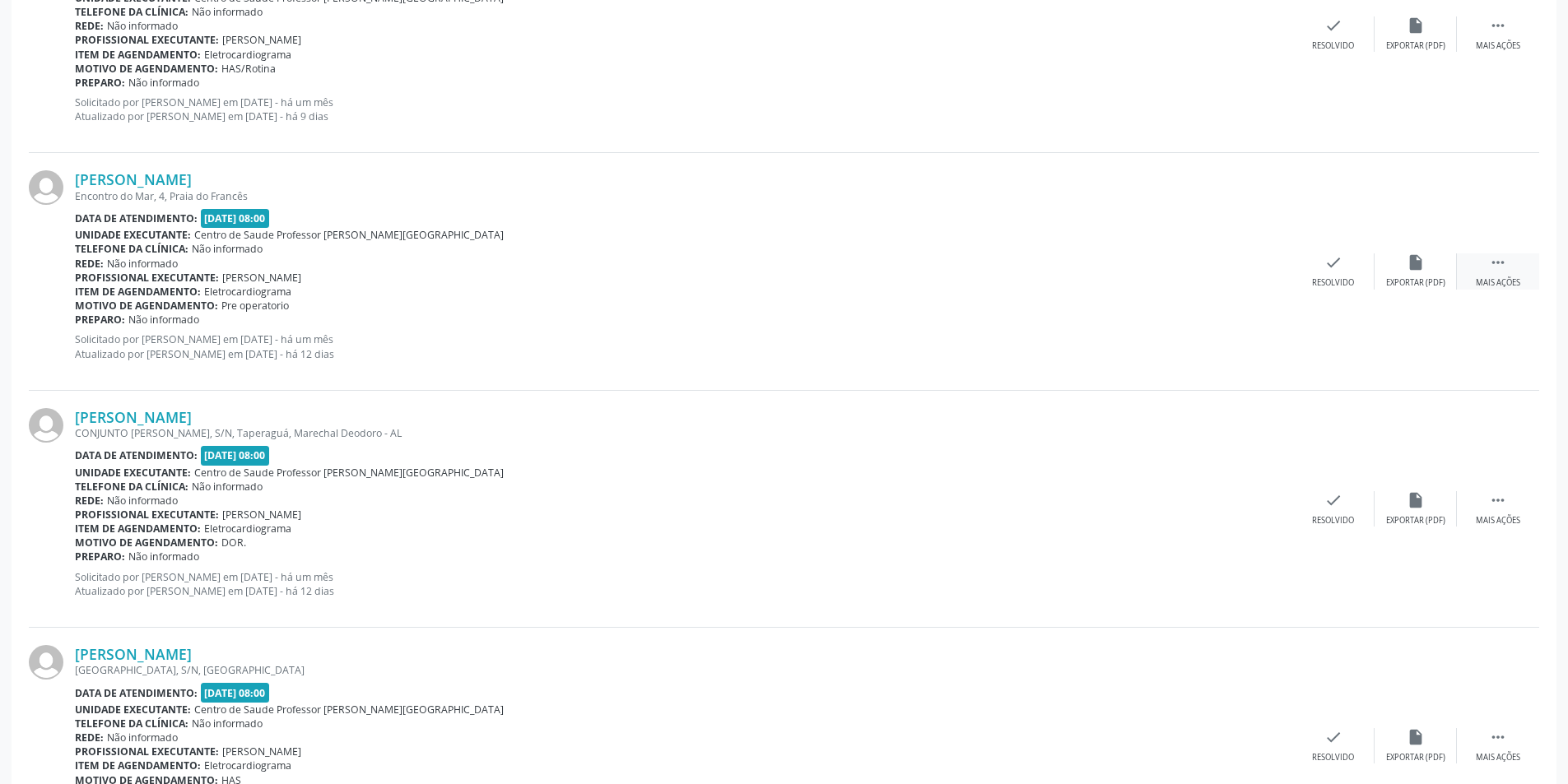
click at [1496, 267] on icon "" at bounding box center [1498, 262] width 18 height 18
click at [1414, 268] on icon "alarm_off" at bounding box center [1416, 262] width 18 height 18
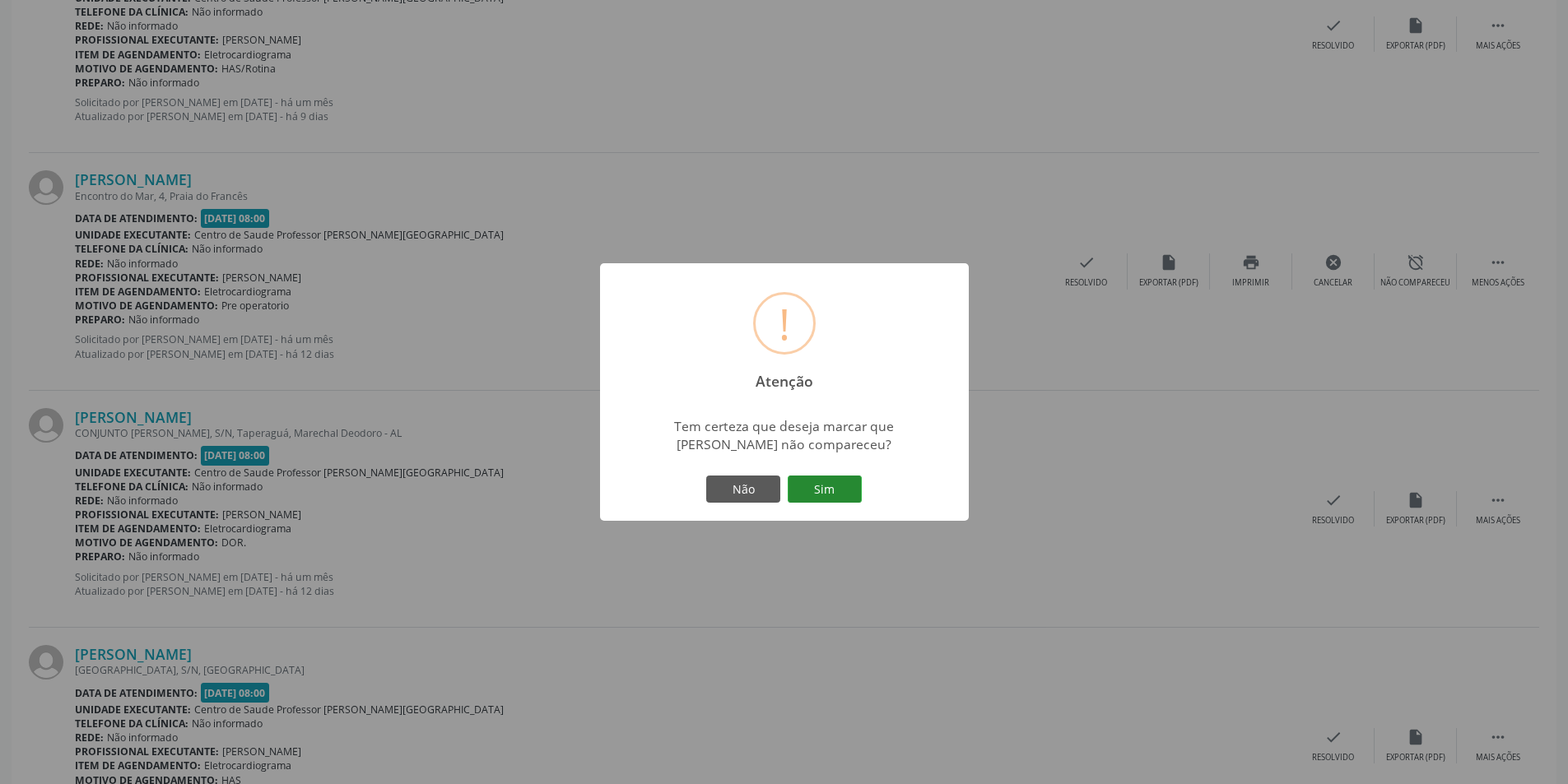
click at [815, 488] on button "Sim" at bounding box center [824, 489] width 74 height 28
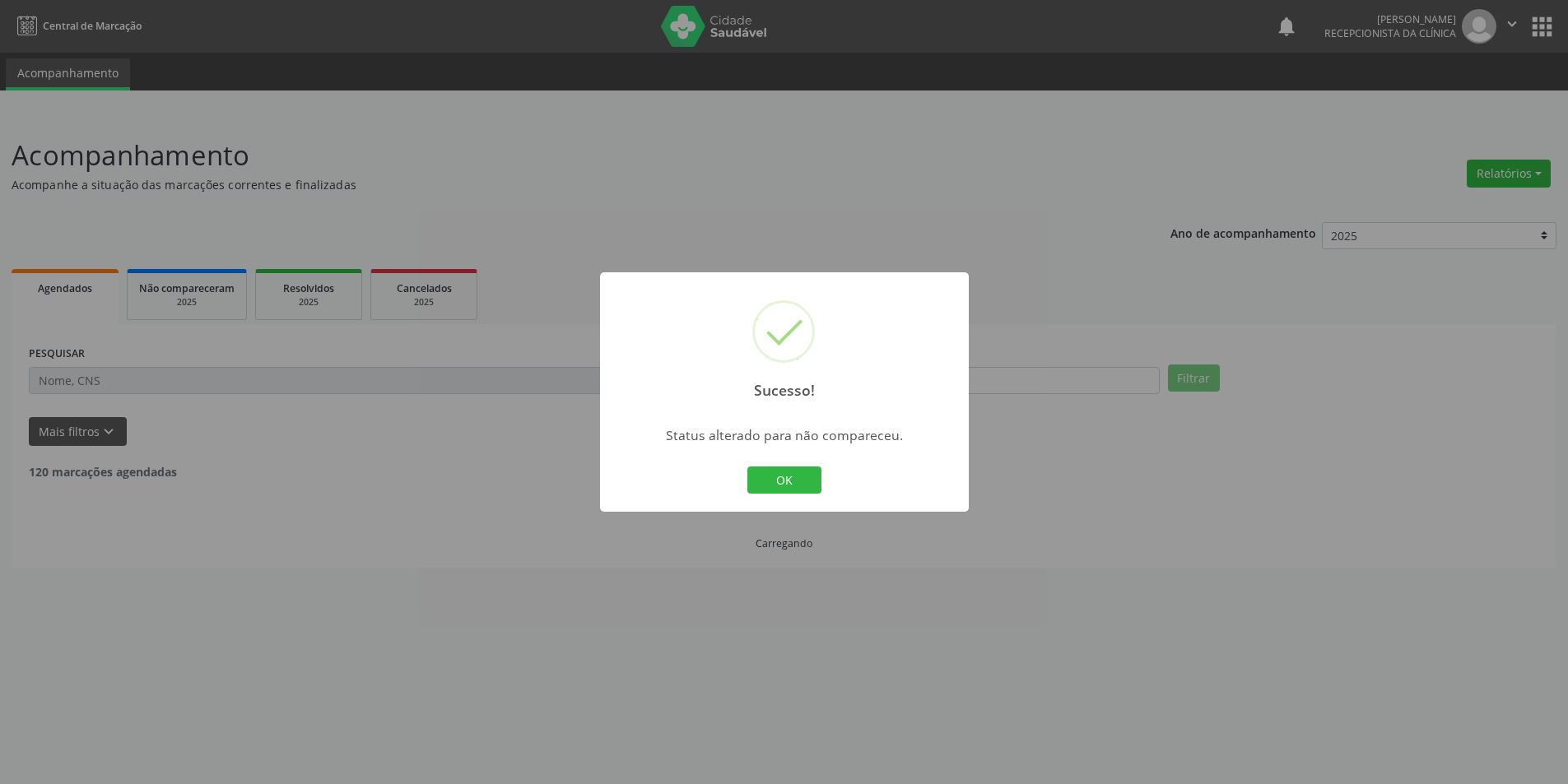
scroll to position [0, 0]
click at [798, 482] on button "OK" at bounding box center [789, 480] width 74 height 28
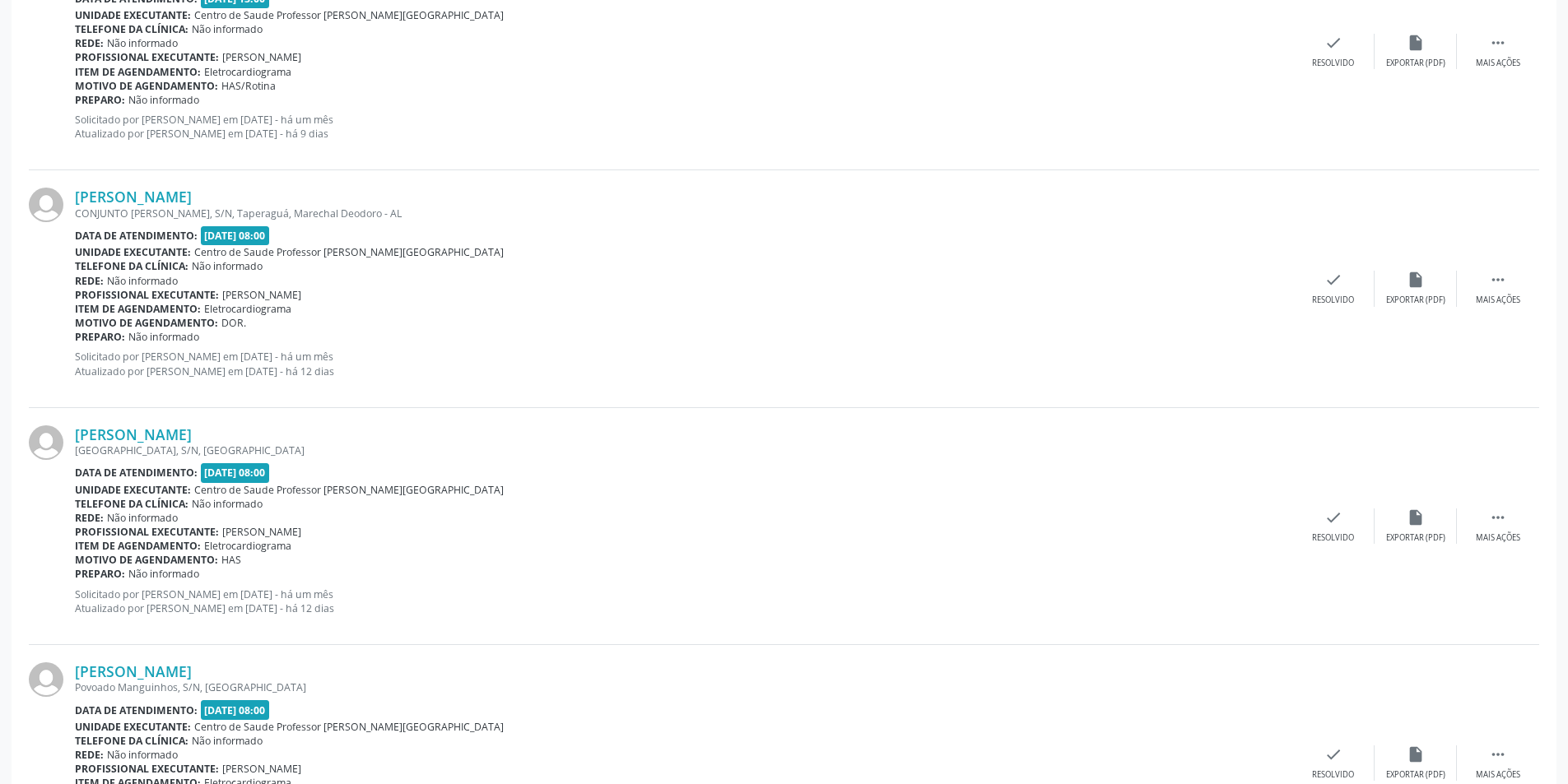
scroll to position [1069, 0]
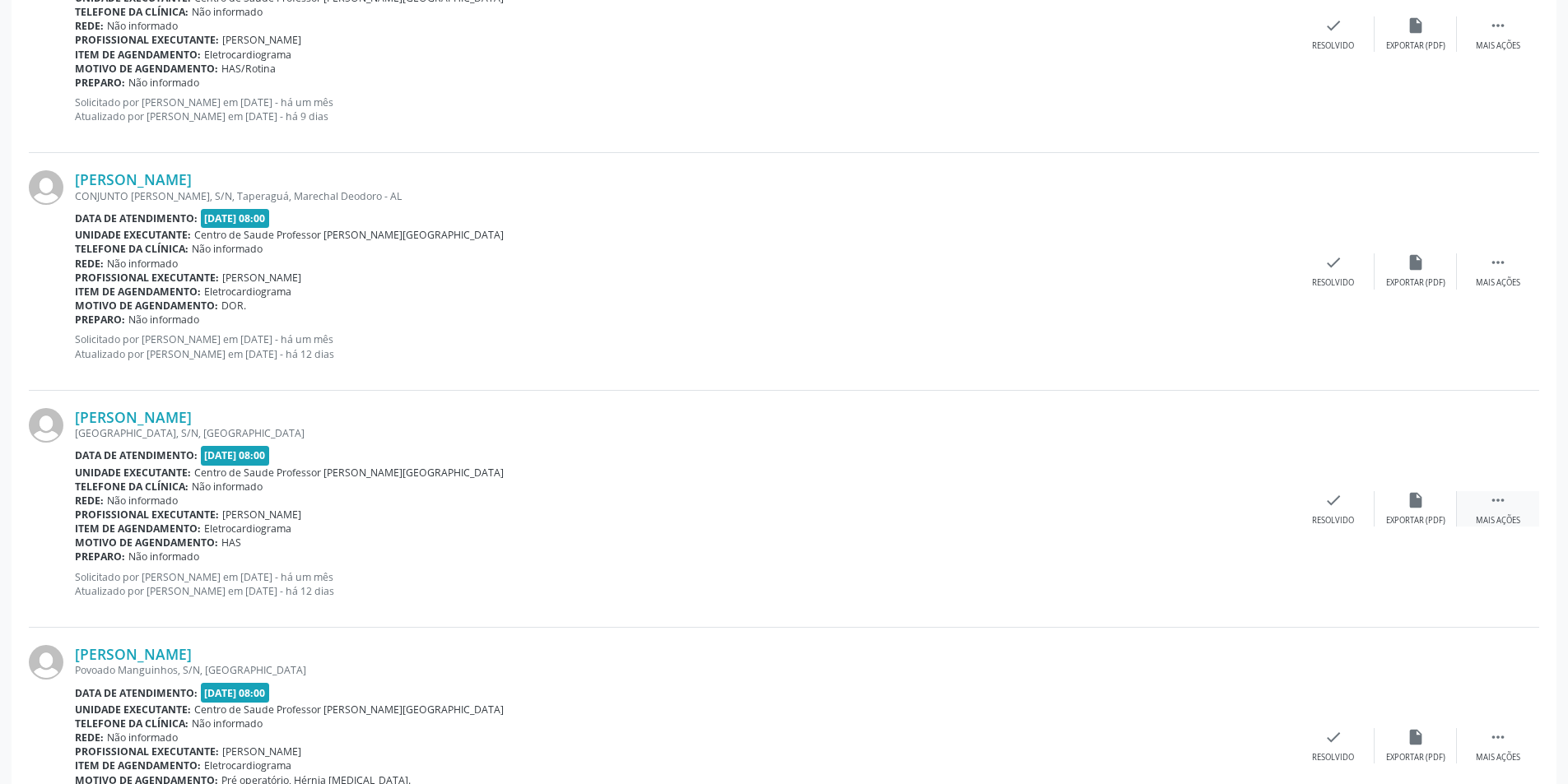
click at [1482, 514] on div " Mais ações" at bounding box center [1497, 509] width 82 height 35
click at [1431, 514] on div "alarm_off Não compareceu" at bounding box center [1415, 509] width 82 height 35
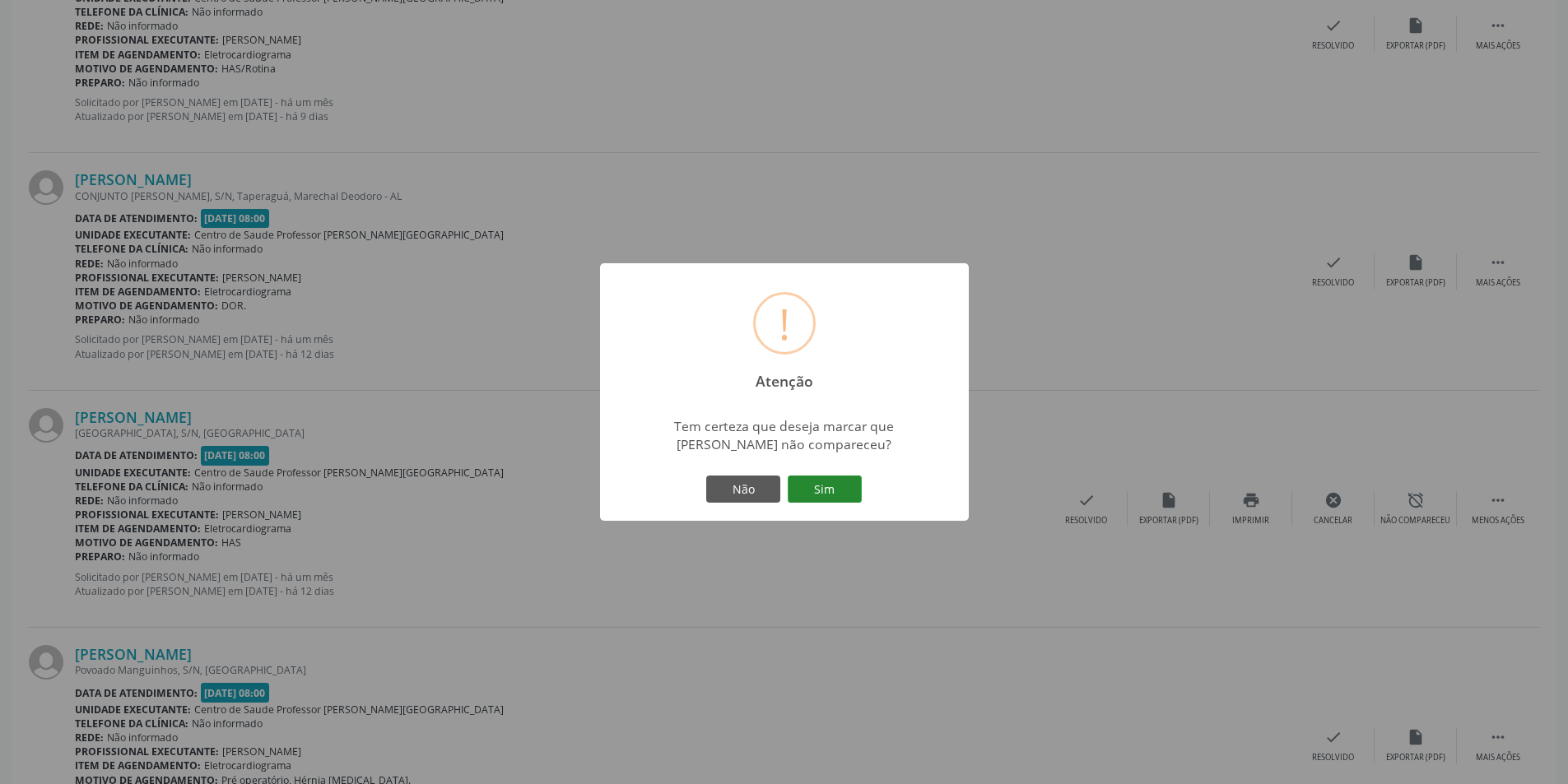
click at [842, 479] on button "Sim" at bounding box center [824, 489] width 74 height 28
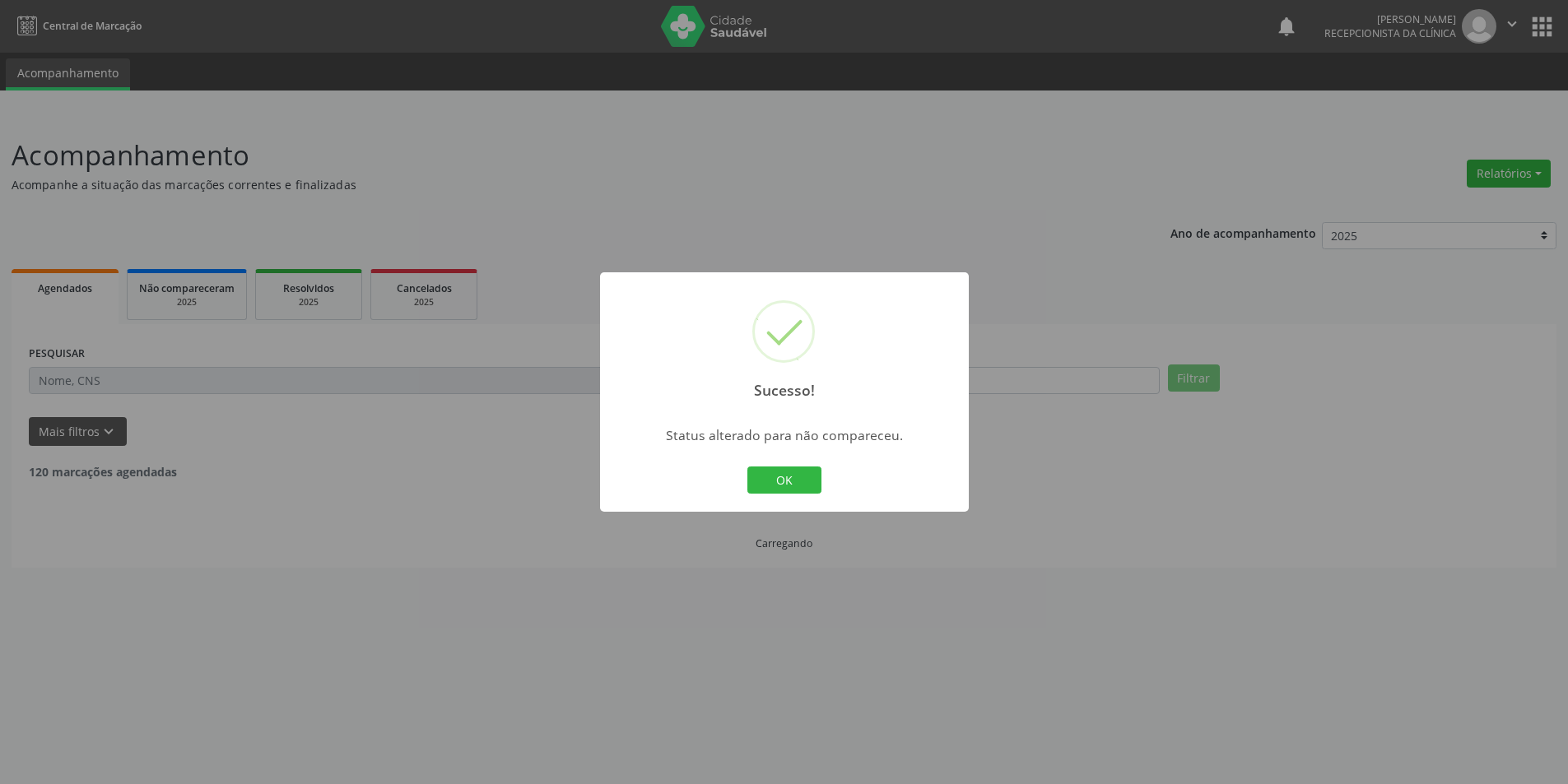
scroll to position [0, 0]
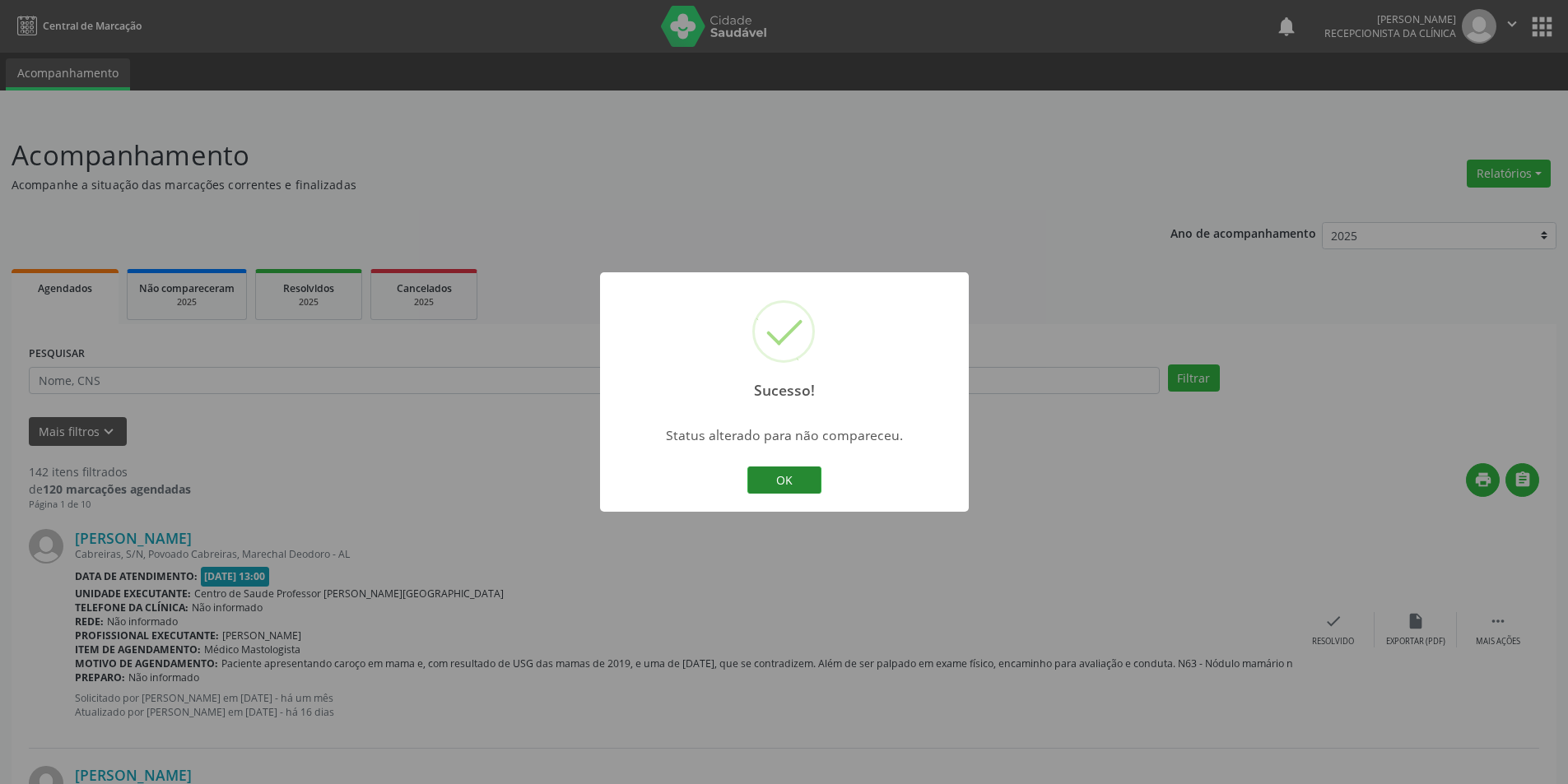
click at [809, 481] on button "OK" at bounding box center [784, 480] width 74 height 28
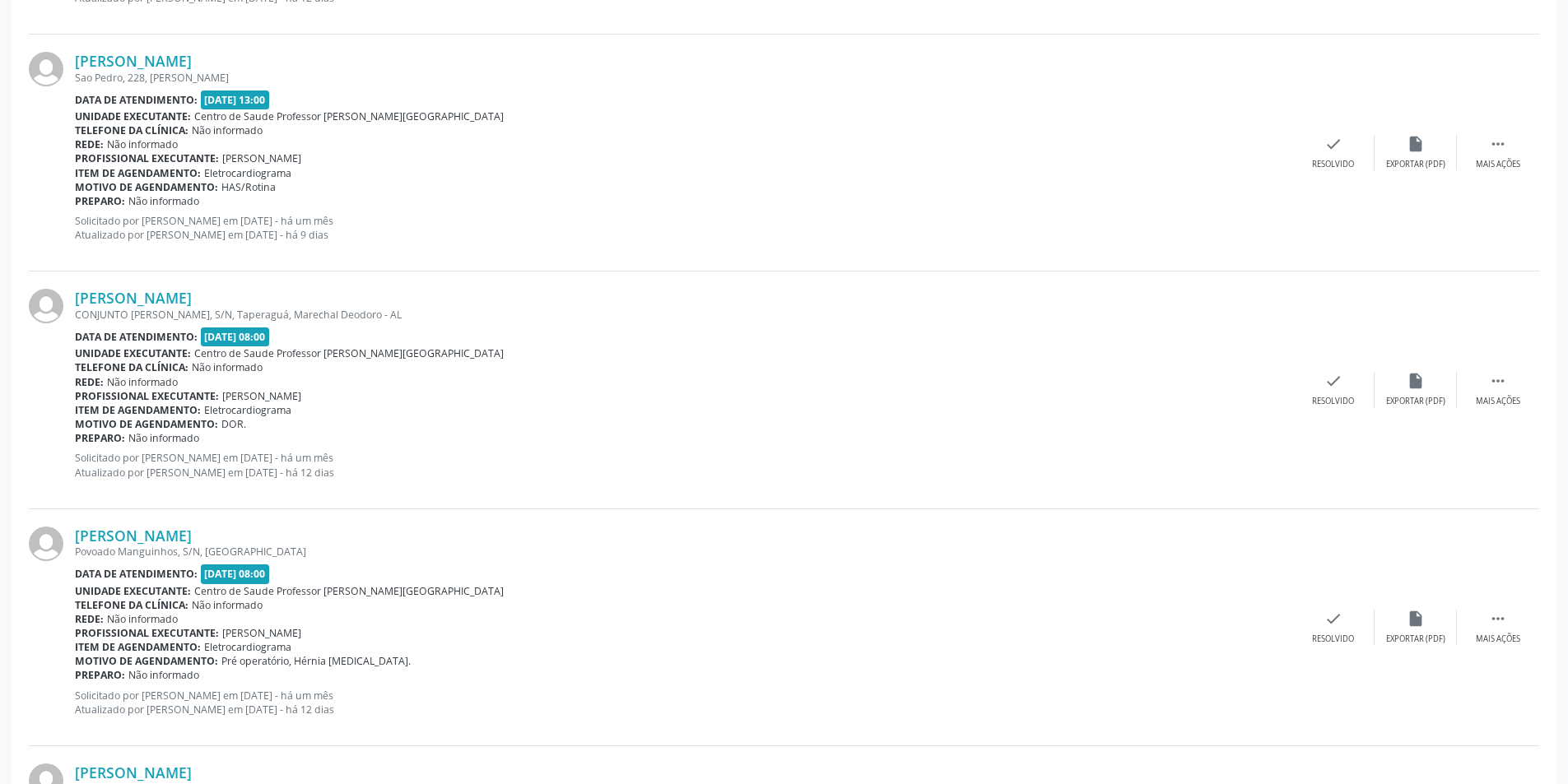
scroll to position [987, 0]
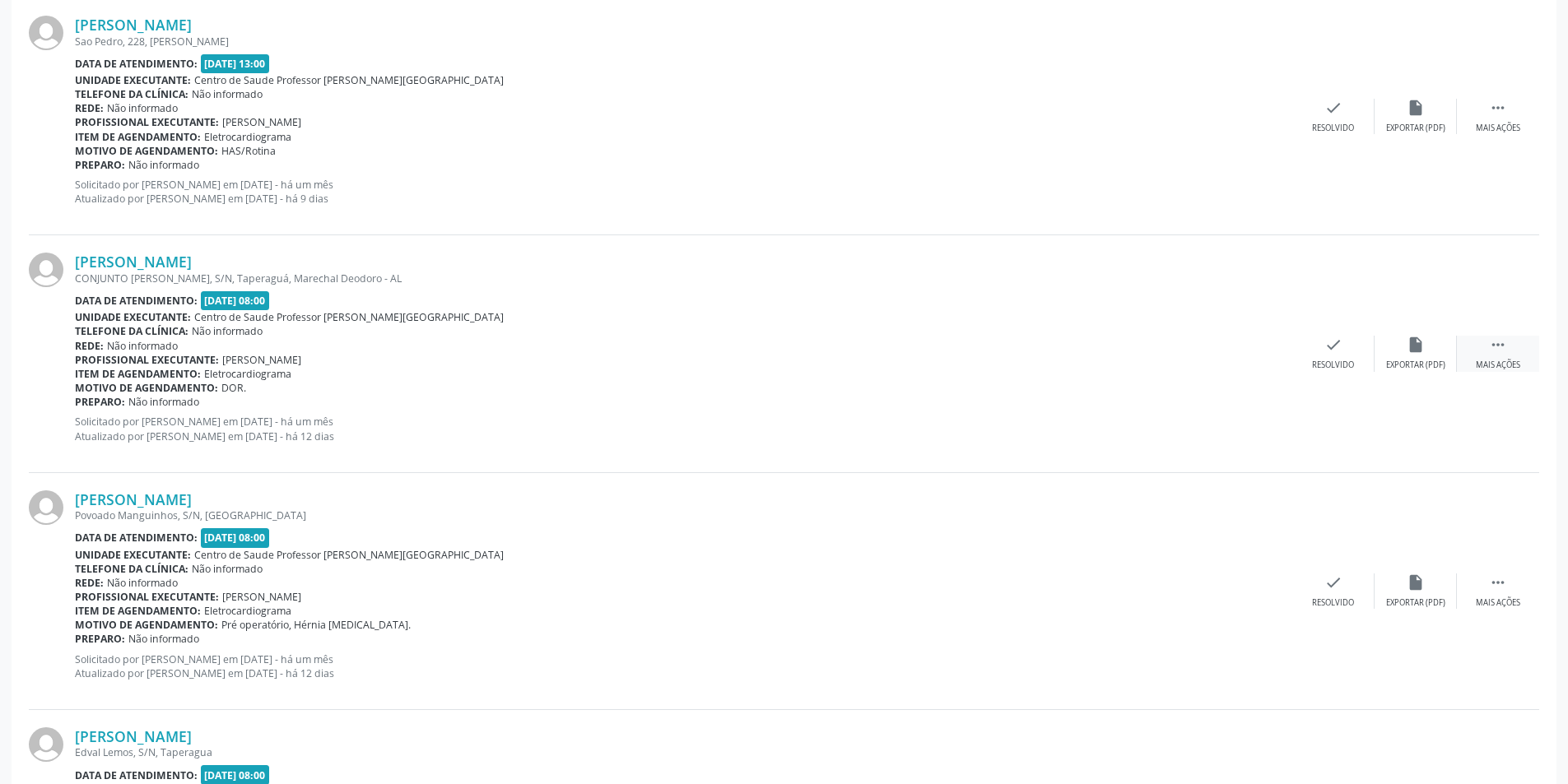
click at [1493, 364] on div "Mais ações" at bounding box center [1497, 365] width 44 height 12
click at [1407, 368] on div "Não compareceu" at bounding box center [1415, 365] width 70 height 12
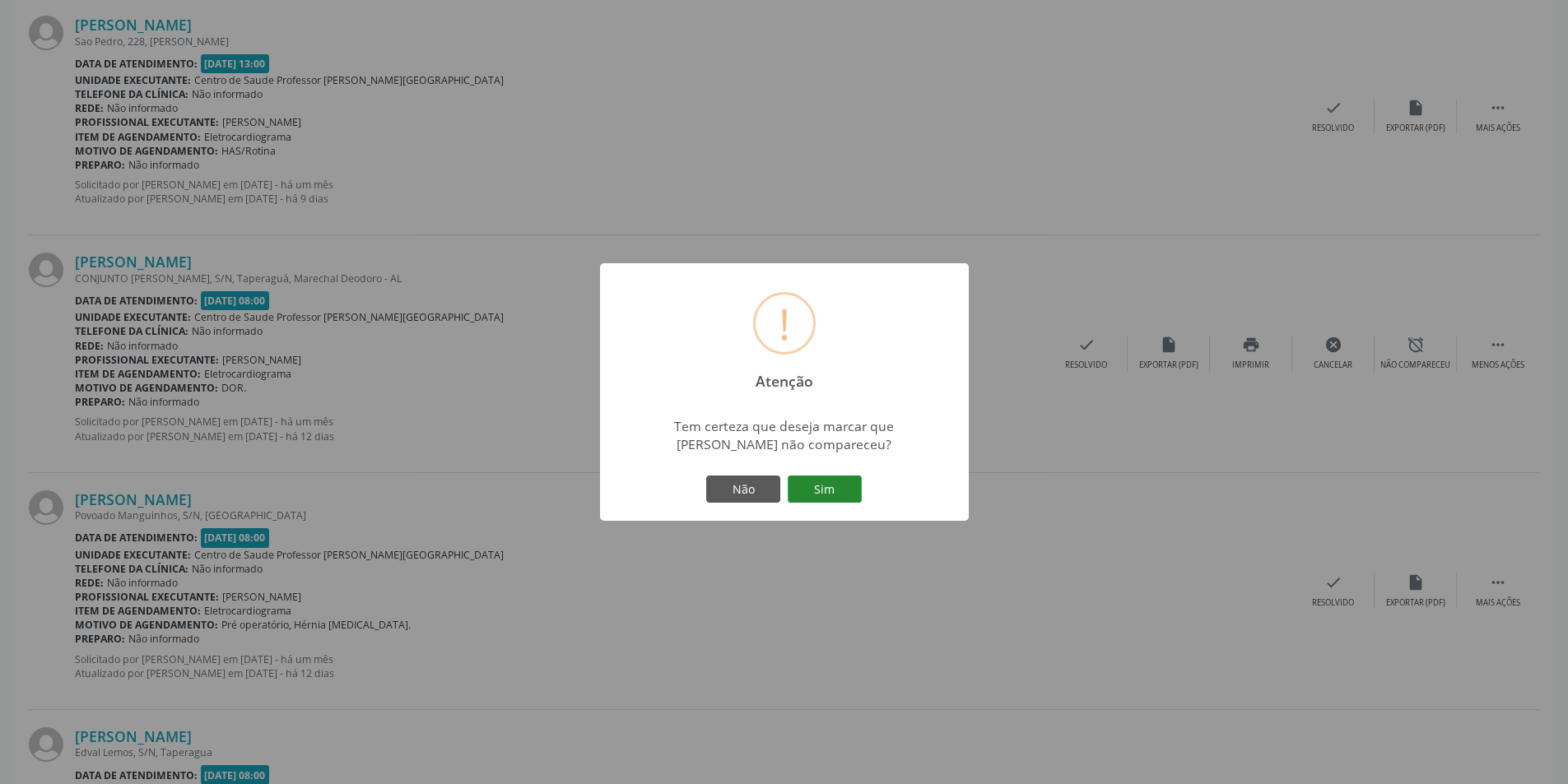
click at [816, 489] on button "Sim" at bounding box center [824, 489] width 74 height 28
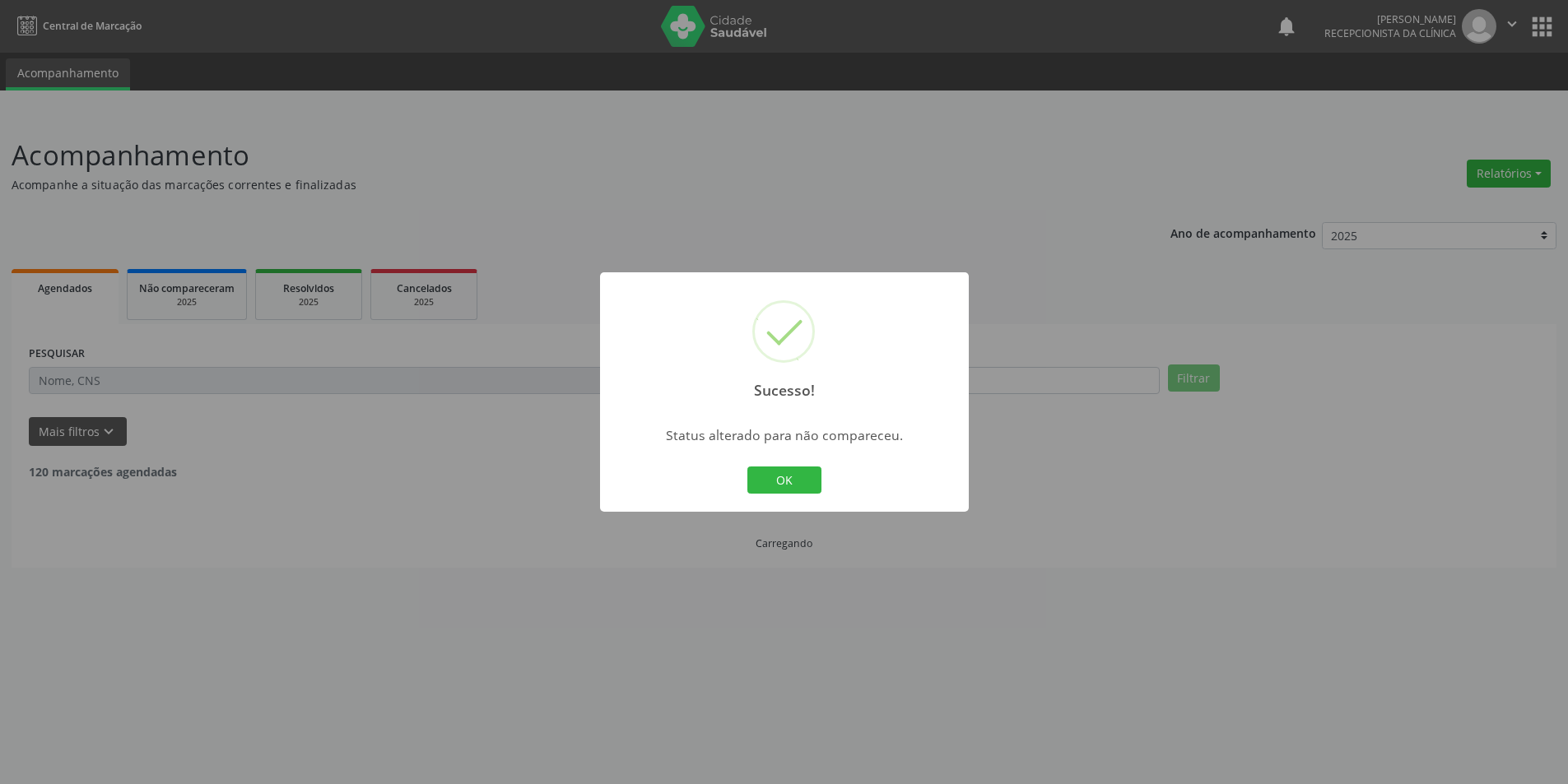
scroll to position [0, 0]
click at [816, 481] on button "OK" at bounding box center [789, 480] width 74 height 28
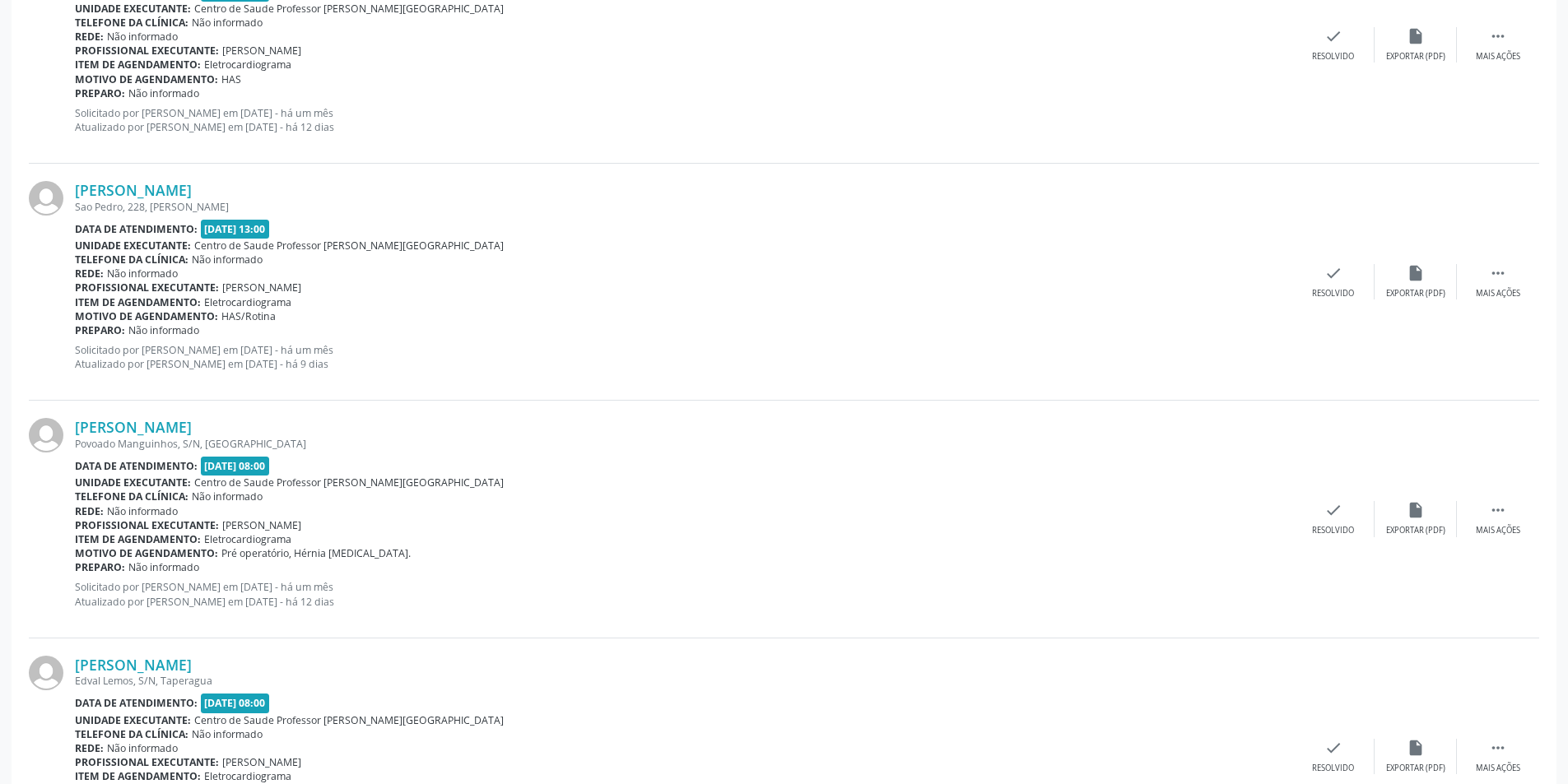
scroll to position [822, 0]
click at [1498, 520] on div " Mais ações" at bounding box center [1497, 518] width 82 height 35
click at [1439, 506] on div "alarm_off Não compareceu" at bounding box center [1415, 518] width 82 height 35
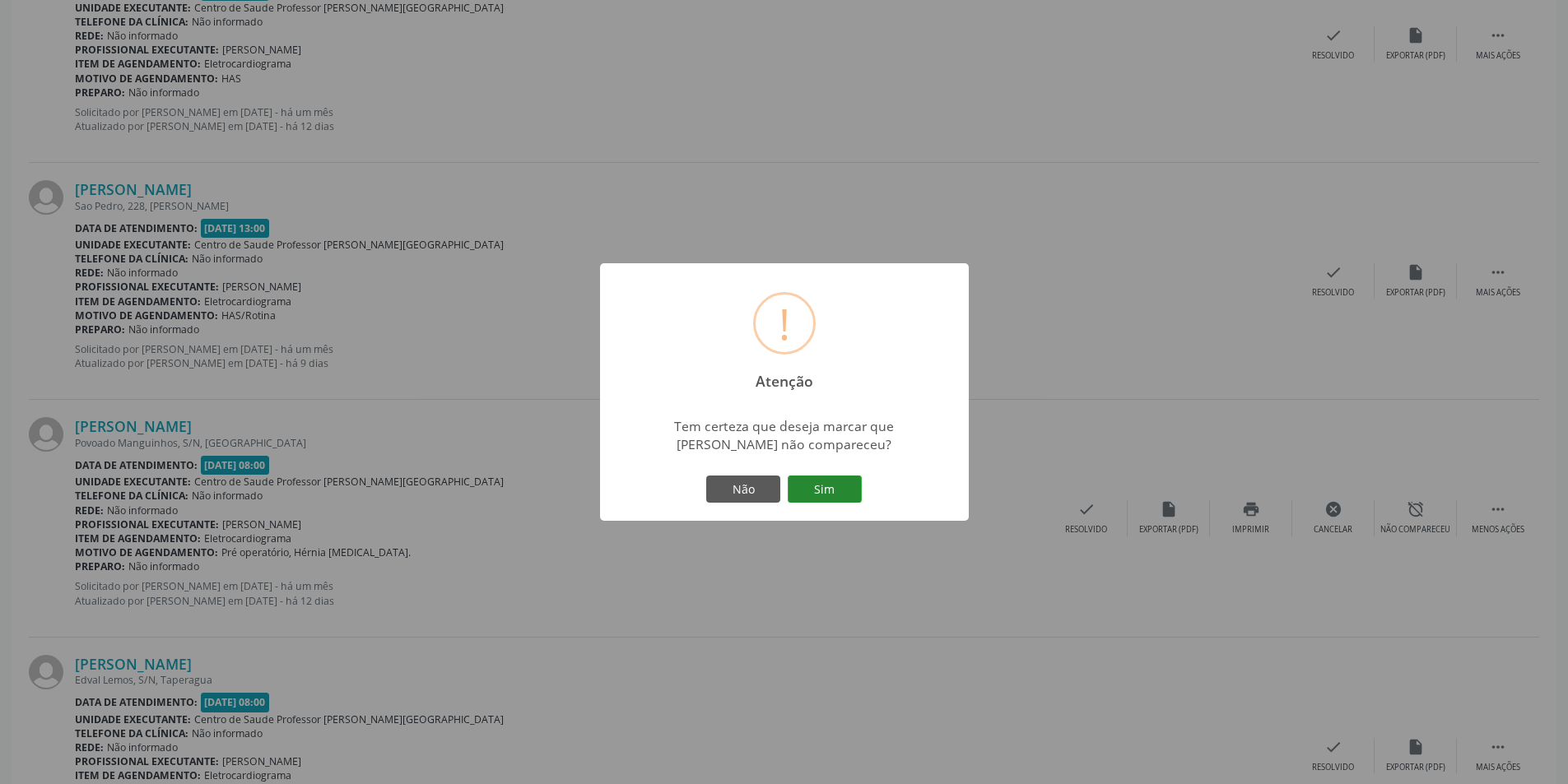
click at [824, 496] on button "Sim" at bounding box center [824, 489] width 74 height 28
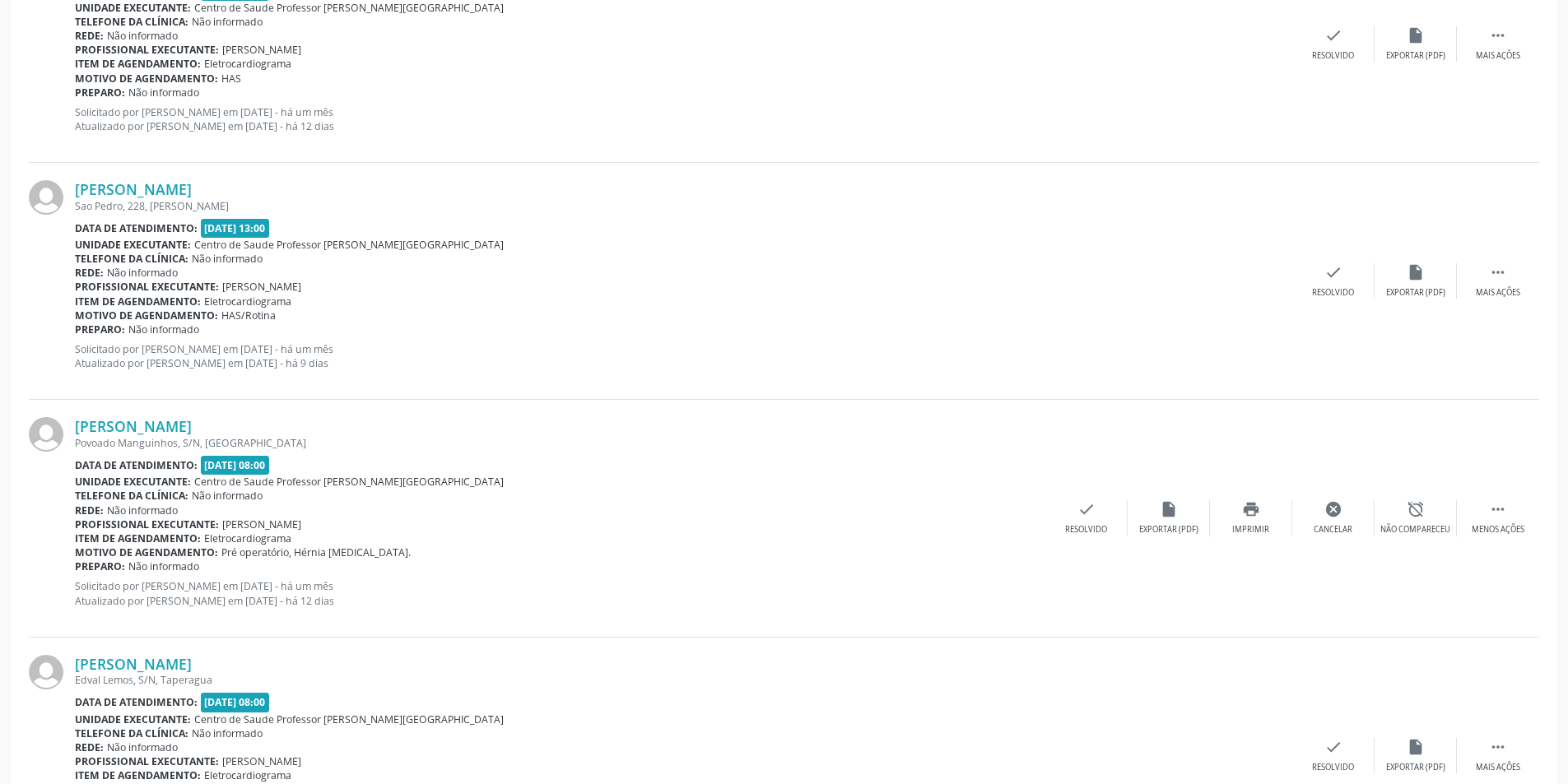
scroll to position [0, 0]
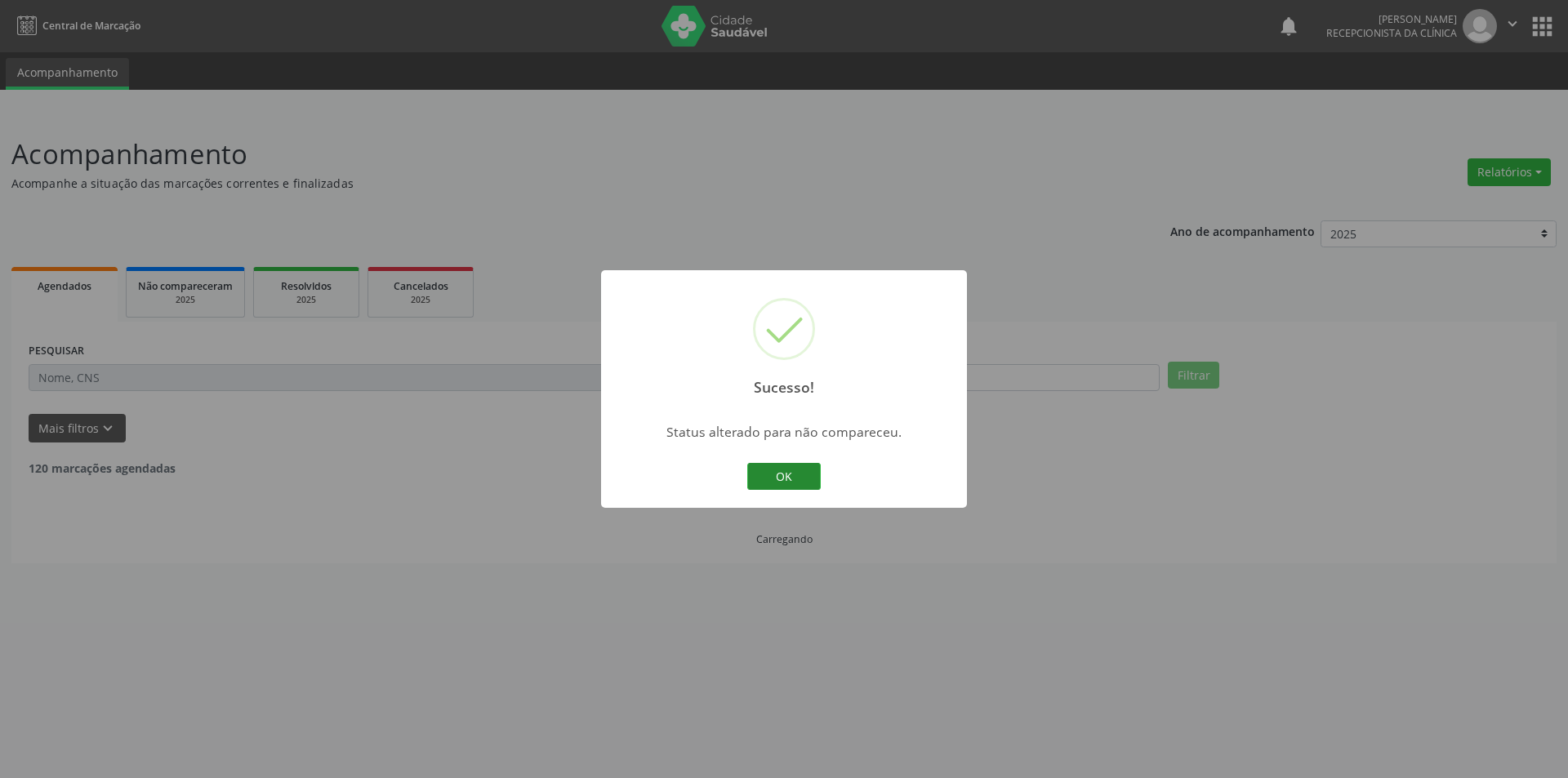
click at [788, 472] on button "OK" at bounding box center [783, 477] width 74 height 28
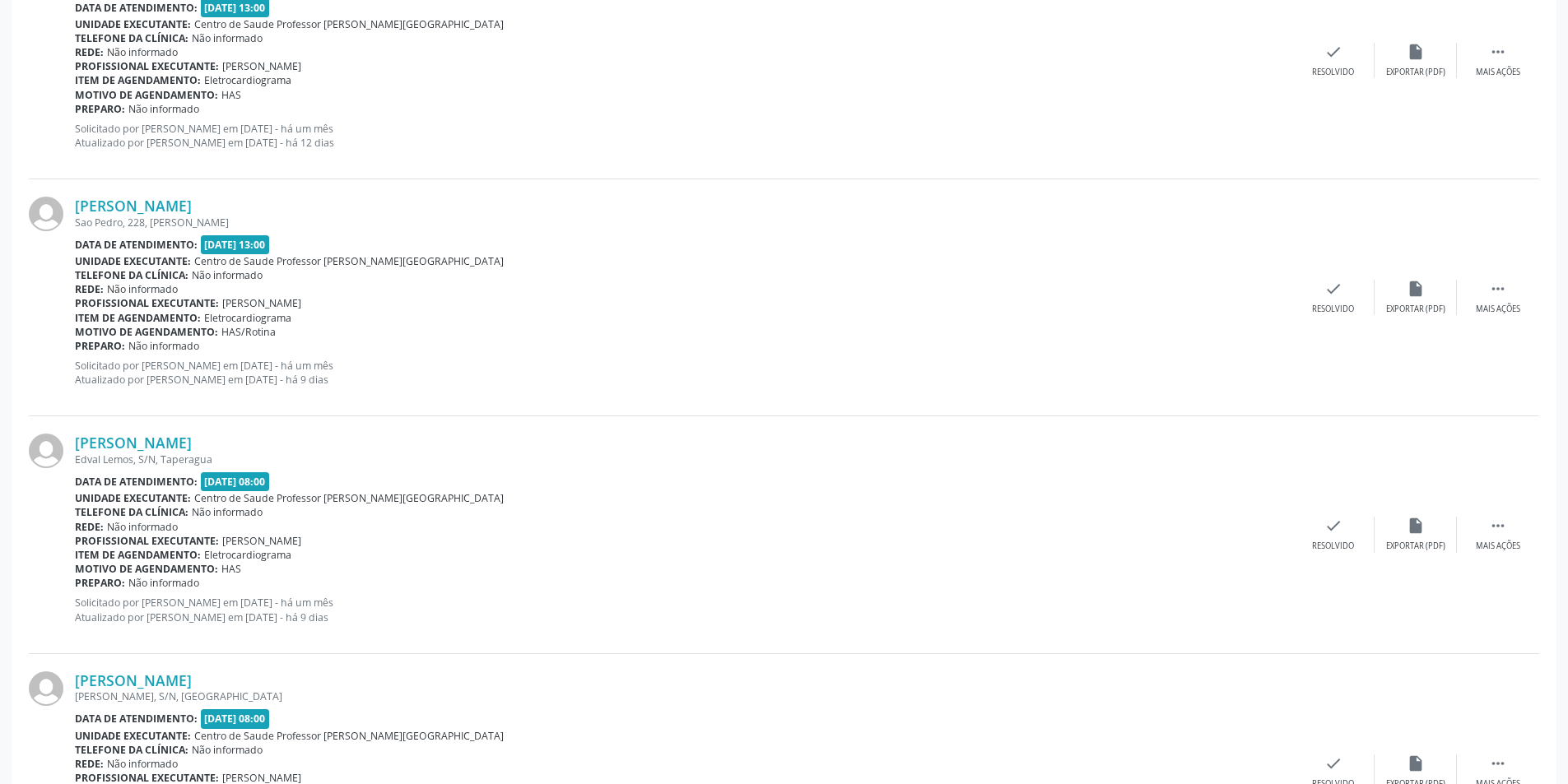
scroll to position [822, 0]
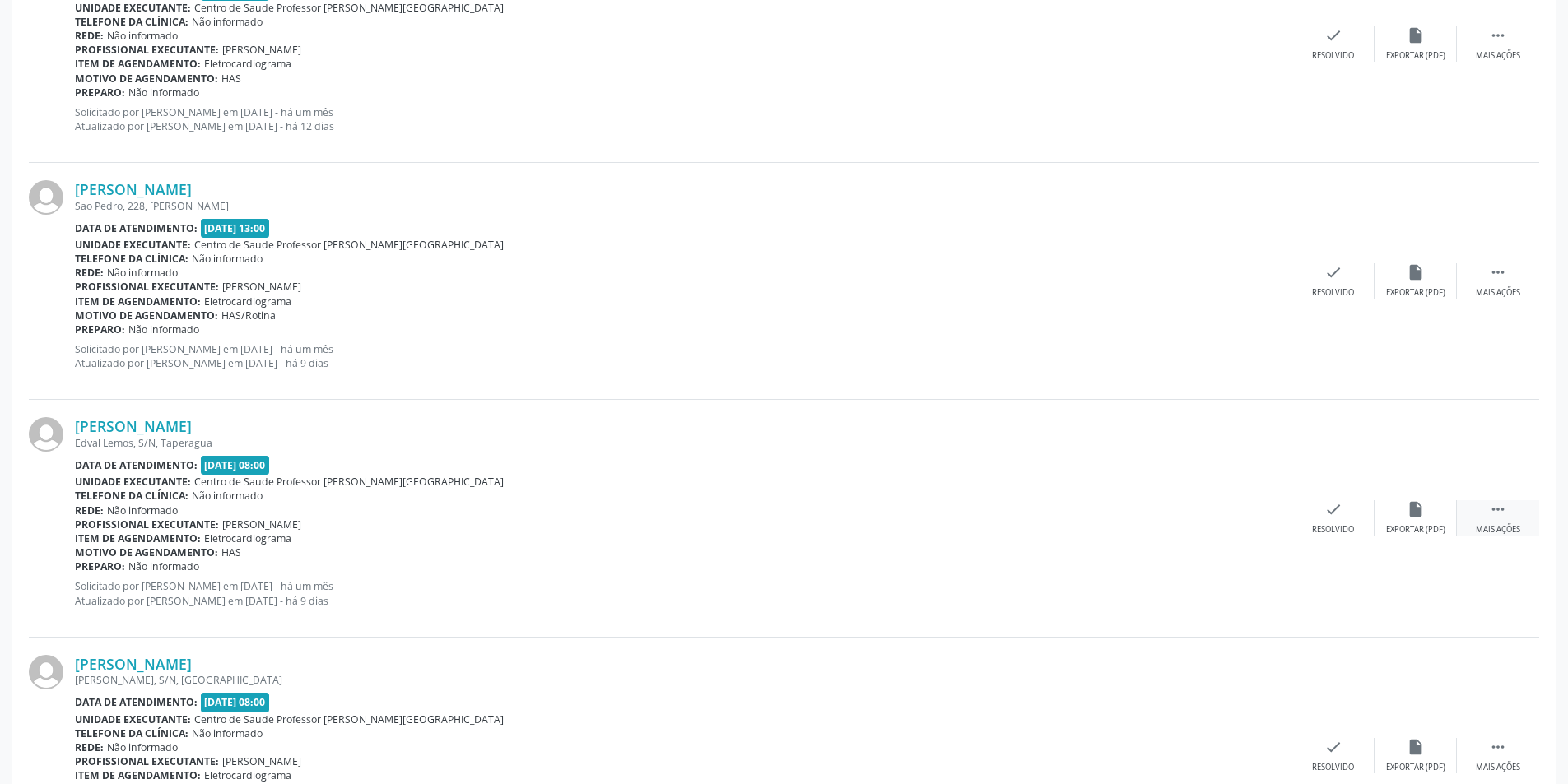
click at [1494, 513] on icon "" at bounding box center [1498, 509] width 18 height 18
click at [1386, 534] on div "Não compareceu" at bounding box center [1415, 530] width 70 height 12
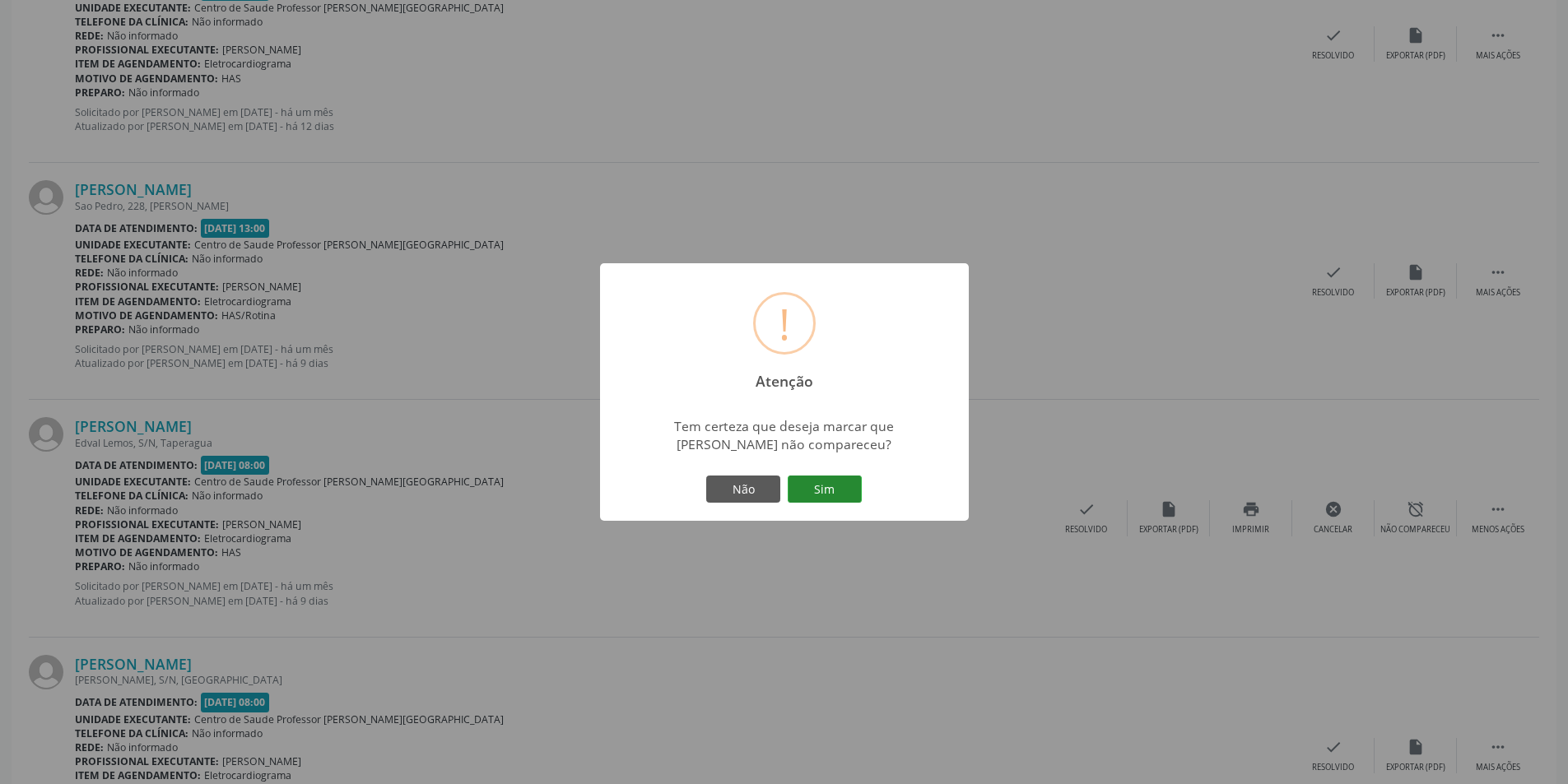
click at [843, 491] on button "Sim" at bounding box center [824, 489] width 74 height 28
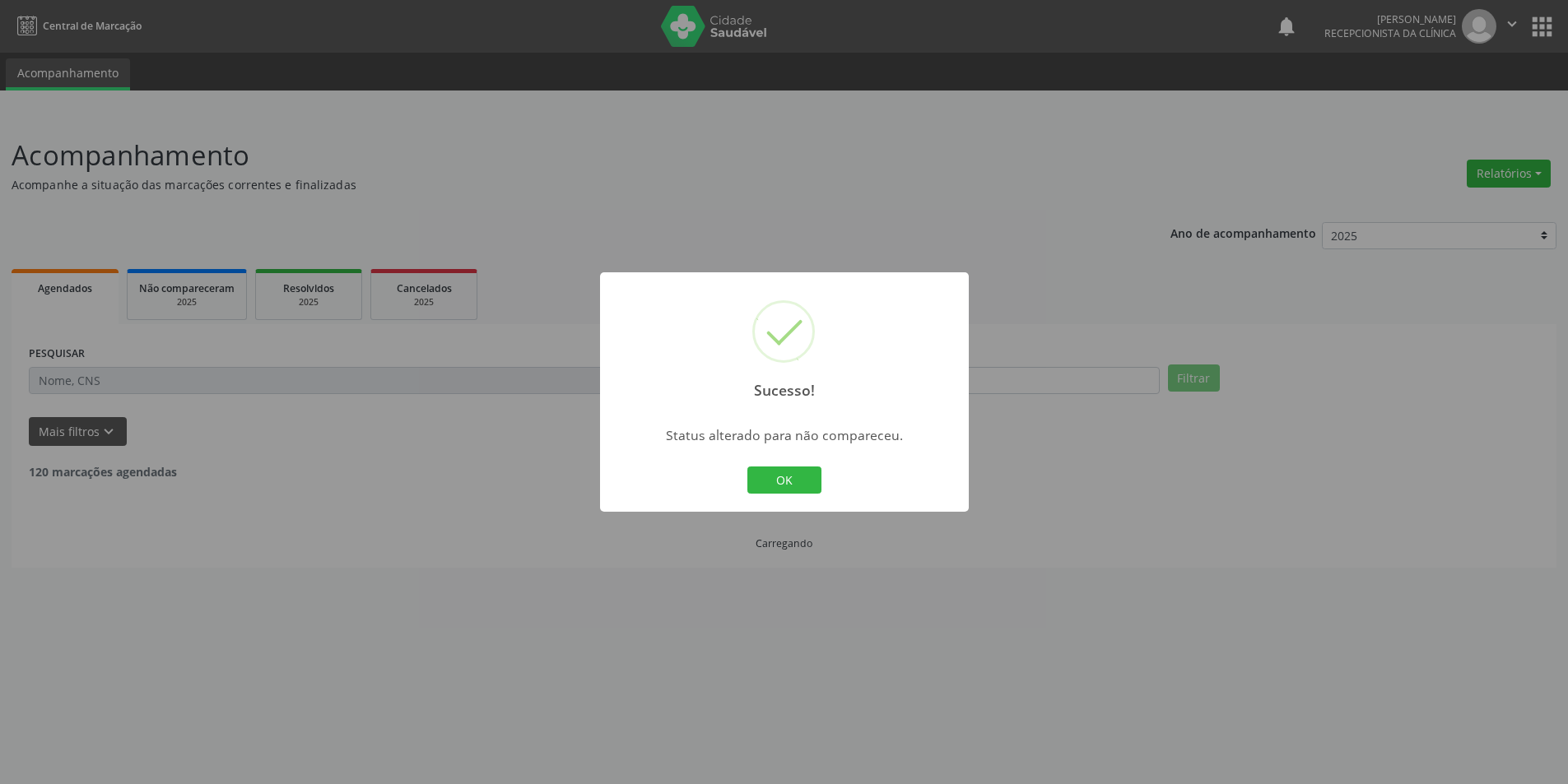
scroll to position [0, 0]
click at [814, 474] on button "OK" at bounding box center [789, 480] width 74 height 28
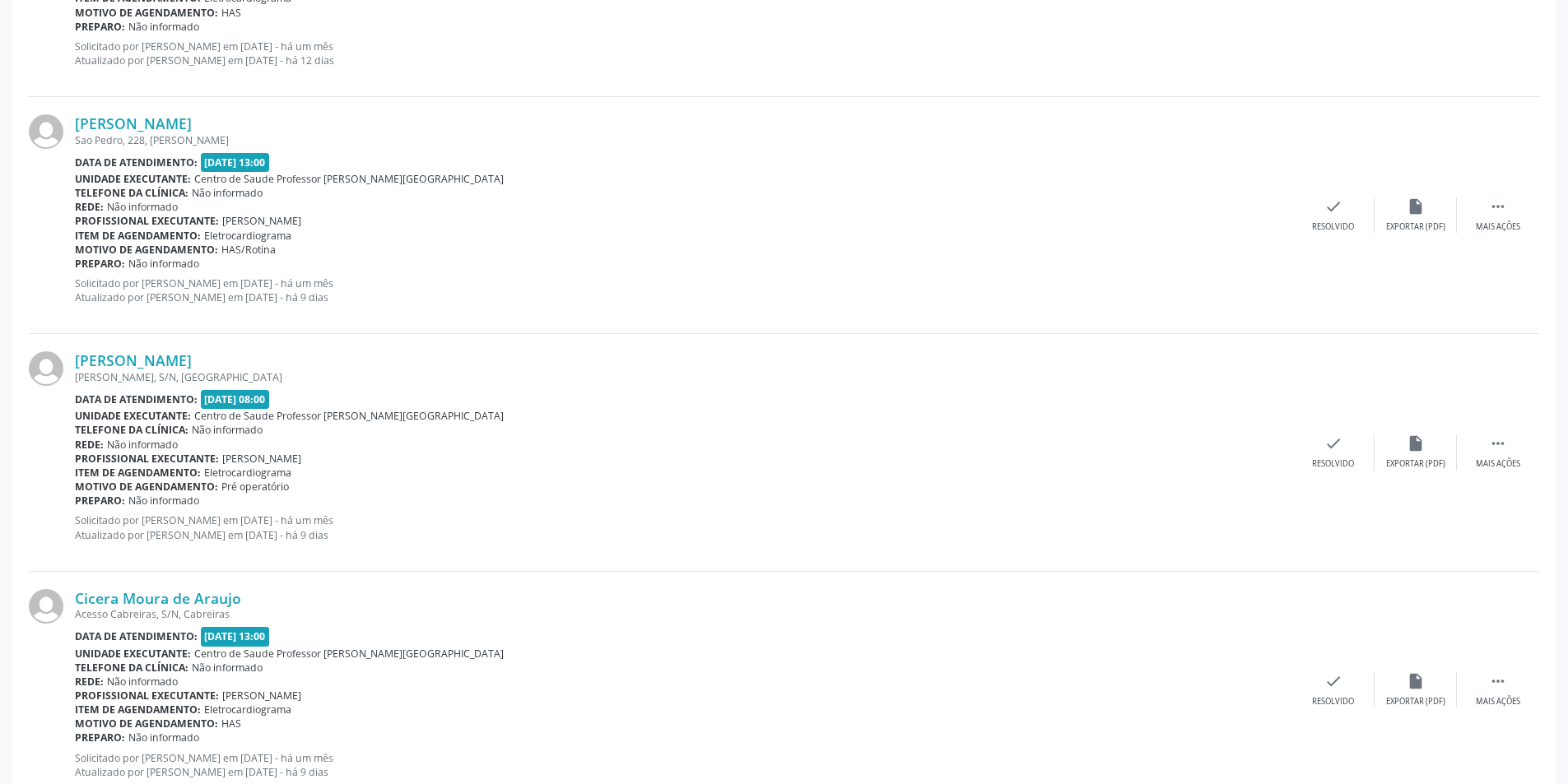
scroll to position [905, 0]
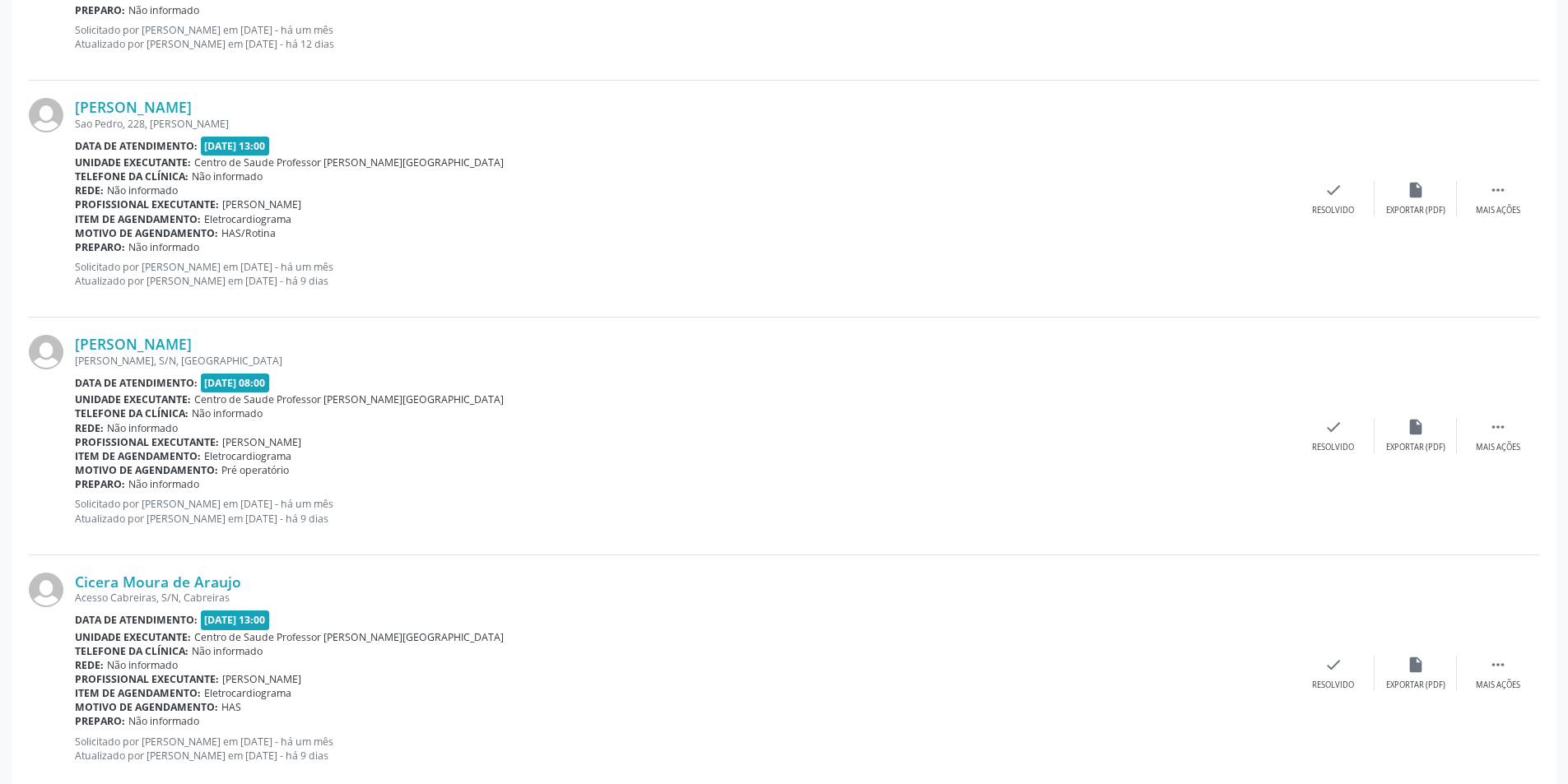
click at [1501, 455] on div "[PERSON_NAME] [PERSON_NAME], S/N, [GEOGRAPHIC_DATA] Data de atendimento: [DATE]…" at bounding box center [784, 435] width 1511 height 237
click at [1478, 442] on div "Mais ações" at bounding box center [1497, 448] width 44 height 12
click at [1407, 453] on div "Não compareceu" at bounding box center [1415, 448] width 70 height 12
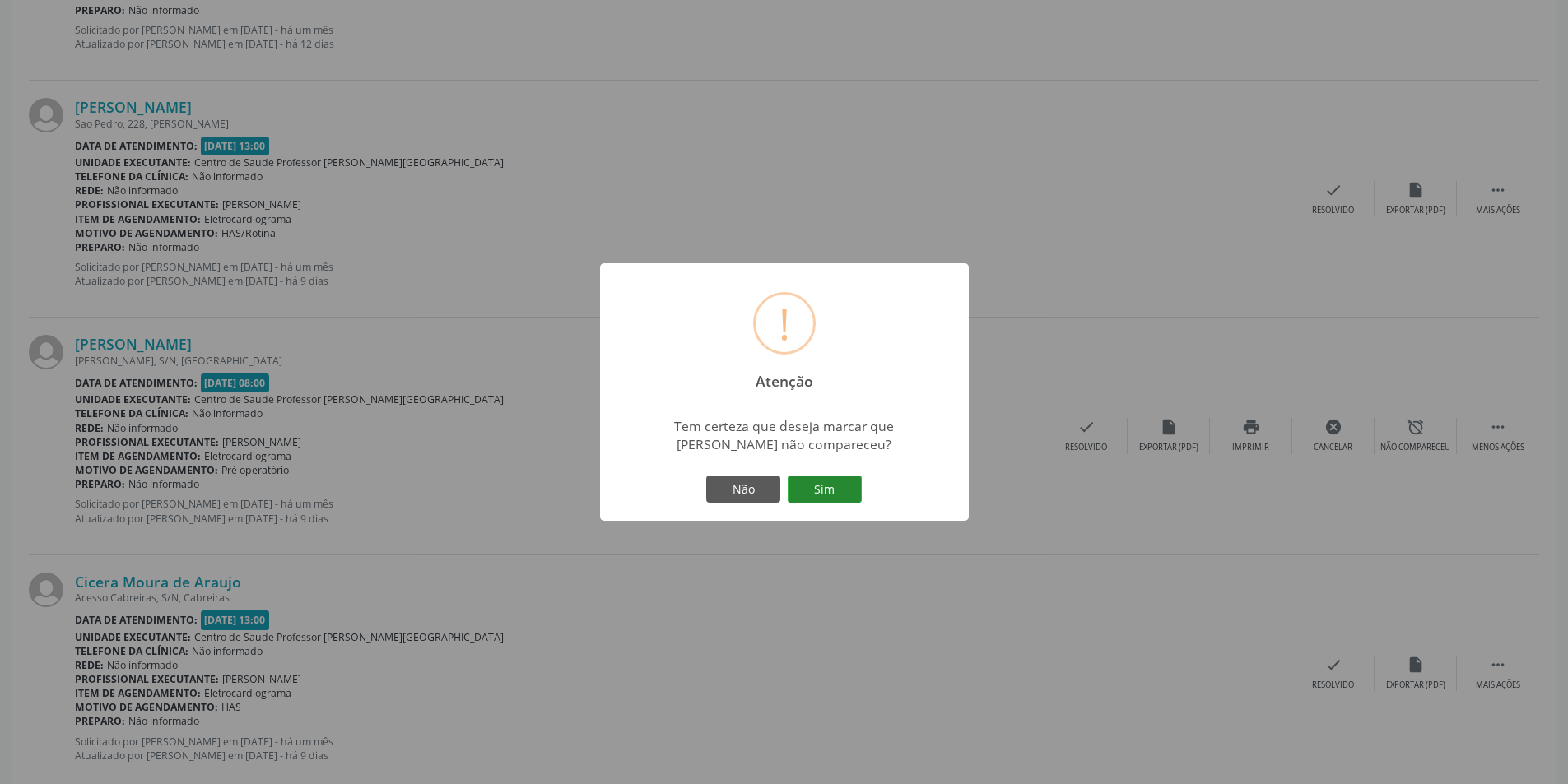
click at [821, 490] on button "Sim" at bounding box center [824, 489] width 74 height 28
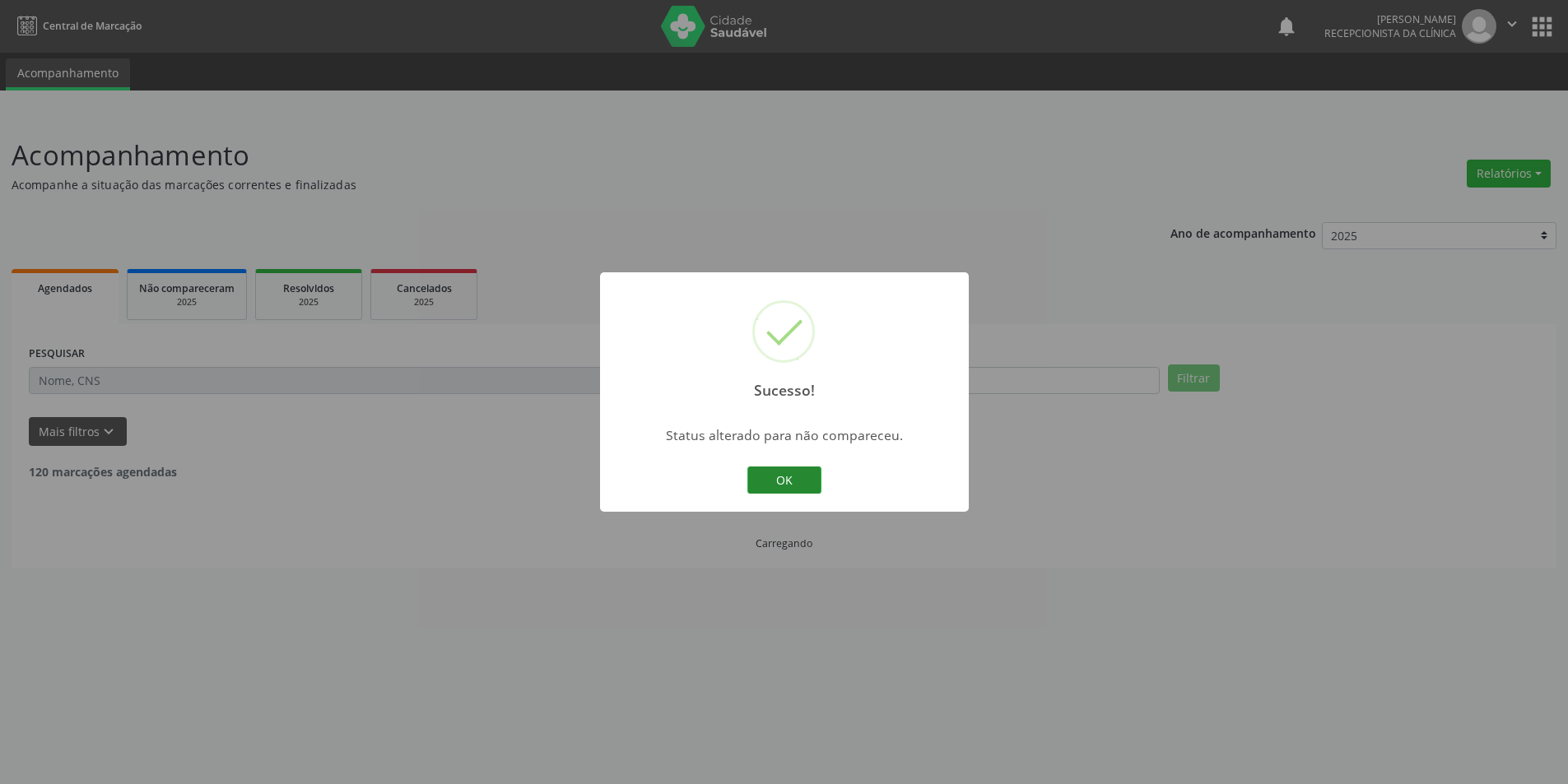
scroll to position [0, 0]
click at [814, 486] on button "OK" at bounding box center [789, 480] width 74 height 28
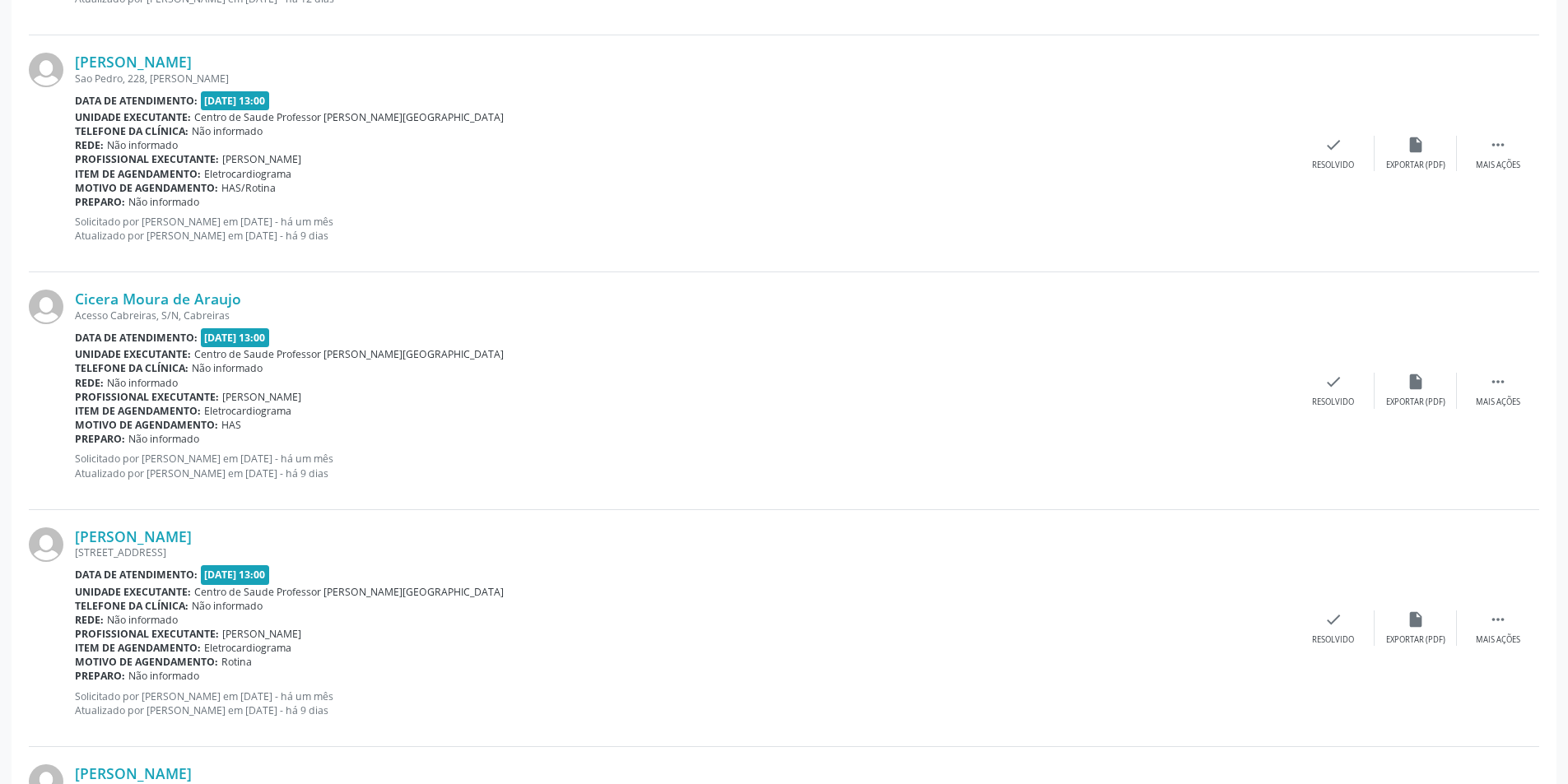
scroll to position [987, 0]
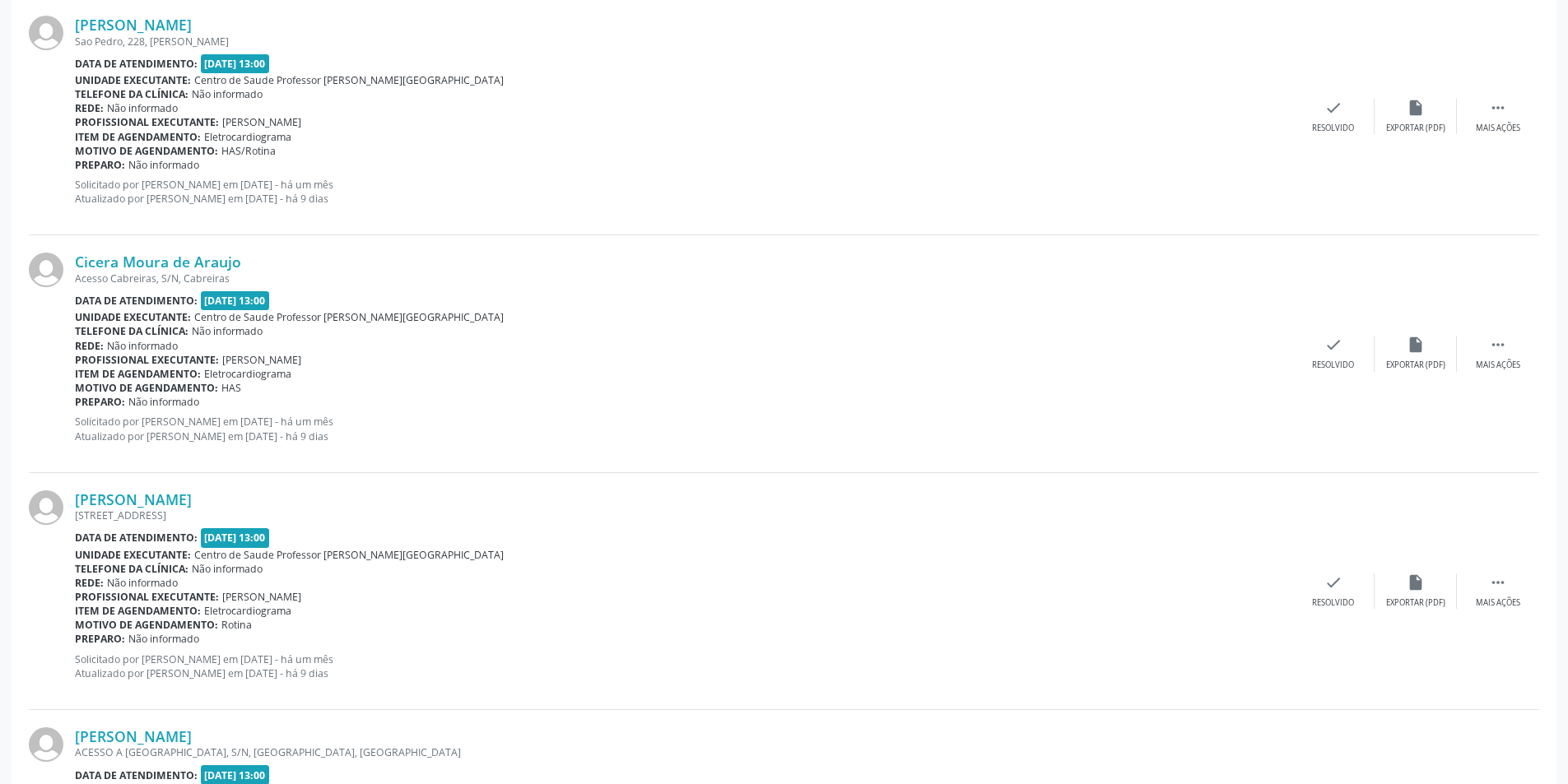
click at [1506, 373] on div "Cicera Moura de Araujo Acesso Cabreiras, S/N, Cabreiras Data de atendimento: [D…" at bounding box center [784, 354] width 1511 height 237
click at [1515, 350] on div " Mais ações" at bounding box center [1497, 353] width 82 height 35
click at [1414, 347] on icon "alarm_off" at bounding box center [1416, 345] width 18 height 18
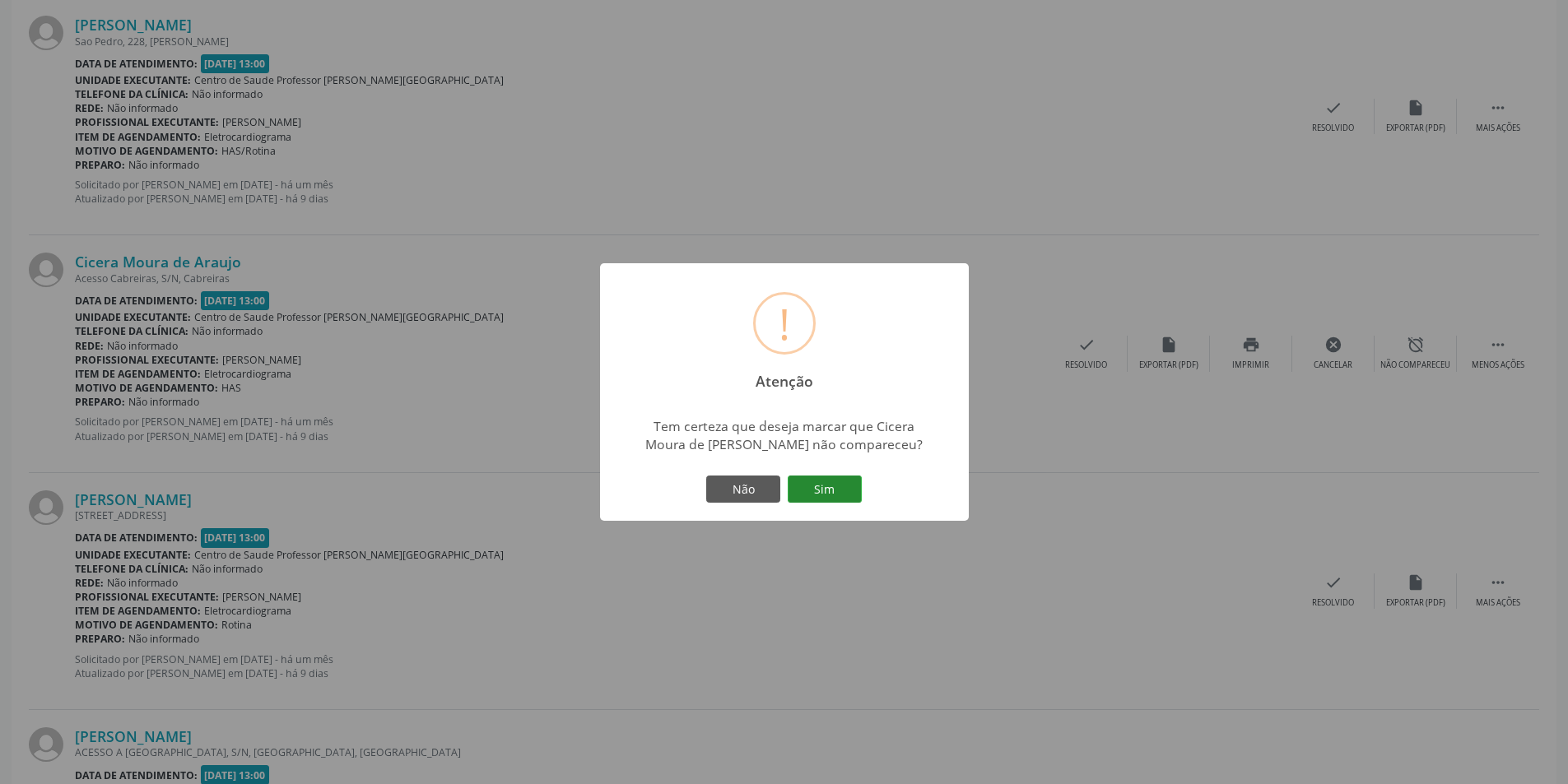
click at [797, 494] on button "Sim" at bounding box center [824, 489] width 74 height 28
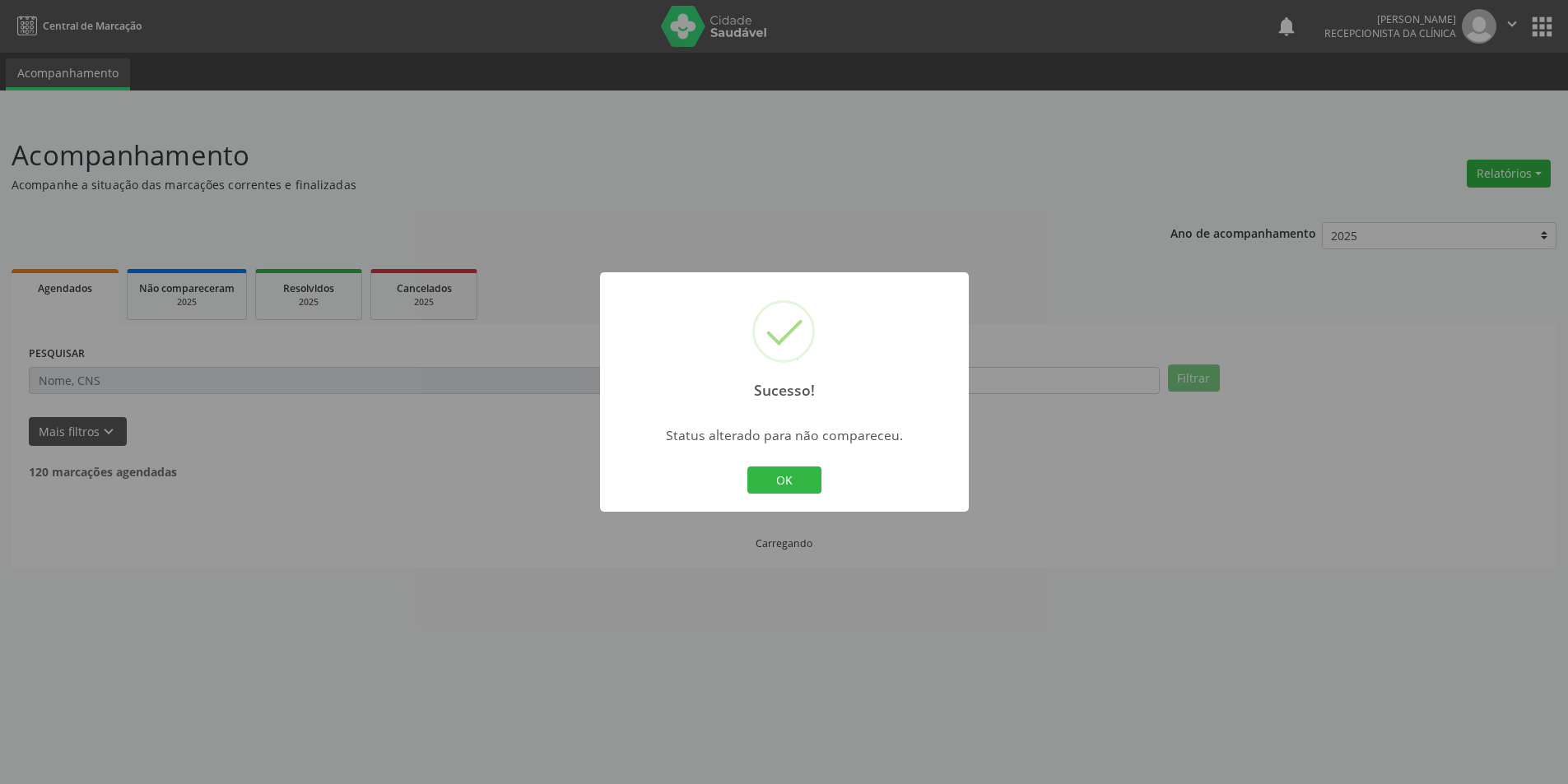
scroll to position [0, 0]
click at [787, 469] on button "OK" at bounding box center [789, 480] width 74 height 28
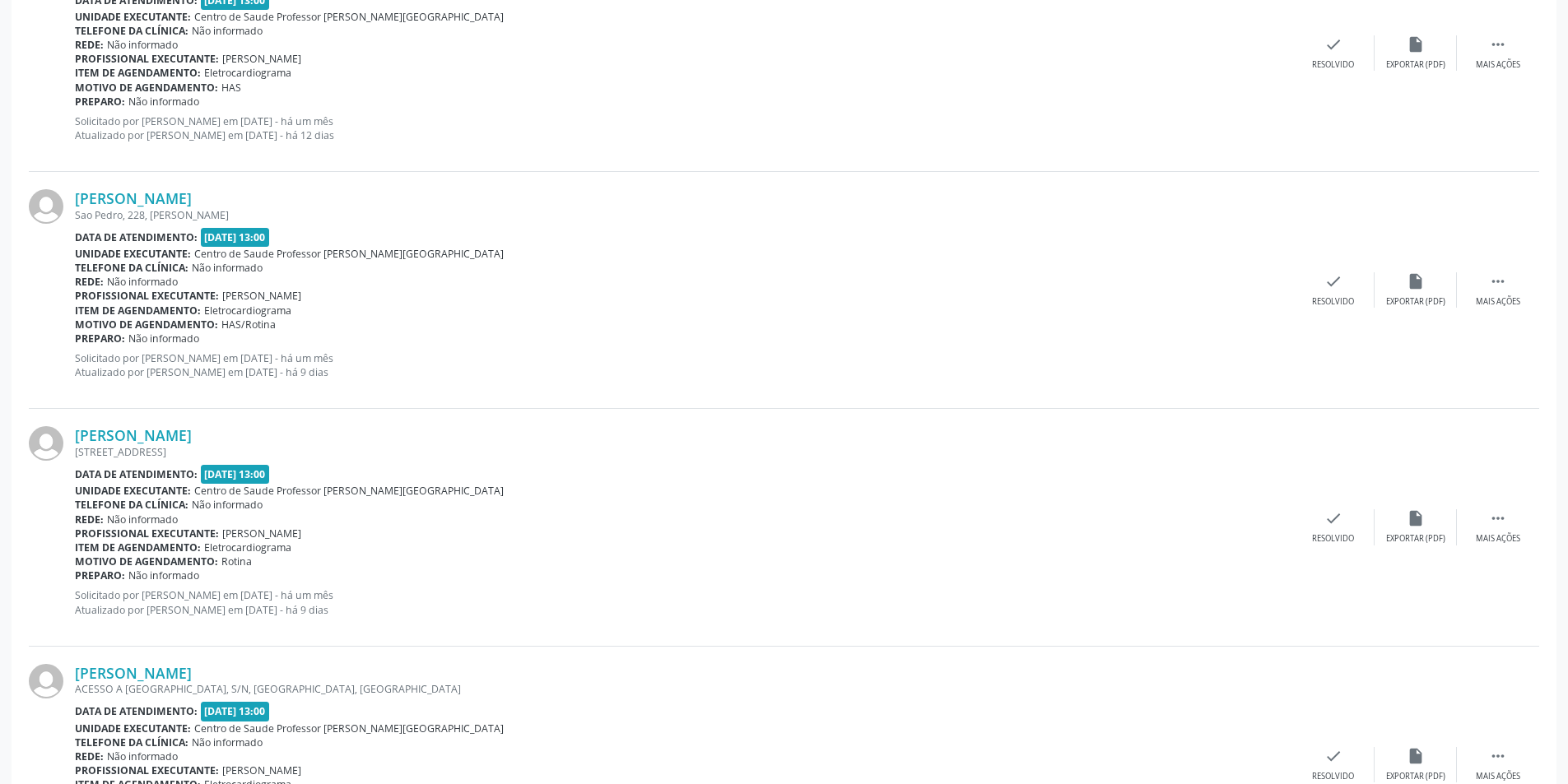
scroll to position [987, 0]
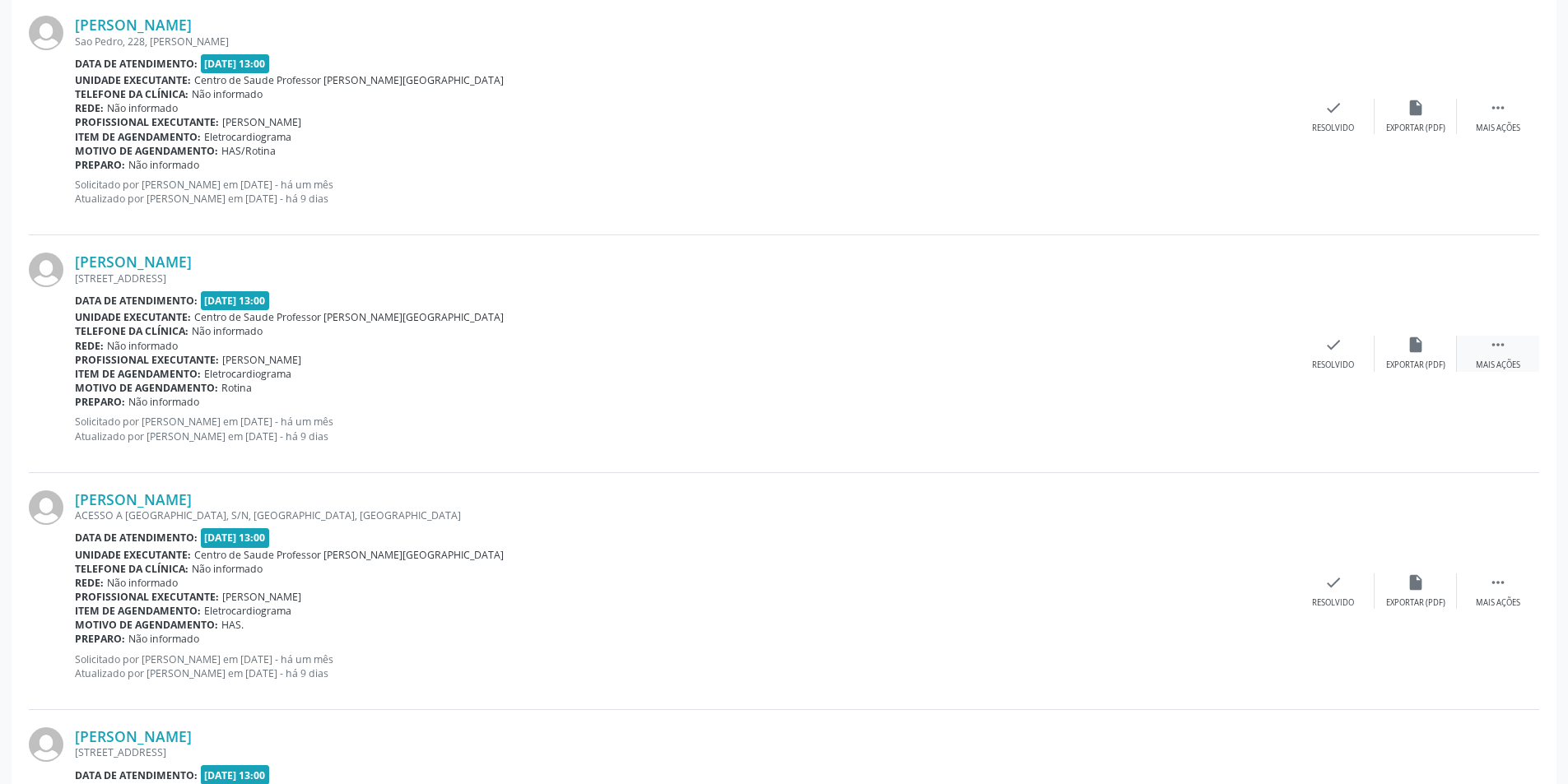
click at [1496, 365] on div "Mais ações" at bounding box center [1497, 365] width 44 height 12
click at [1440, 348] on div "alarm_off Não compareceu" at bounding box center [1415, 353] width 82 height 35
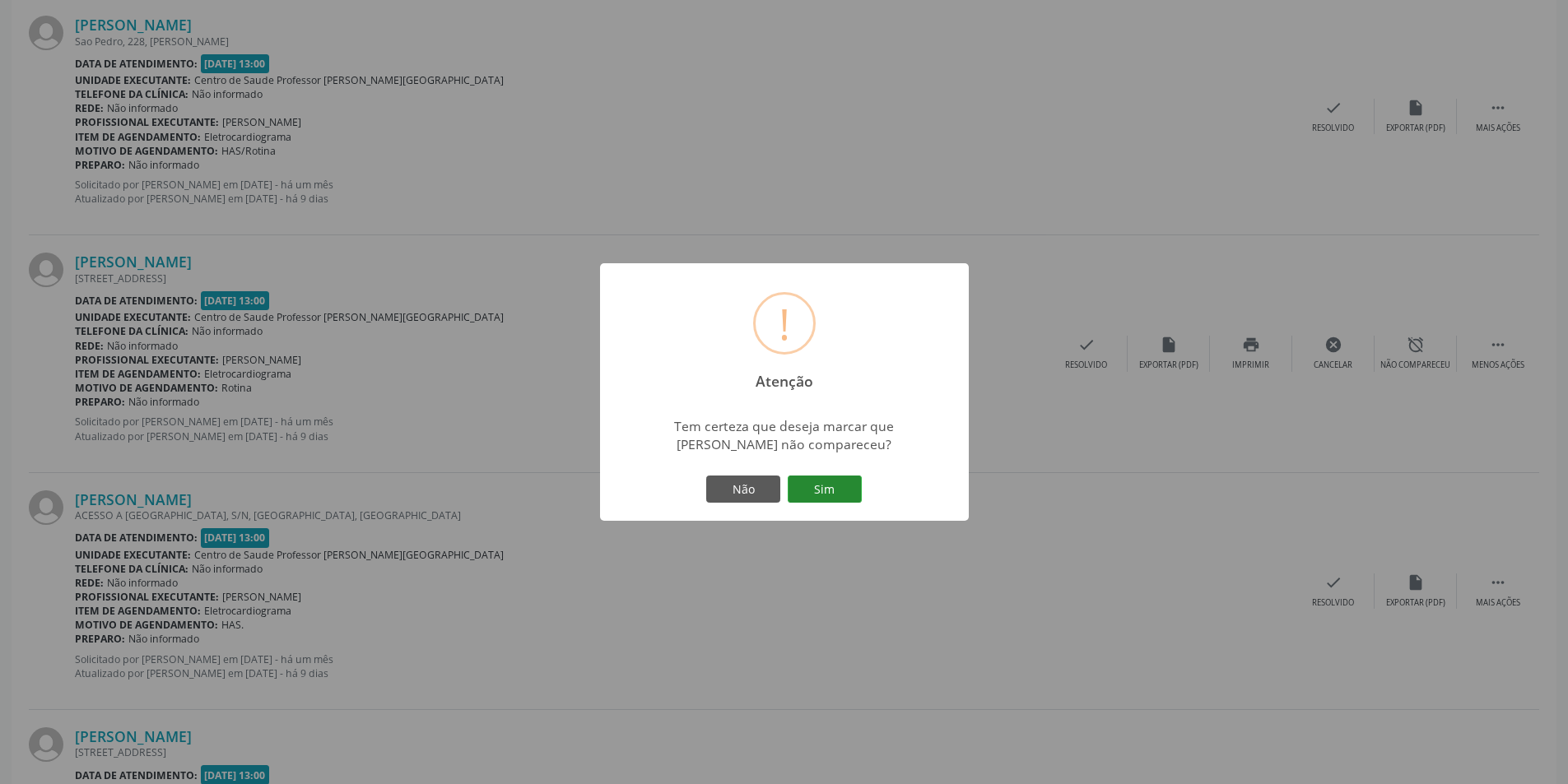
click at [829, 486] on button "Sim" at bounding box center [824, 489] width 74 height 28
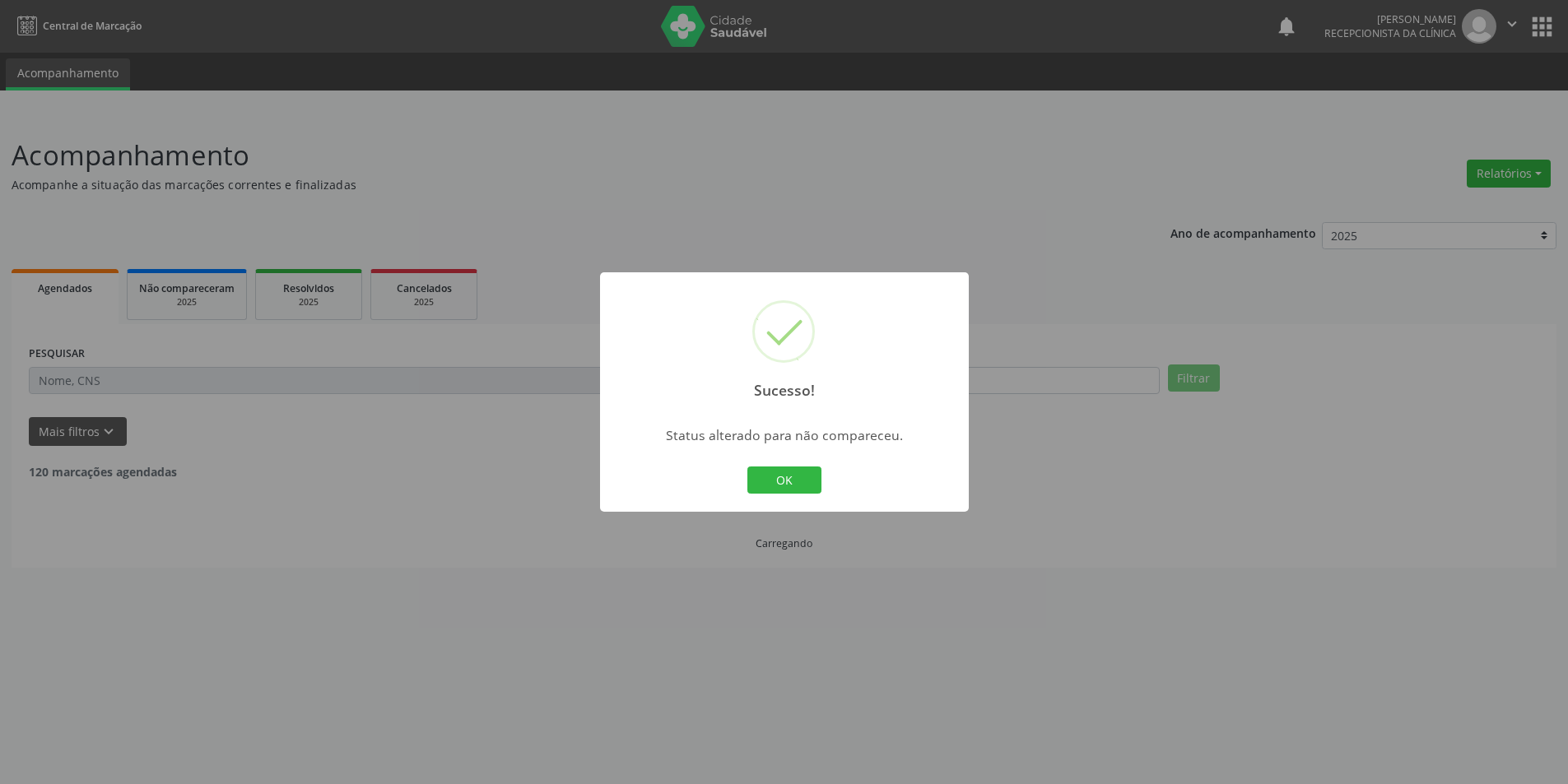
scroll to position [0, 0]
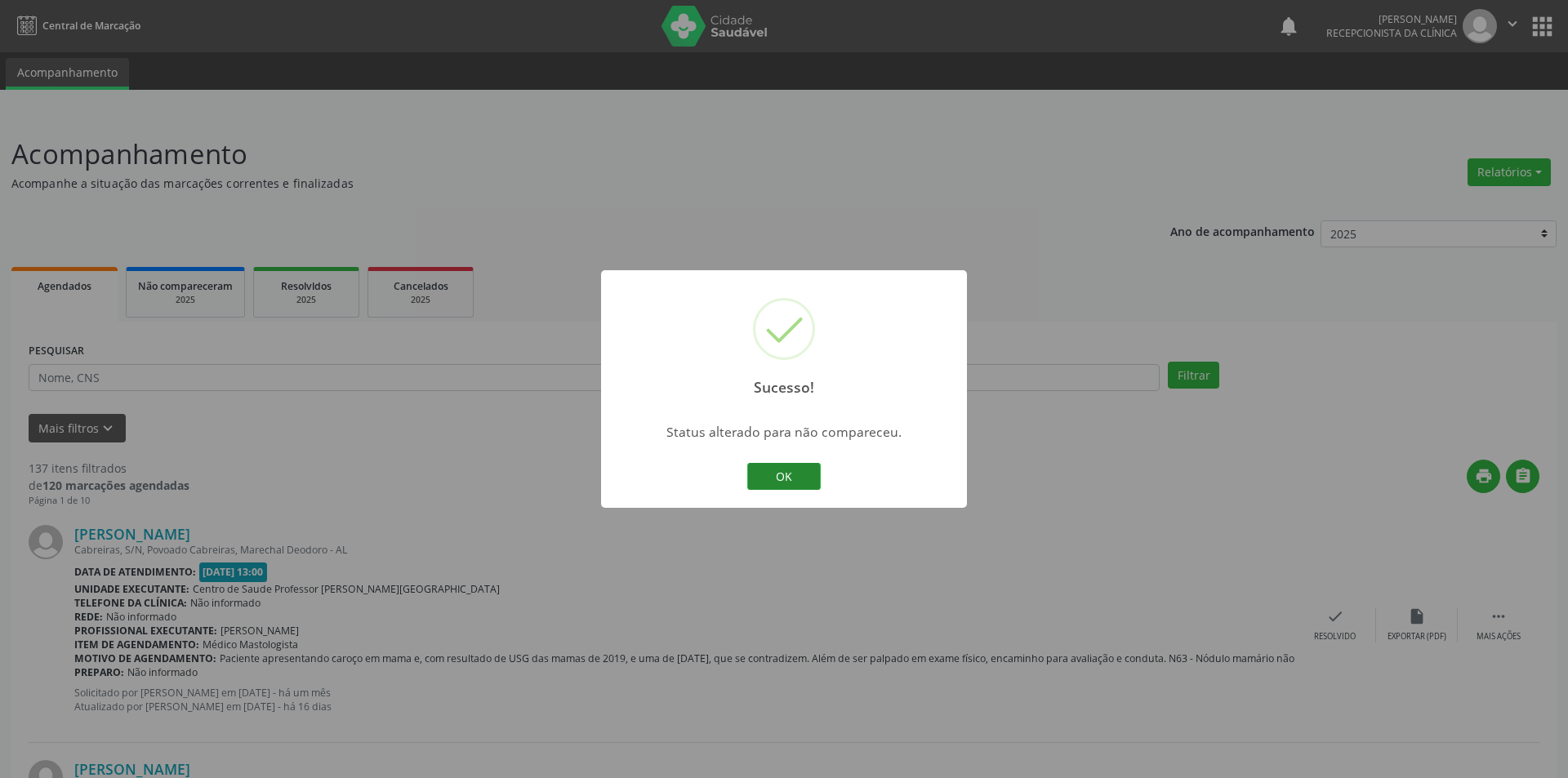
click at [786, 467] on button "OK" at bounding box center [783, 477] width 74 height 28
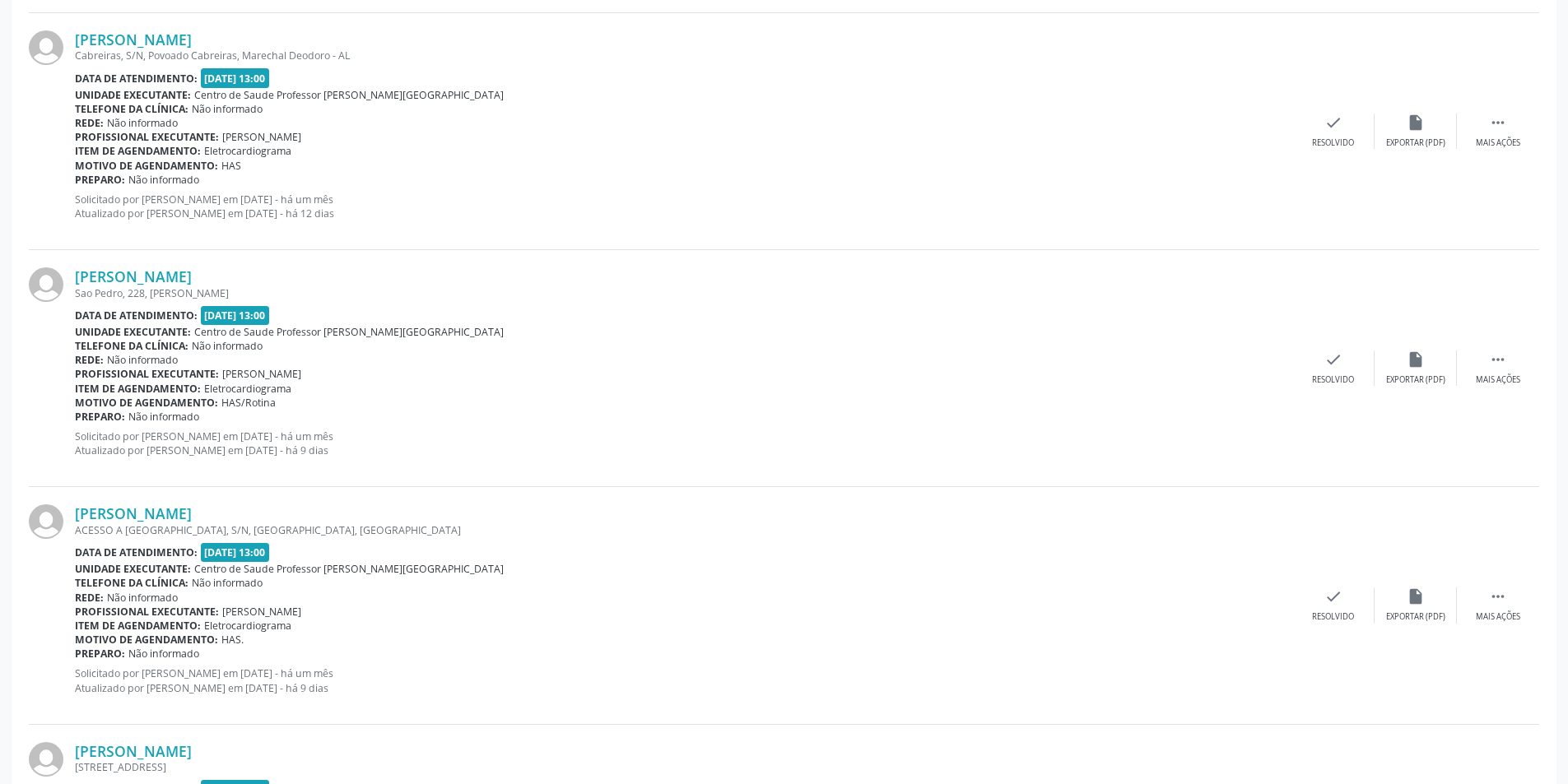
scroll to position [987, 0]
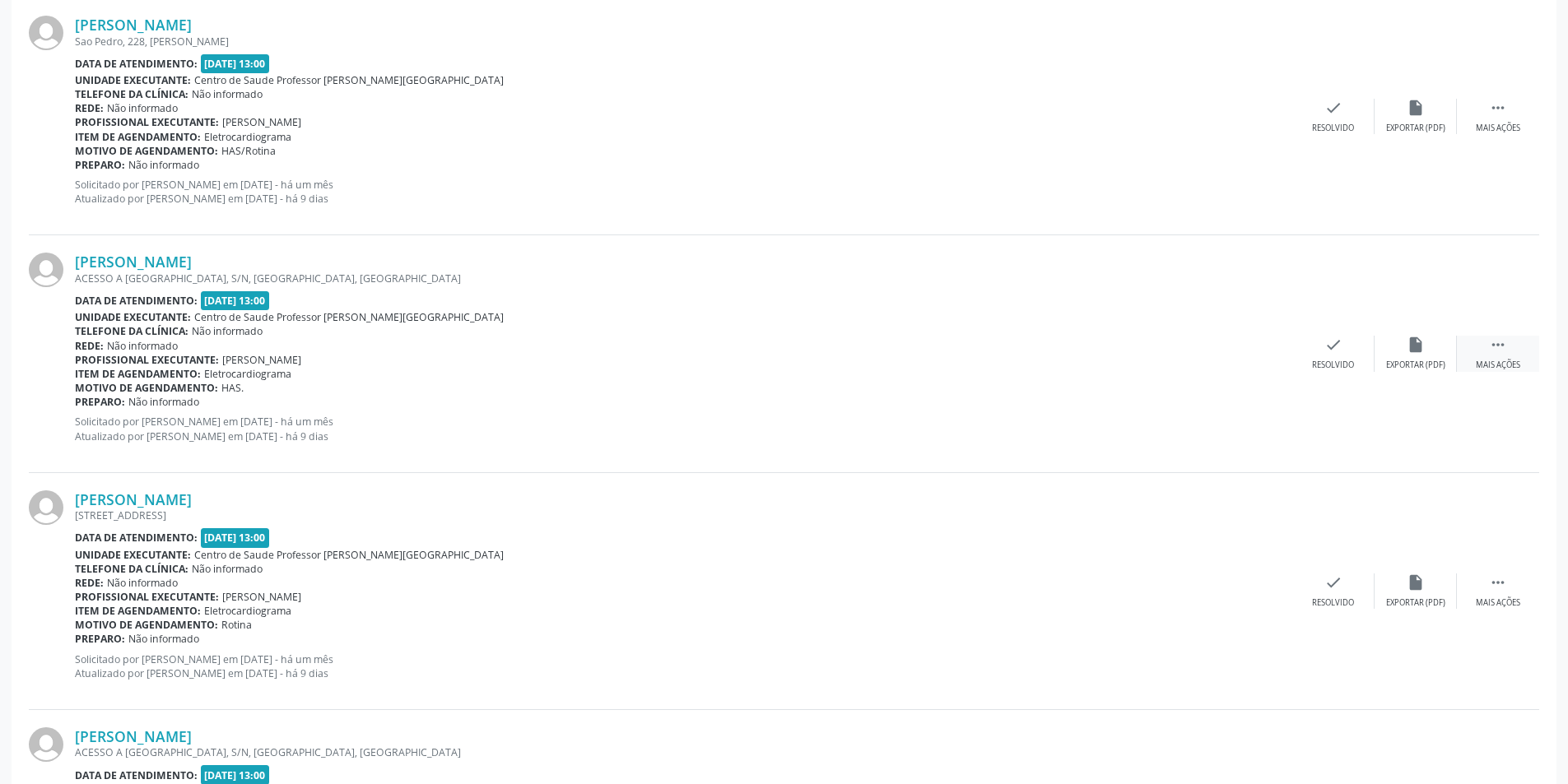
click at [1501, 365] on div "Mais ações" at bounding box center [1497, 365] width 44 height 12
click at [1413, 352] on icon "alarm_off" at bounding box center [1416, 345] width 18 height 18
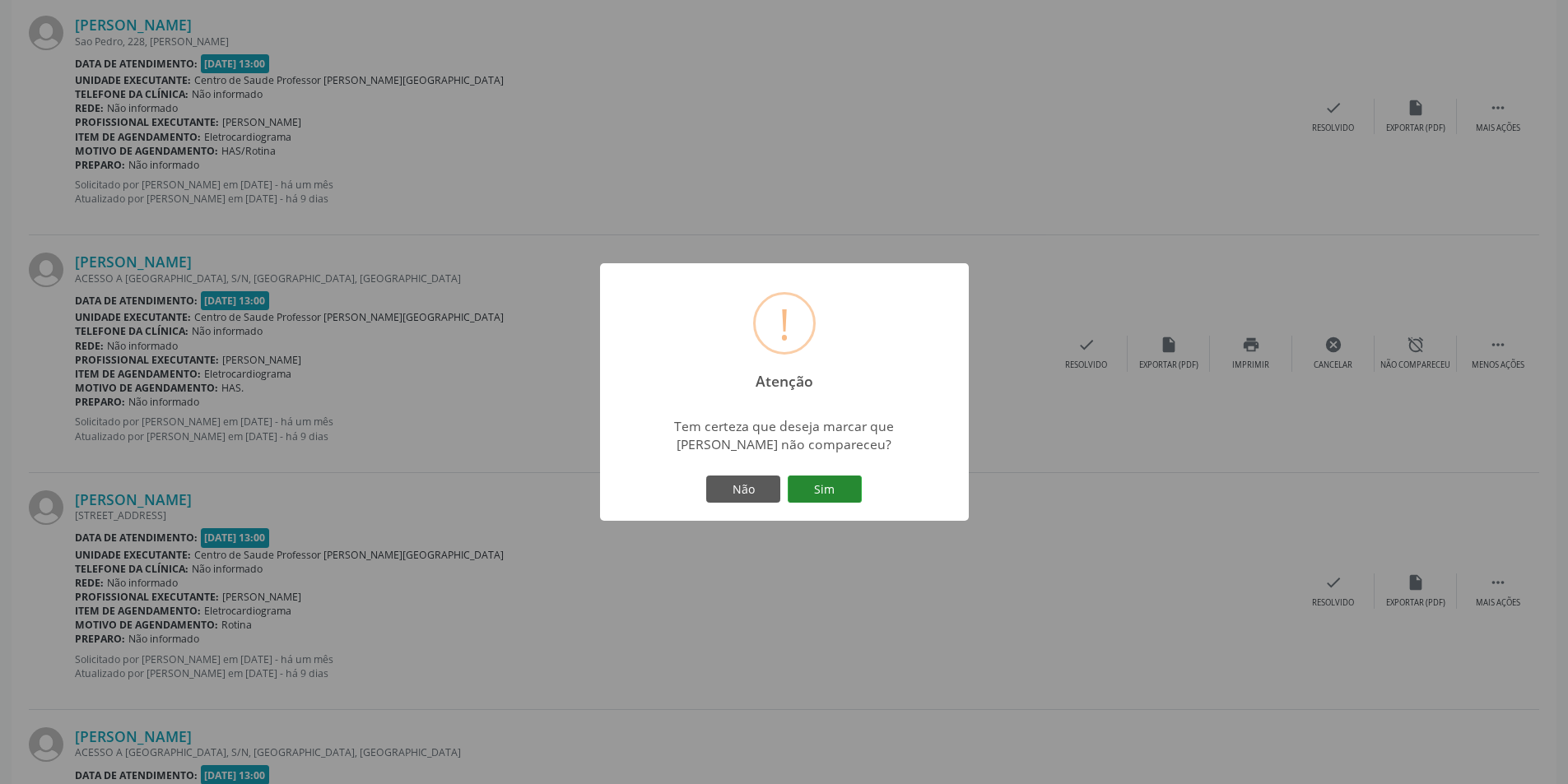
click at [805, 486] on button "Sim" at bounding box center [824, 489] width 74 height 28
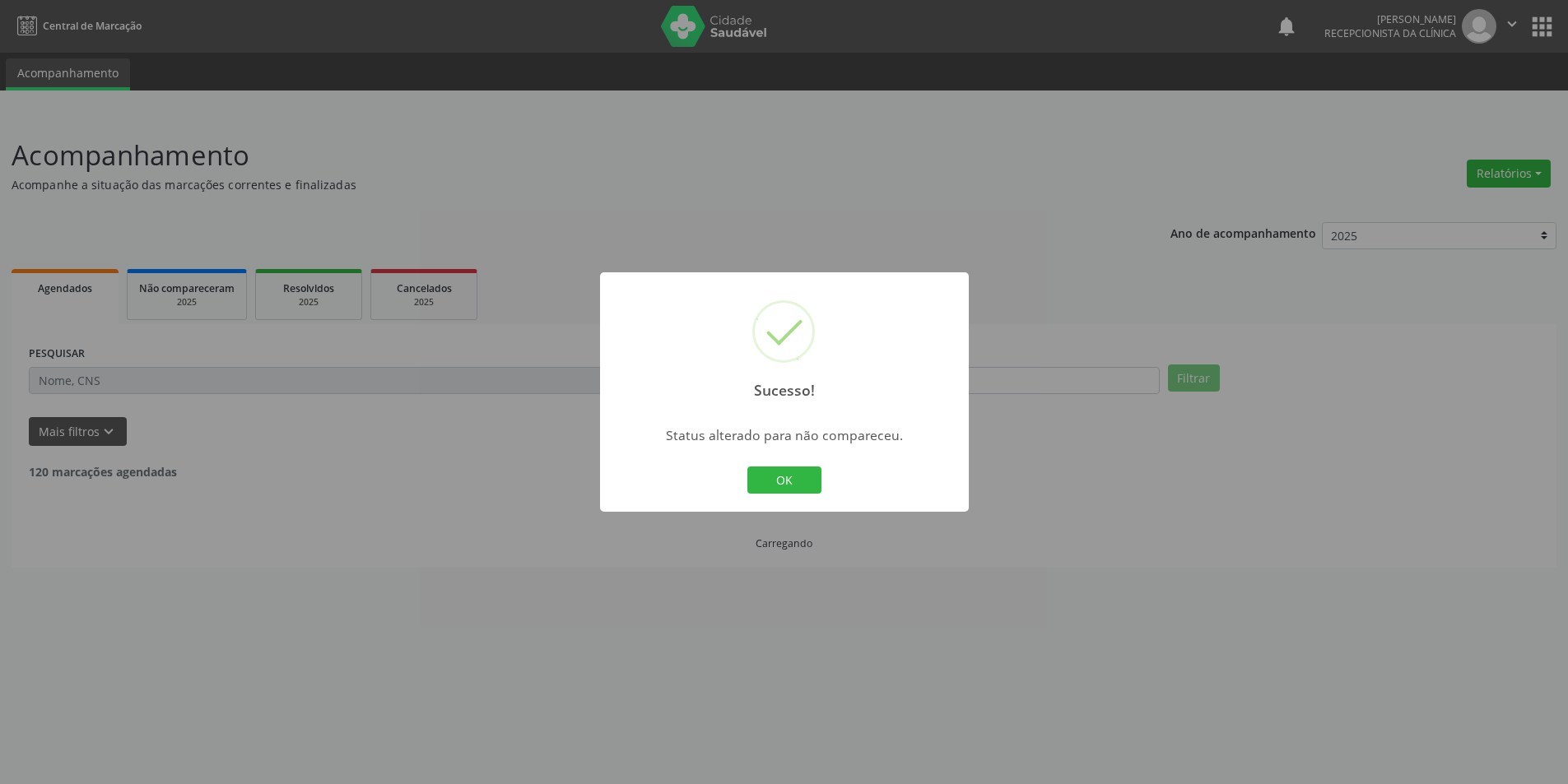
scroll to position [0, 0]
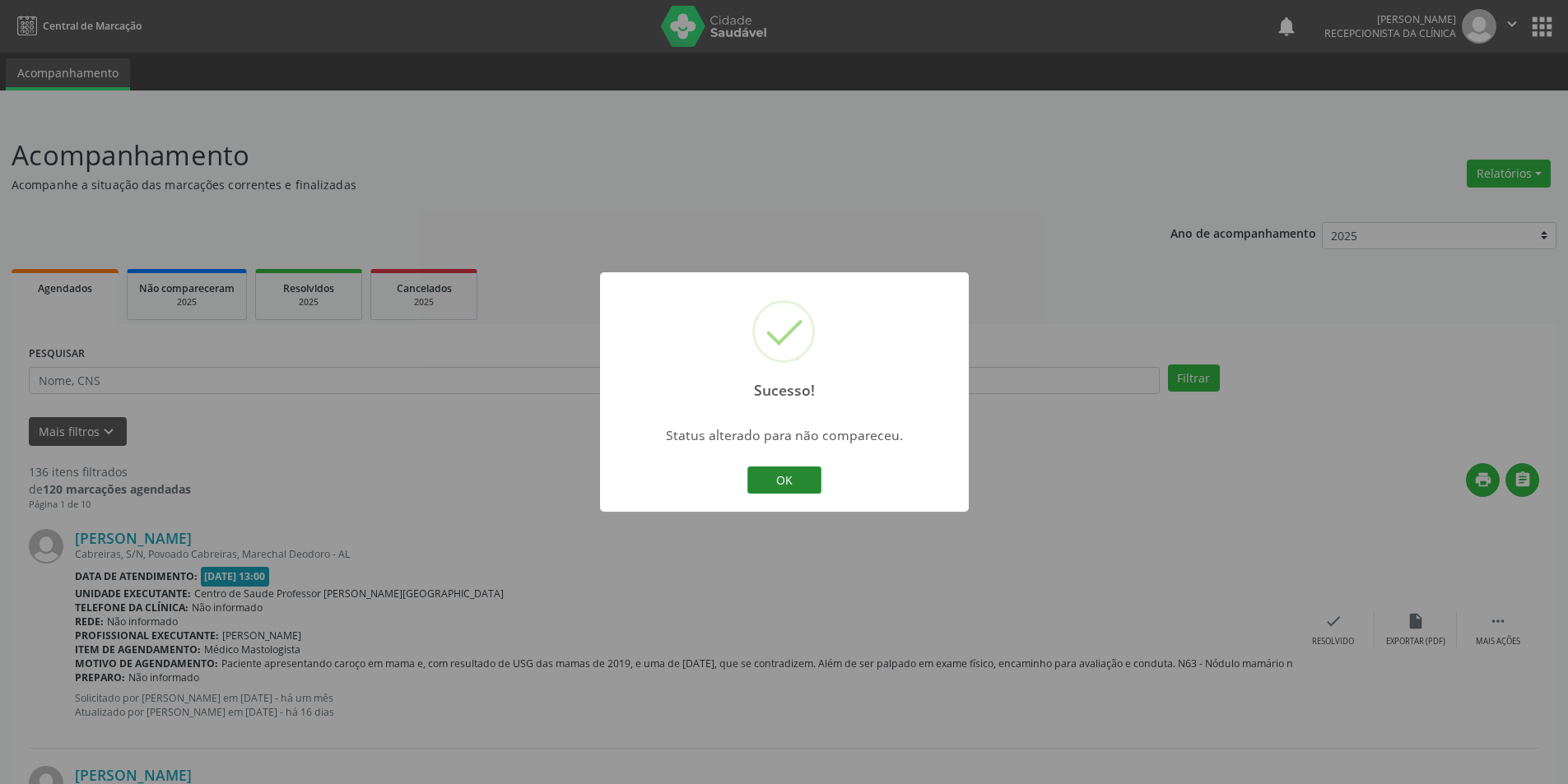
click at [773, 475] on button "OK" at bounding box center [784, 480] width 74 height 28
